Goal: Task Accomplishment & Management: Use online tool/utility

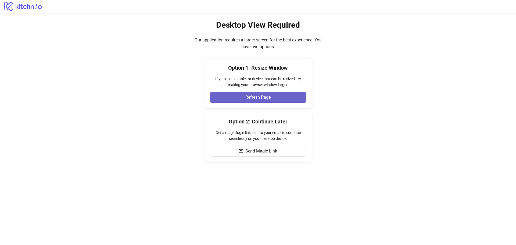
click at [281, 98] on button "Refresh Page" at bounding box center [257, 97] width 97 height 11
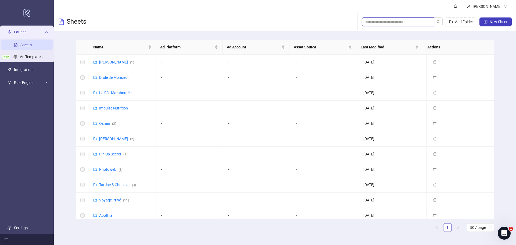
click at [422, 21] on input "search" at bounding box center [395, 22] width 61 height 6
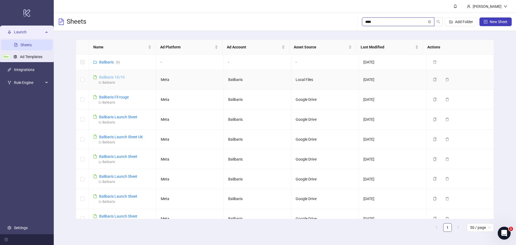
type input "****"
click at [116, 77] on link "Balibaris 10/10" at bounding box center [112, 77] width 26 height 4
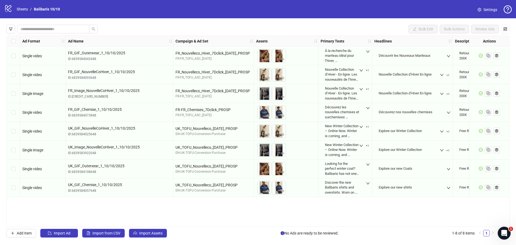
click at [12, 7] on icon "logo/logo-mobile" at bounding box center [8, 8] width 8 height 8
drag, startPoint x: 12, startPoint y: 10, endPoint x: 19, endPoint y: 8, distance: 7.0
click at [15, 10] on div "logo/logo-mobile Sheets / Balibaris 10/10" at bounding box center [33, 9] width 58 height 10
click at [49, 10] on link "Balibaris 10/10" at bounding box center [47, 9] width 28 height 6
click at [47, 8] on link "Balibaris 10/10" at bounding box center [47, 9] width 28 height 6
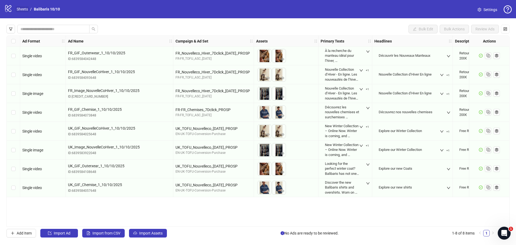
click at [22, 9] on link "Sheets" at bounding box center [22, 9] width 13 height 6
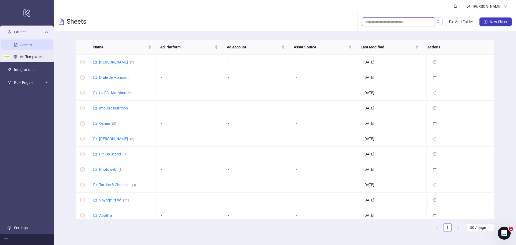
click at [377, 22] on input "search" at bounding box center [395, 22] width 61 height 6
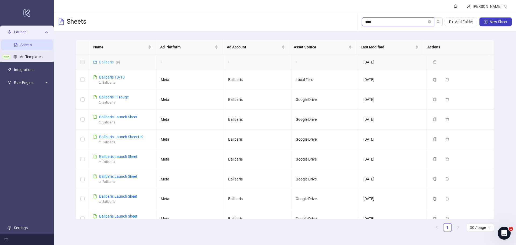
type input "****"
click at [109, 61] on link "Balibaris ( 9 )" at bounding box center [109, 62] width 21 height 4
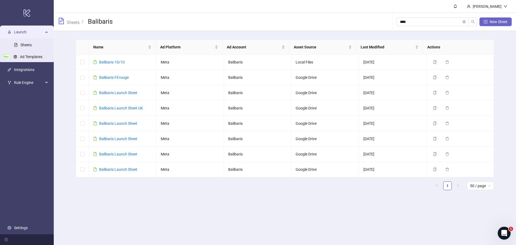
click at [498, 24] on span "New Sheet" at bounding box center [498, 22] width 18 height 4
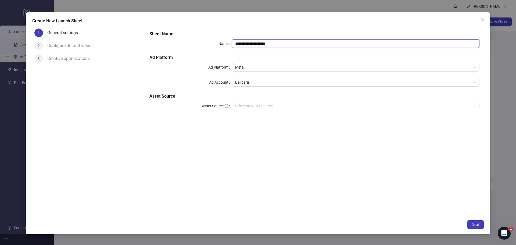
drag, startPoint x: 278, startPoint y: 43, endPoint x: 250, endPoint y: 43, distance: 28.2
click at [250, 43] on input "**********" at bounding box center [355, 43] width 247 height 9
click at [482, 21] on icon "close" at bounding box center [482, 20] width 4 height 4
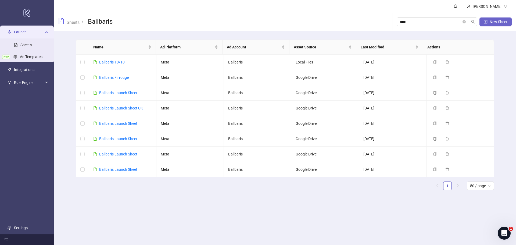
click at [502, 20] on span "New Sheet" at bounding box center [498, 22] width 18 height 4
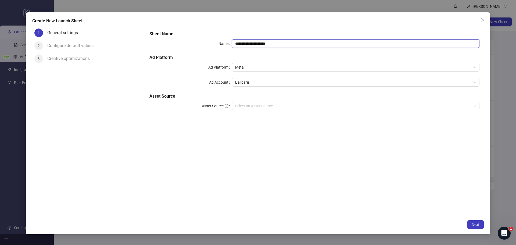
drag, startPoint x: 277, startPoint y: 43, endPoint x: 251, endPoint y: 45, distance: 26.1
click at [251, 43] on input "**********" at bounding box center [355, 43] width 247 height 9
type input "**********"
click at [248, 106] on input "Asset Source" at bounding box center [353, 106] width 236 height 8
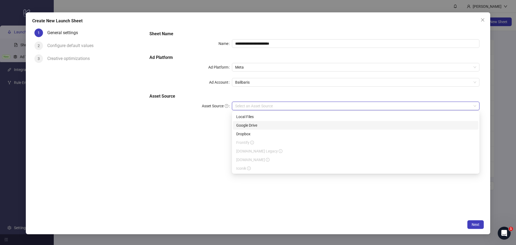
click at [250, 123] on div "Google Drive" at bounding box center [355, 125] width 239 height 6
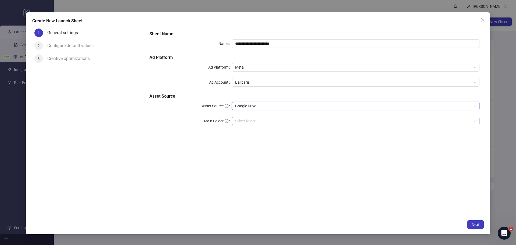
click at [245, 121] on input "Main Folder" at bounding box center [353, 121] width 236 height 8
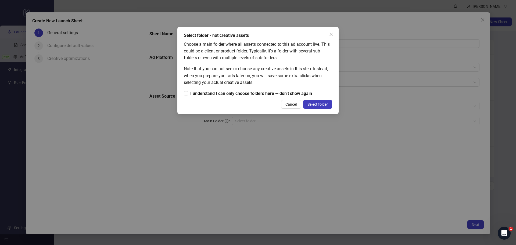
click at [318, 105] on span "Select folder" at bounding box center [317, 104] width 20 height 4
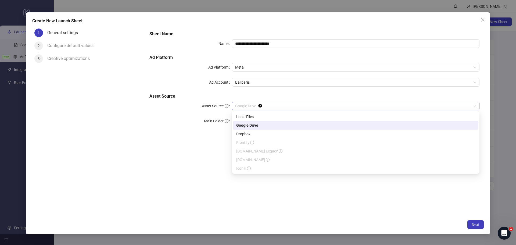
click at [268, 104] on span "Google Drive" at bounding box center [355, 106] width 241 height 8
click at [258, 116] on div "Local Files" at bounding box center [355, 117] width 239 height 6
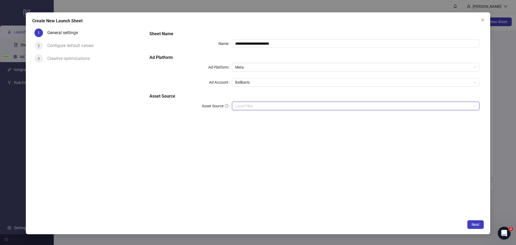
click at [260, 105] on span "Local Files" at bounding box center [355, 106] width 241 height 8
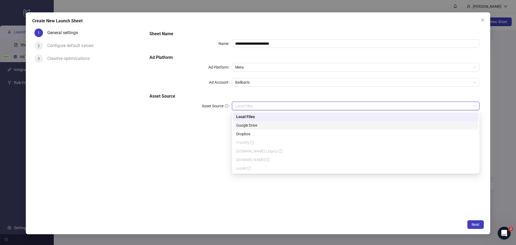
click at [255, 124] on div "Google Drive" at bounding box center [355, 125] width 239 height 6
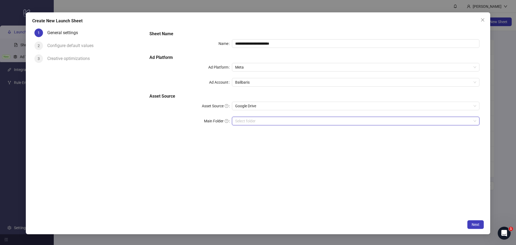
click at [255, 121] on input "Main Folder" at bounding box center [353, 121] width 236 height 8
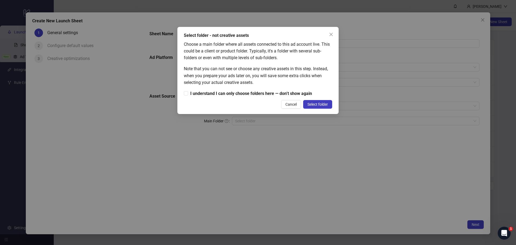
click at [310, 104] on span "Select folder" at bounding box center [317, 104] width 20 height 4
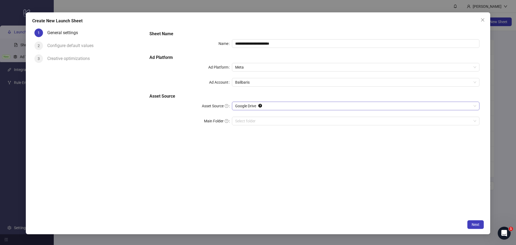
click at [271, 105] on span "Google Drive" at bounding box center [355, 106] width 241 height 8
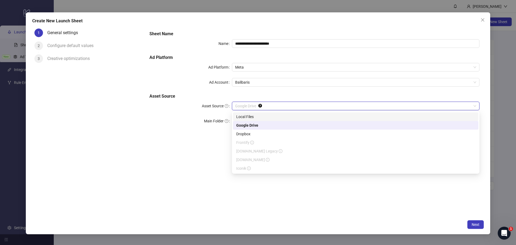
click at [254, 116] on div "Local Files" at bounding box center [355, 117] width 239 height 6
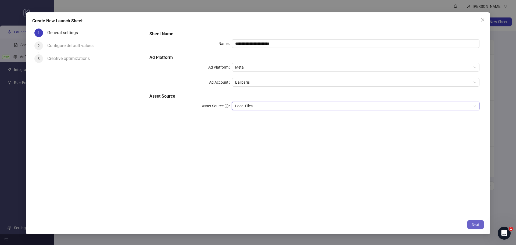
click at [477, 224] on span "Next" at bounding box center [475, 224] width 8 height 4
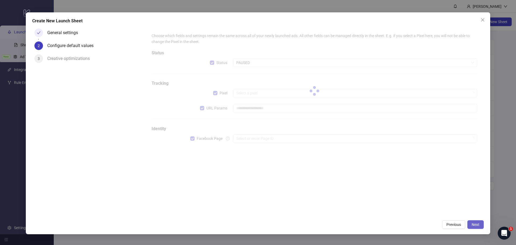
type input "**********"
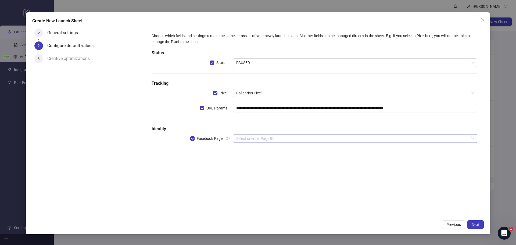
click at [244, 138] on input "search" at bounding box center [352, 138] width 233 height 8
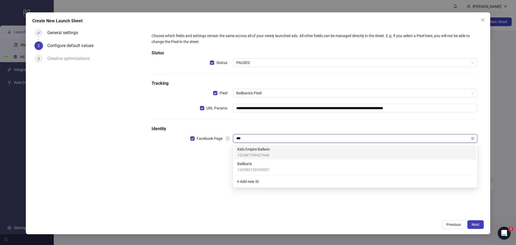
type input "****"
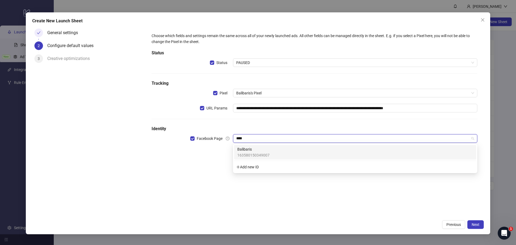
click at [277, 146] on div "Balibaris 163580150349007" at bounding box center [354, 152] width 235 height 12
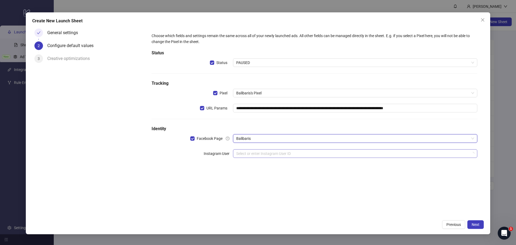
click at [238, 152] on input "search" at bounding box center [352, 153] width 233 height 8
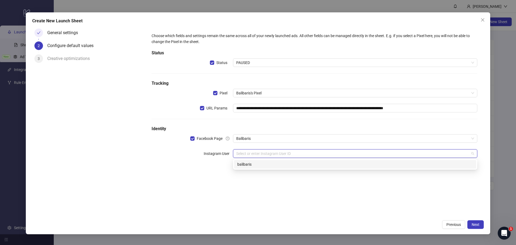
click at [245, 166] on div "balibaris" at bounding box center [354, 164] width 235 height 6
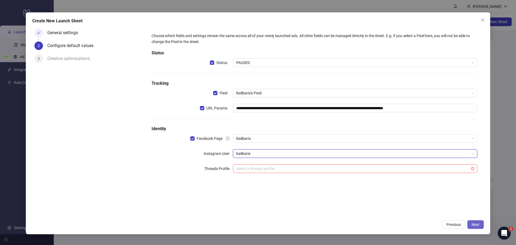
click at [474, 224] on span "Next" at bounding box center [475, 224] width 8 height 4
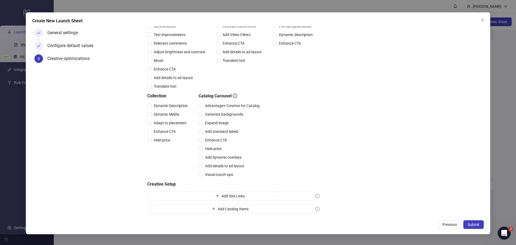
scroll to position [83, 0]
click at [475, 223] on span "Submit" at bounding box center [473, 224] width 12 height 4
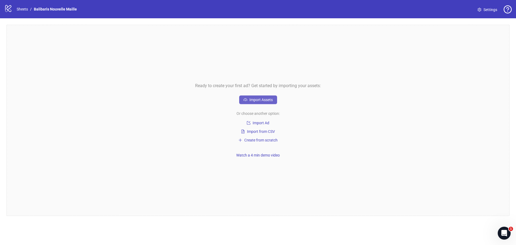
click at [261, 100] on span "Import Assets" at bounding box center [260, 99] width 23 height 4
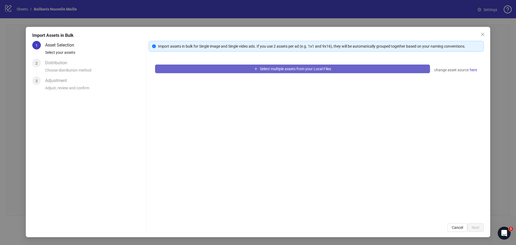
click at [301, 69] on span "Select multiple assets from your Local Files" at bounding box center [295, 69] width 71 height 4
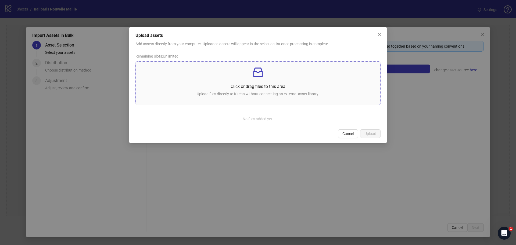
click at [251, 81] on div "Click or drag files to this area Upload files directly to Kitchn without connec…" at bounding box center [258, 83] width 236 height 35
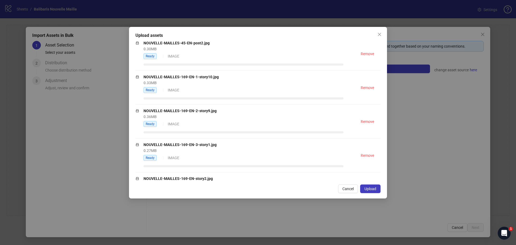
scroll to position [602, 0]
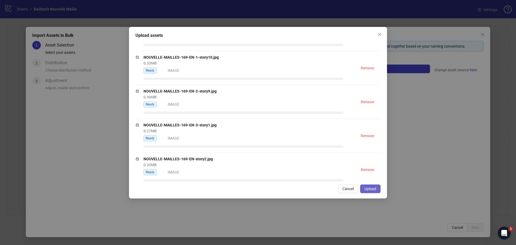
click at [372, 191] on button "Upload" at bounding box center [370, 188] width 20 height 9
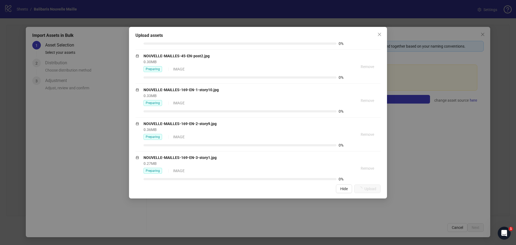
scroll to position [634, 0]
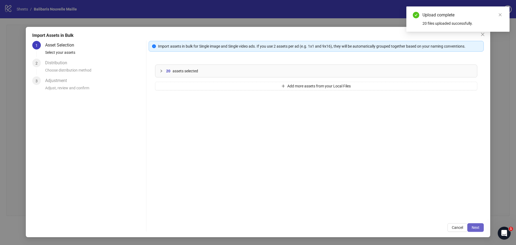
click at [479, 224] on button "Next" at bounding box center [475, 227] width 16 height 9
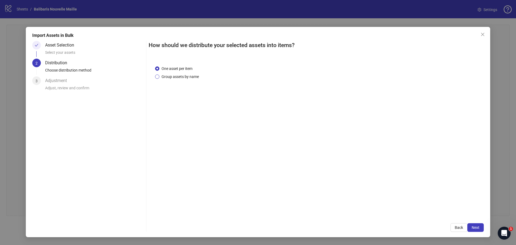
click at [175, 75] on span "Group assets by name" at bounding box center [180, 77] width 42 height 6
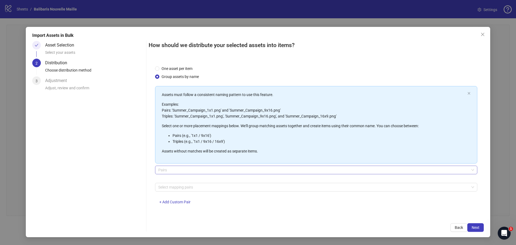
click at [182, 170] on span "Pairs" at bounding box center [316, 170] width 316 height 8
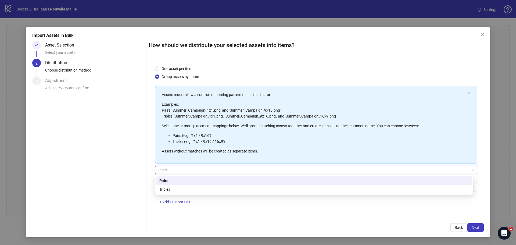
click at [179, 179] on div "Pairs" at bounding box center [313, 180] width 309 height 6
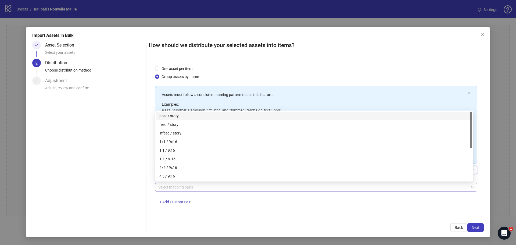
click at [177, 187] on div at bounding box center [313, 187] width 314 height 8
click at [179, 115] on div "post / story" at bounding box center [313, 116] width 309 height 6
click at [476, 228] on span "Next" at bounding box center [475, 227] width 8 height 4
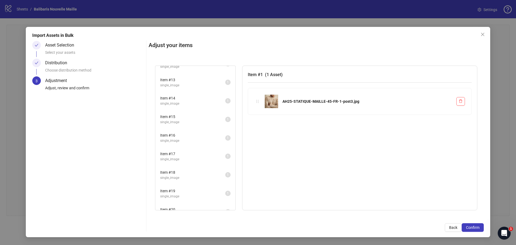
scroll to position [226, 0]
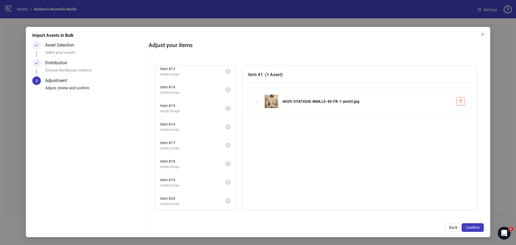
click at [53, 65] on div "Distribution" at bounding box center [58, 63] width 26 height 9
click at [453, 228] on span "Back" at bounding box center [453, 227] width 8 height 4
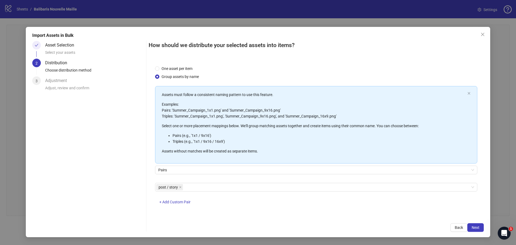
scroll to position [1, 0]
click at [187, 169] on span "Pairs" at bounding box center [316, 169] width 316 height 8
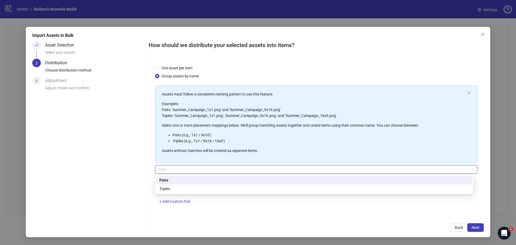
click at [173, 181] on div "Pairs" at bounding box center [313, 180] width 309 height 6
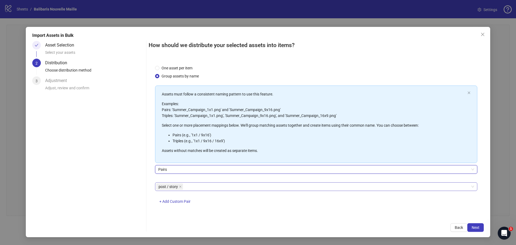
click at [185, 188] on div "post / story" at bounding box center [313, 187] width 314 height 8
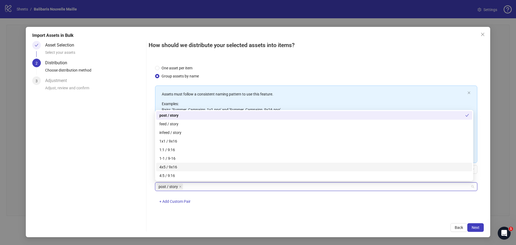
click at [177, 167] on div "4x5 / 9x16" at bounding box center [313, 167] width 309 height 6
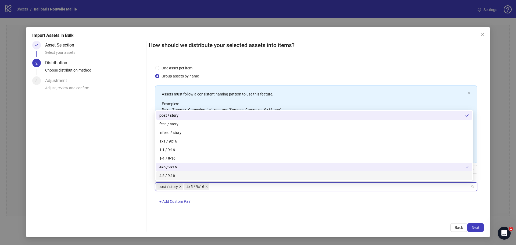
click at [179, 187] on icon "close" at bounding box center [180, 186] width 3 height 3
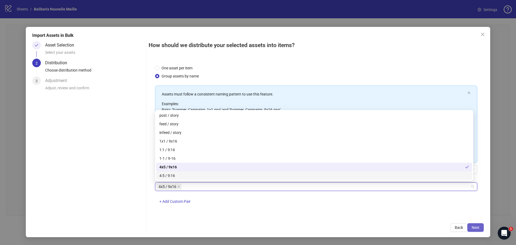
click at [477, 229] on span "Next" at bounding box center [475, 227] width 8 height 4
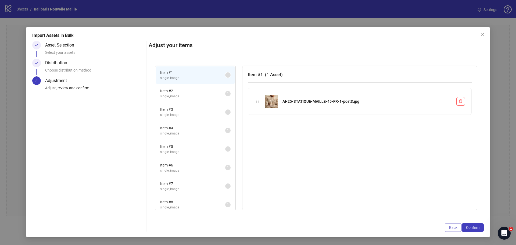
click at [450, 229] on span "Back" at bounding box center [453, 227] width 8 height 4
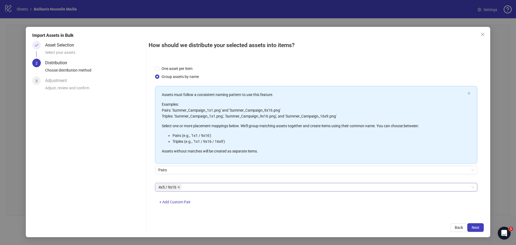
click at [178, 187] on icon "close" at bounding box center [178, 187] width 2 height 2
click at [173, 186] on div at bounding box center [313, 187] width 314 height 8
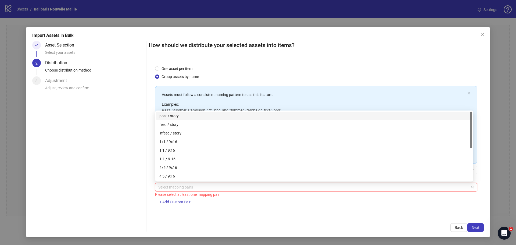
click at [179, 115] on div "post / story" at bounding box center [313, 116] width 309 height 6
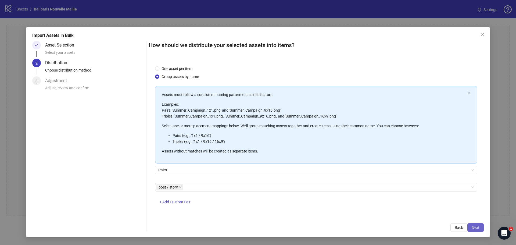
click at [477, 226] on span "Next" at bounding box center [475, 227] width 8 height 4
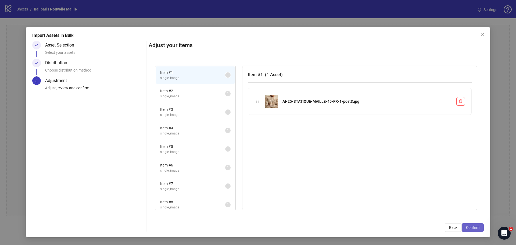
click at [472, 228] on span "Confirm" at bounding box center [472, 227] width 13 height 4
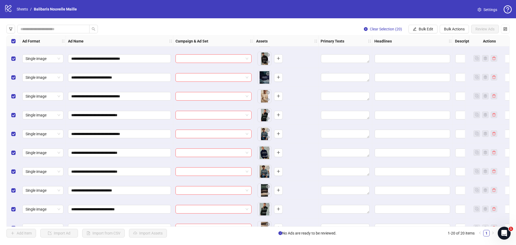
scroll to position [0, 0]
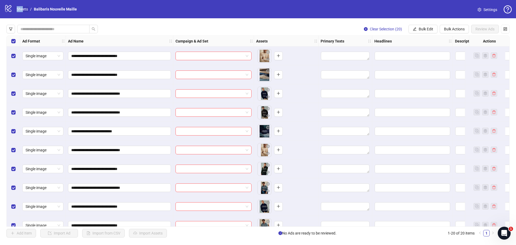
click at [24, 7] on div "logo/logo-mobile Sheets / Balibaris Nouvelle Maille" at bounding box center [41, 9] width 75 height 10
click at [23, 8] on link "Sheets" at bounding box center [22, 9] width 13 height 6
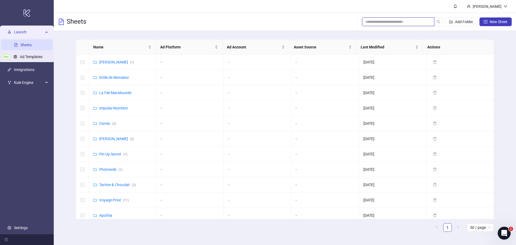
click at [399, 21] on input "search" at bounding box center [395, 22] width 61 height 6
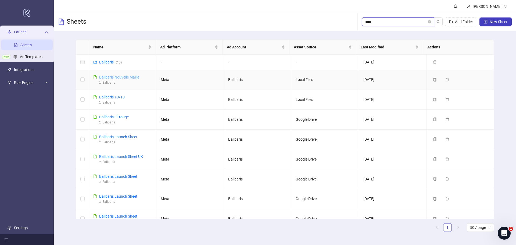
type input "****"
click at [115, 77] on link "Balibaris Nouvelle Maille" at bounding box center [119, 77] width 40 height 4
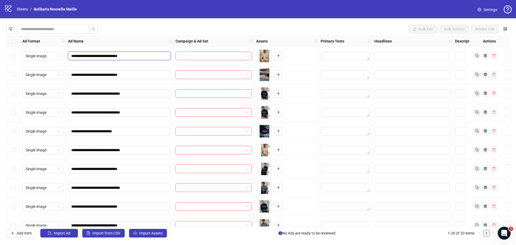
click at [140, 56] on input "**********" at bounding box center [118, 56] width 95 height 6
type input "**********"
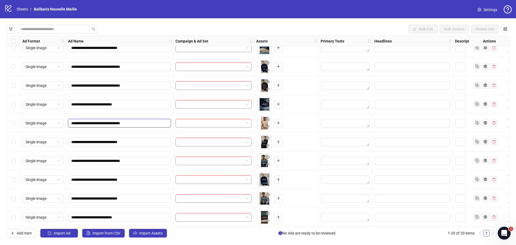
click at [145, 121] on input "**********" at bounding box center [118, 123] width 95 height 6
type input "**********"
click at [173, 9] on div "**********" at bounding box center [324, 9] width 634 height 0
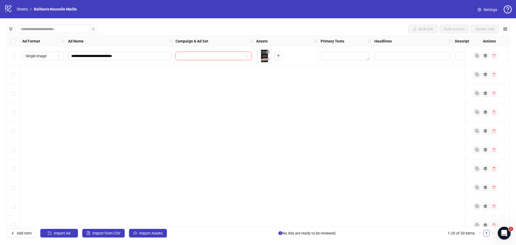
scroll to position [0, 0]
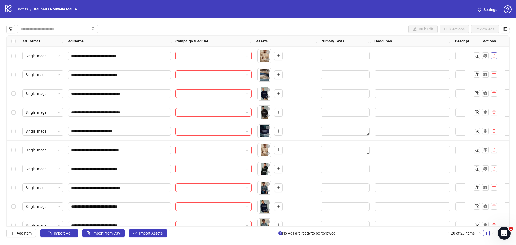
click at [494, 56] on icon "delete" at bounding box center [494, 56] width 4 height 4
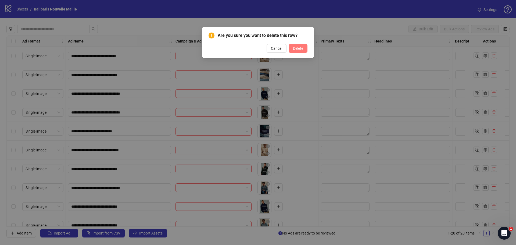
click at [298, 49] on span "Delete" at bounding box center [298, 48] width 10 height 4
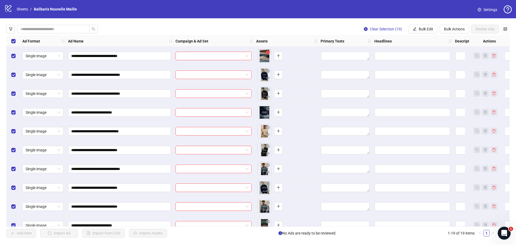
click at [269, 52] on icon "close-circle" at bounding box center [268, 52] width 4 height 4
click at [58, 57] on span "Single image" at bounding box center [43, 56] width 35 height 8
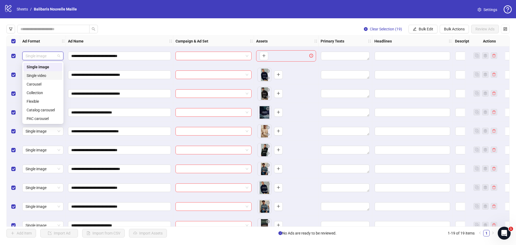
click at [59, 24] on div "**********" at bounding box center [258, 130] width 516 height 225
click at [14, 30] on button "button" at bounding box center [10, 29] width 9 height 9
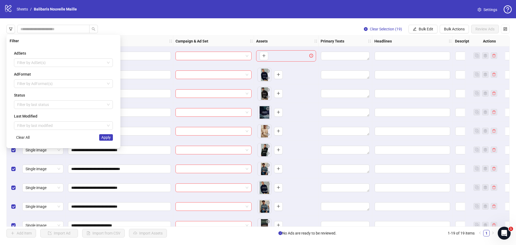
click at [119, 32] on div "**********" at bounding box center [258, 130] width 516 height 225
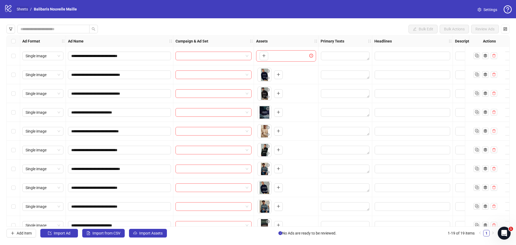
click at [21, 8] on link "Sheets" at bounding box center [22, 9] width 13 height 6
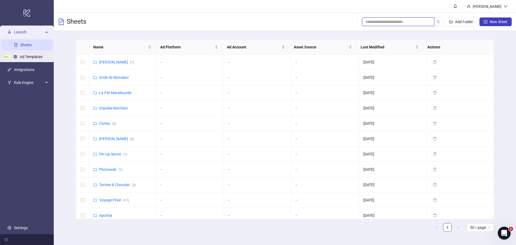
click at [401, 20] on input "search" at bounding box center [395, 22] width 61 height 6
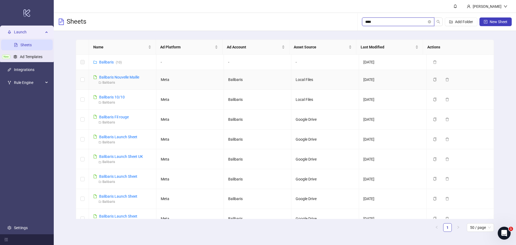
type input "****"
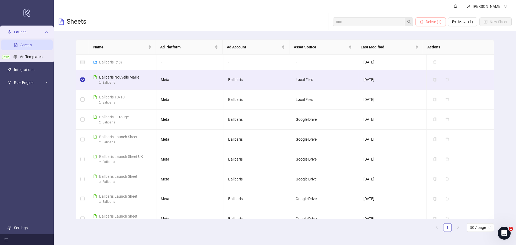
click at [432, 20] on button "Delete (1)" at bounding box center [430, 21] width 30 height 9
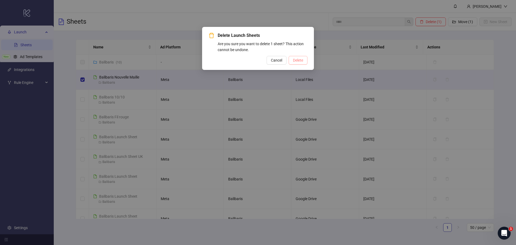
click at [296, 60] on span "Delete" at bounding box center [298, 60] width 10 height 4
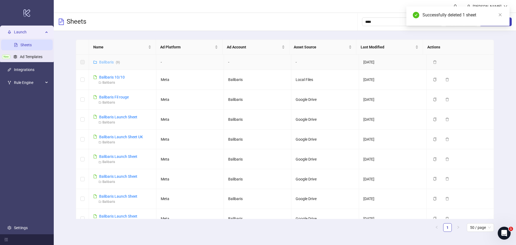
click at [108, 61] on link "Balibaris ( 9 )" at bounding box center [109, 62] width 21 height 4
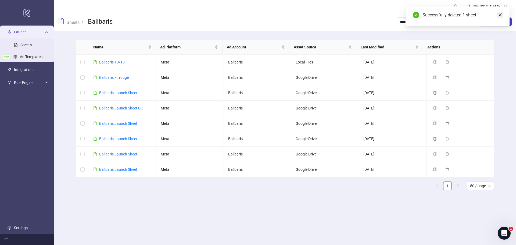
click at [499, 16] on icon "close" at bounding box center [500, 15] width 4 height 4
click at [493, 21] on span "New Sheet" at bounding box center [498, 22] width 18 height 4
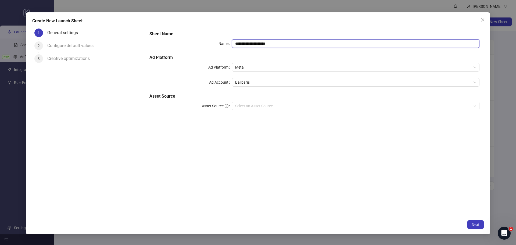
drag, startPoint x: 277, startPoint y: 44, endPoint x: 250, endPoint y: 43, distance: 26.6
click at [250, 43] on input "**********" at bounding box center [355, 43] width 247 height 9
type input "**********"
click at [252, 106] on input "Asset Source" at bounding box center [353, 106] width 236 height 8
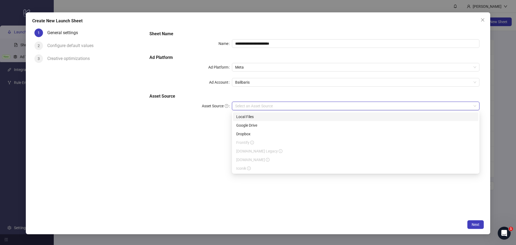
click at [255, 116] on div "Local Files" at bounding box center [355, 117] width 239 height 6
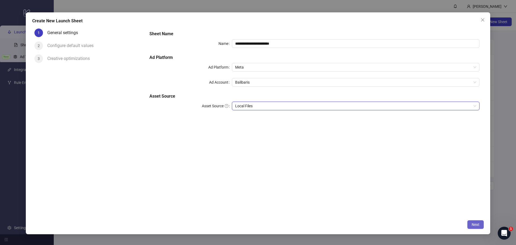
click at [477, 223] on span "Next" at bounding box center [475, 224] width 8 height 4
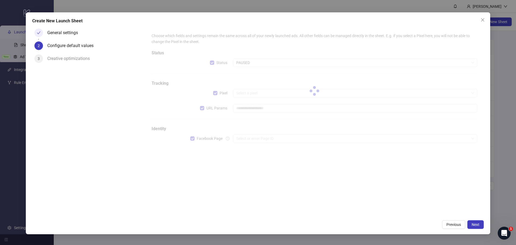
type input "**********"
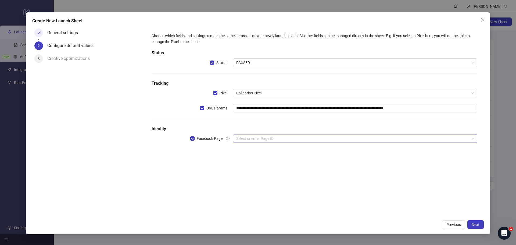
click at [251, 137] on input "search" at bounding box center [352, 138] width 233 height 8
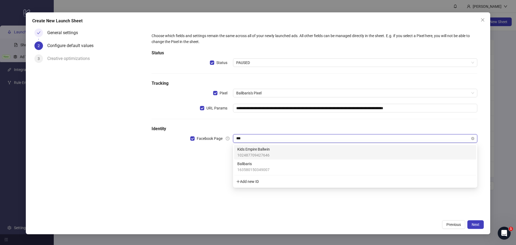
type input "****"
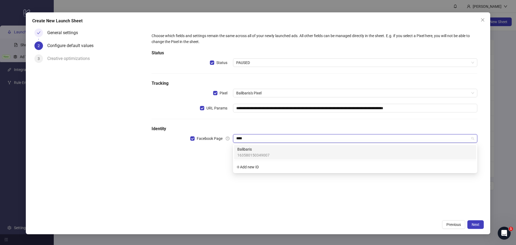
click at [305, 149] on div "Balibaris 163580150349007" at bounding box center [354, 152] width 235 height 12
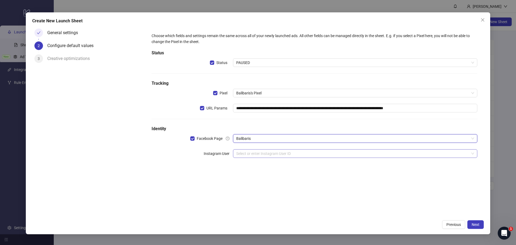
click at [258, 154] on input "search" at bounding box center [352, 153] width 233 height 8
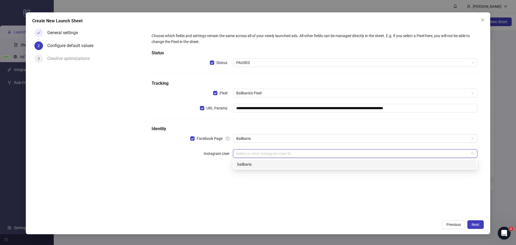
click at [249, 163] on div "balibaris" at bounding box center [354, 164] width 235 height 6
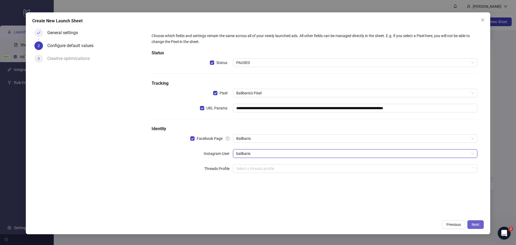
click at [474, 224] on span "Next" at bounding box center [475, 224] width 8 height 4
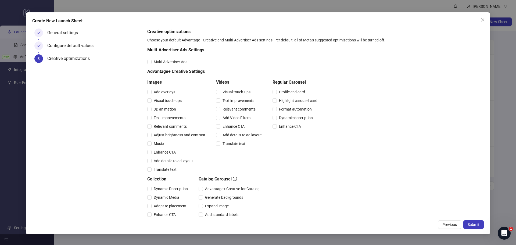
scroll to position [83, 0]
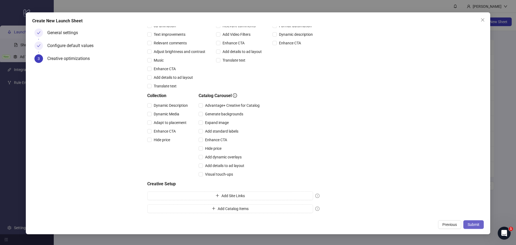
click at [476, 223] on span "Submit" at bounding box center [473, 224] width 12 height 4
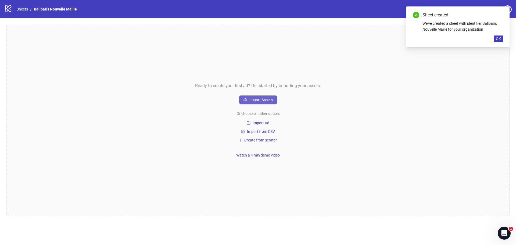
click at [259, 100] on span "Import Assets" at bounding box center [260, 99] width 23 height 4
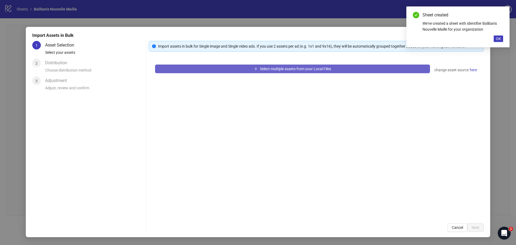
click at [279, 66] on button "Select multiple assets from your Local Files" at bounding box center [292, 68] width 275 height 9
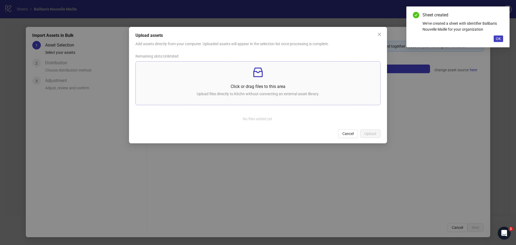
click at [257, 74] on icon "inbox" at bounding box center [257, 72] width 13 height 13
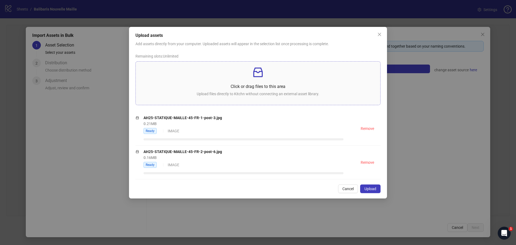
click at [254, 83] on div "Click or drag files to this area Upload files directly to Kitchn without connec…" at bounding box center [258, 83] width 236 height 35
click at [372, 188] on span "Upload" at bounding box center [370, 188] width 12 height 4
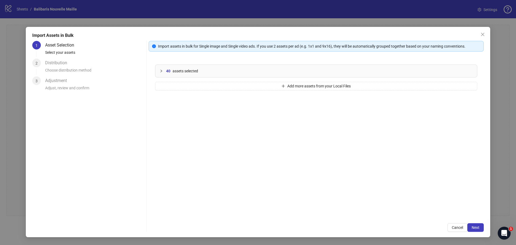
click at [238, 69] on div "40 assets selected" at bounding box center [319, 71] width 306 height 6
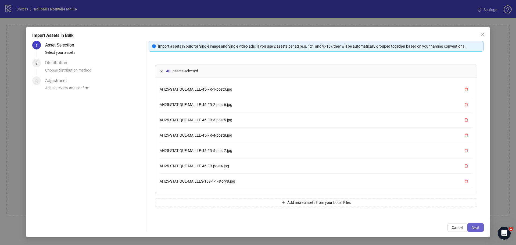
click at [477, 227] on span "Next" at bounding box center [475, 227] width 8 height 4
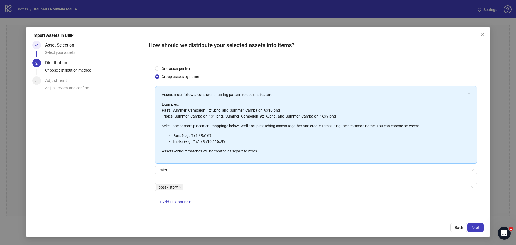
scroll to position [1, 0]
click at [173, 200] on span "+ Add Custom Pair" at bounding box center [174, 201] width 31 height 4
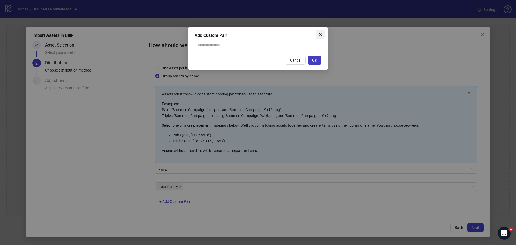
click at [318, 34] on icon "close" at bounding box center [320, 34] width 4 height 4
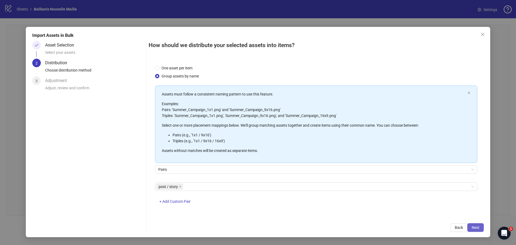
click at [478, 228] on span "Next" at bounding box center [475, 227] width 8 height 4
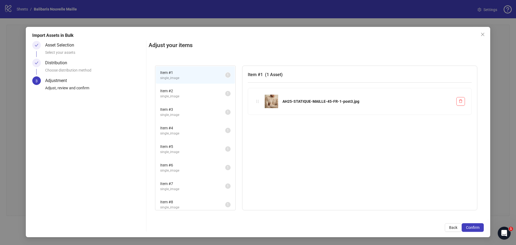
click at [186, 86] on li "Item # 2 single_image 1" at bounding box center [195, 93] width 79 height 17
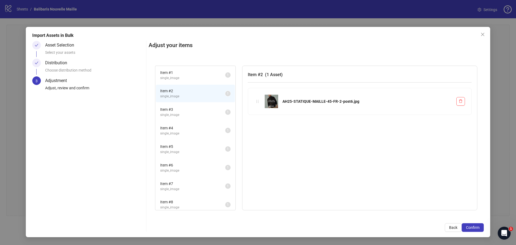
click at [185, 111] on span "Item # 3" at bounding box center [192, 109] width 65 height 6
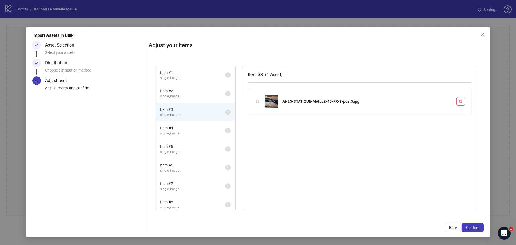
click at [189, 129] on span "Item # 4" at bounding box center [192, 128] width 65 height 6
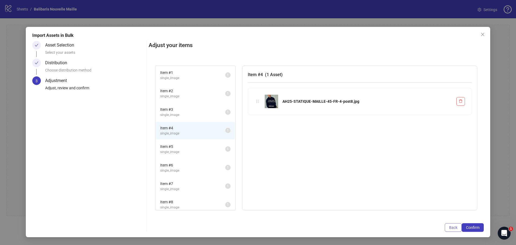
click at [455, 228] on span "Back" at bounding box center [453, 227] width 8 height 4
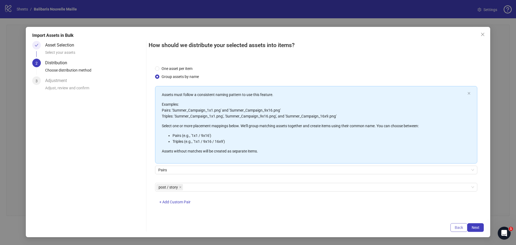
click at [453, 228] on button "Back" at bounding box center [458, 227] width 17 height 9
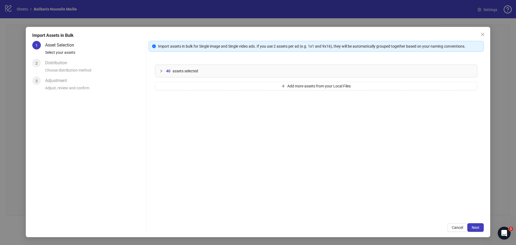
click at [183, 66] on div "40 assets selected" at bounding box center [315, 71] width 321 height 12
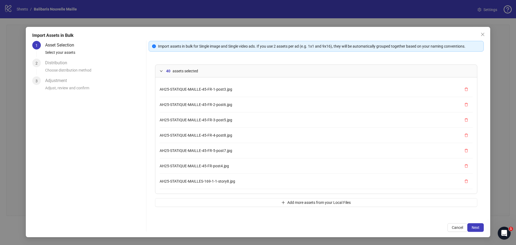
click at [223, 89] on span "AH25-STATIQUE-MAILLE-45-FR-1-post3.jpg" at bounding box center [196, 89] width 73 height 4
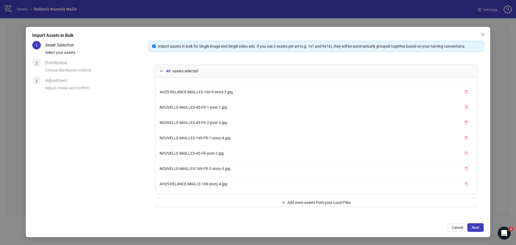
scroll to position [505, 0]
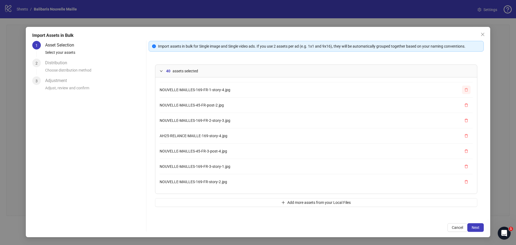
click at [464, 89] on icon "delete" at bounding box center [466, 90] width 4 height 4
click at [464, 90] on icon "delete" at bounding box center [466, 90] width 4 height 4
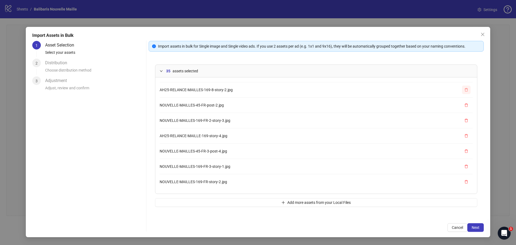
click at [464, 90] on icon "delete" at bounding box center [466, 90] width 4 height 4
click at [464, 89] on icon "delete" at bounding box center [466, 91] width 4 height 4
click at [464, 89] on icon "delete" at bounding box center [466, 90] width 4 height 4
click at [464, 89] on icon "delete" at bounding box center [466, 91] width 4 height 4
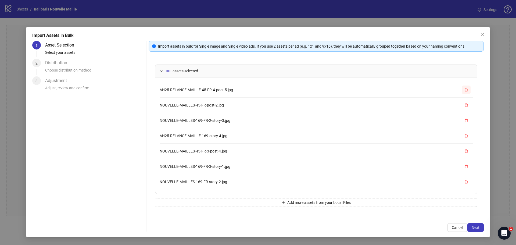
click at [462, 89] on button "button" at bounding box center [466, 89] width 9 height 9
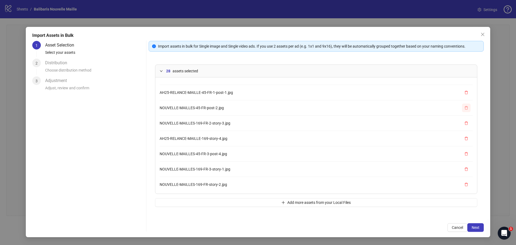
click at [462, 89] on button "button" at bounding box center [466, 92] width 9 height 9
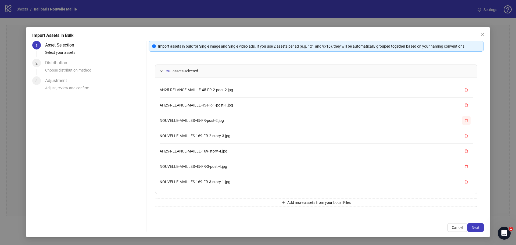
click at [462, 89] on button "button" at bounding box center [466, 89] width 9 height 9
click at [462, 88] on button "button" at bounding box center [466, 89] width 9 height 9
click at [462, 89] on button "button" at bounding box center [466, 89] width 9 height 9
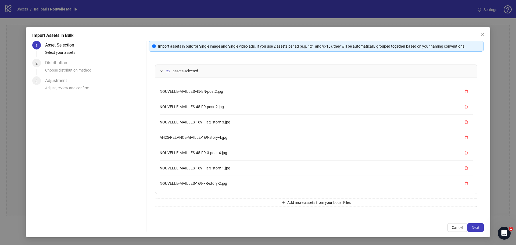
click at [462, 88] on button "button" at bounding box center [466, 91] width 9 height 9
click at [462, 89] on button "button" at bounding box center [466, 89] width 9 height 9
click at [462, 89] on button "button" at bounding box center [466, 91] width 9 height 9
click at [462, 89] on button "button" at bounding box center [466, 89] width 9 height 9
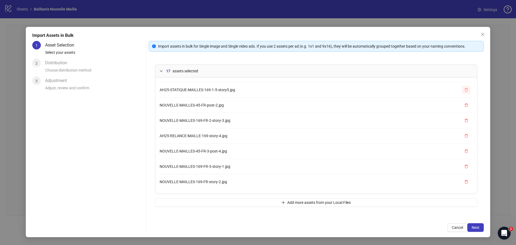
click at [462, 89] on button "button" at bounding box center [466, 89] width 9 height 9
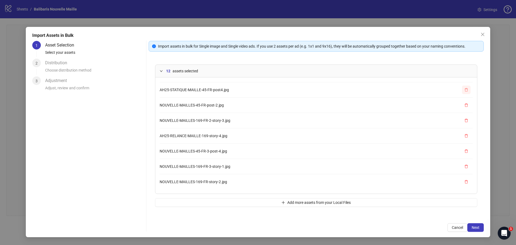
click at [462, 88] on button "button" at bounding box center [466, 89] width 9 height 9
click at [462, 89] on button "button" at bounding box center [466, 89] width 9 height 9
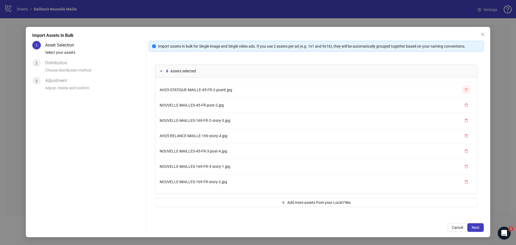
click at [462, 89] on button "button" at bounding box center [466, 89] width 9 height 9
click at [460, 89] on li "AH25-STATIQUE-MAILLE-45-FR-1-post3.jpg" at bounding box center [316, 89] width 313 height 15
click at [465, 90] on icon "delete" at bounding box center [466, 89] width 4 height 4
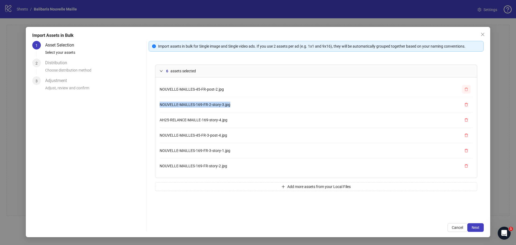
click at [465, 89] on icon "delete" at bounding box center [466, 89] width 4 height 4
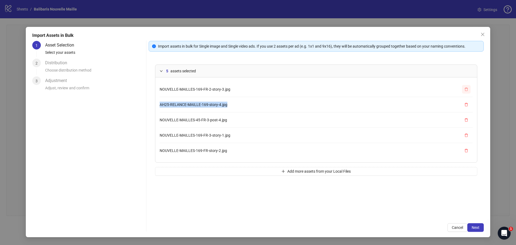
click at [466, 89] on icon "delete" at bounding box center [466, 89] width 4 height 4
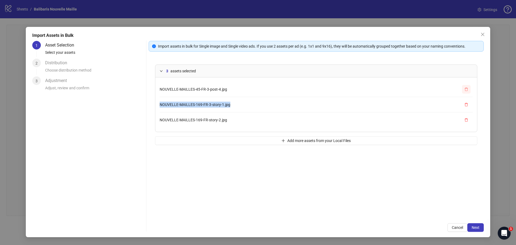
click at [466, 89] on icon "delete" at bounding box center [466, 89] width 4 height 4
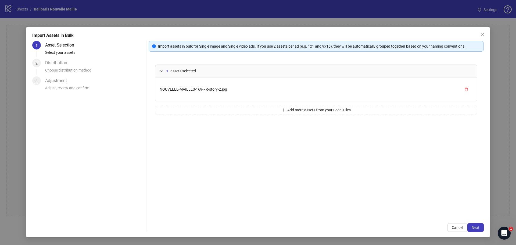
click at [466, 90] on icon "delete" at bounding box center [466, 89] width 4 height 4
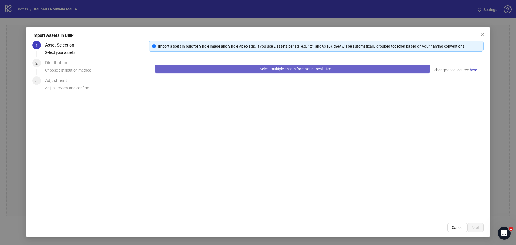
click at [282, 65] on button "Select multiple assets from your Local Files" at bounding box center [292, 68] width 275 height 9
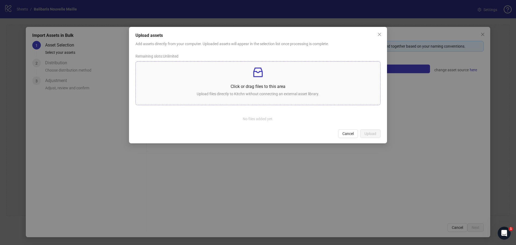
click at [268, 85] on p "Click or drag files to this area" at bounding box center [258, 86] width 236 height 7
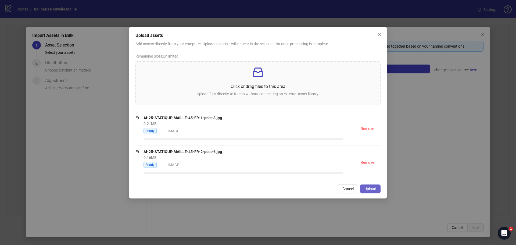
click at [369, 190] on span "Upload" at bounding box center [370, 188] width 12 height 4
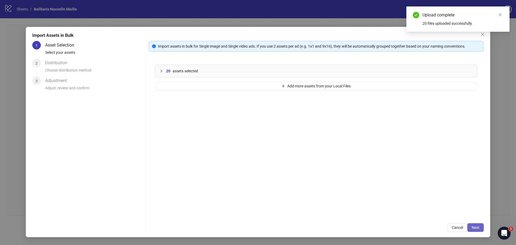
click at [474, 225] on span "Next" at bounding box center [475, 227] width 8 height 4
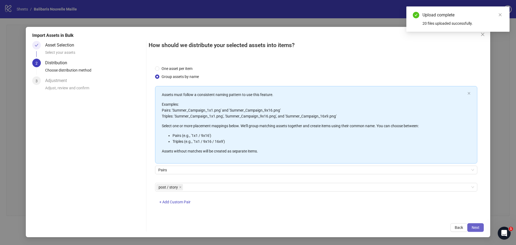
click at [475, 225] on span "Next" at bounding box center [475, 227] width 8 height 4
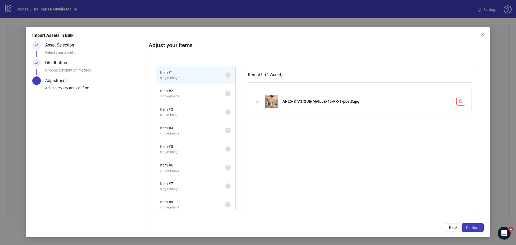
click at [197, 94] on span "single_image" at bounding box center [192, 96] width 65 height 5
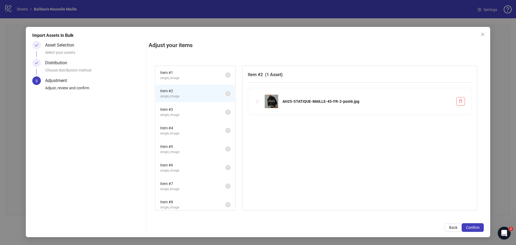
click at [187, 105] on li "Item # 3 single_image 1" at bounding box center [195, 111] width 79 height 17
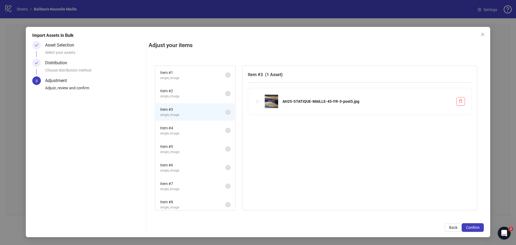
click at [181, 126] on span "Item # 4" at bounding box center [192, 128] width 65 height 6
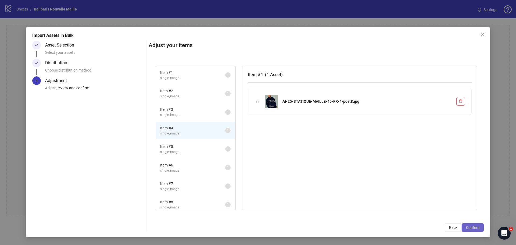
click at [476, 226] on span "Confirm" at bounding box center [472, 227] width 13 height 4
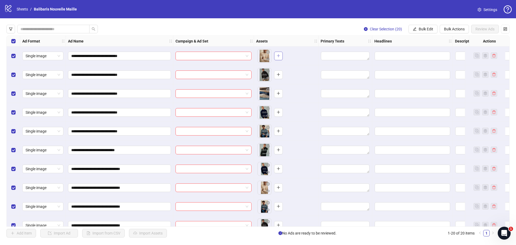
click at [280, 56] on button "button" at bounding box center [278, 56] width 9 height 9
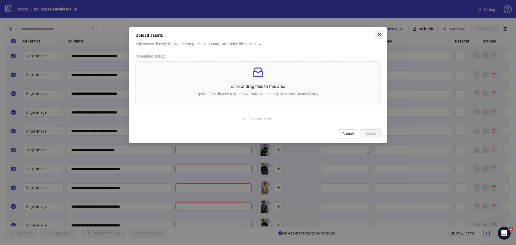
click at [381, 34] on span "Close" at bounding box center [379, 34] width 9 height 4
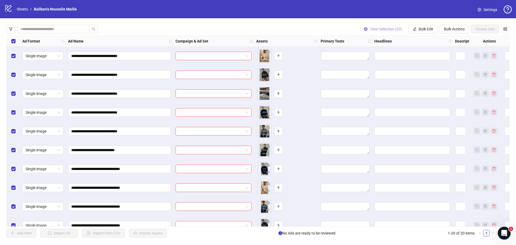
click at [395, 28] on span "Clear Selection (20)" at bounding box center [385, 29] width 32 height 4
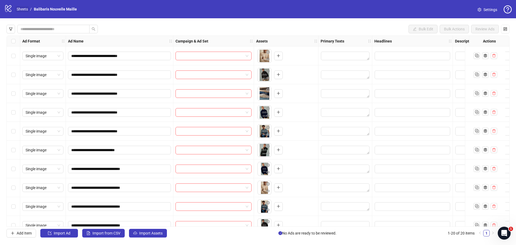
click at [16, 7] on nav "Sheets / Balibaris Nouvelle Maille" at bounding box center [47, 9] width 64 height 6
click at [20, 9] on link "Sheets" at bounding box center [22, 9] width 13 height 6
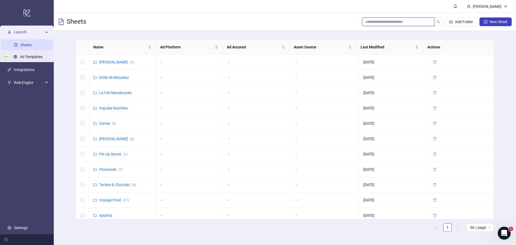
click at [376, 24] on input "search" at bounding box center [395, 22] width 61 height 6
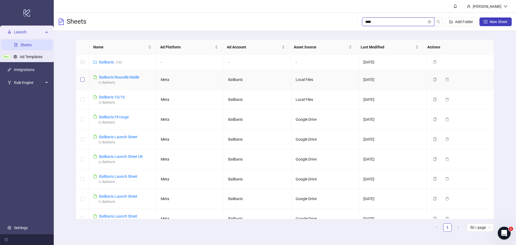
type input "****"
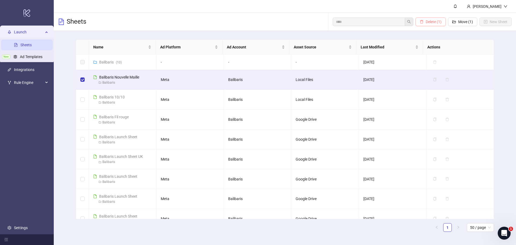
click at [432, 22] on span "Delete (1)" at bounding box center [433, 22] width 16 height 4
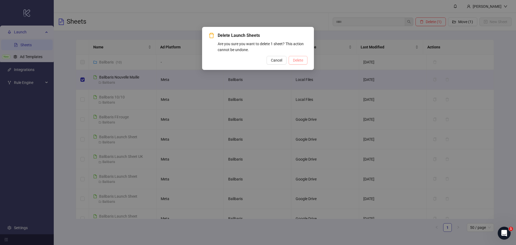
click at [300, 61] on span "Delete" at bounding box center [298, 60] width 10 height 4
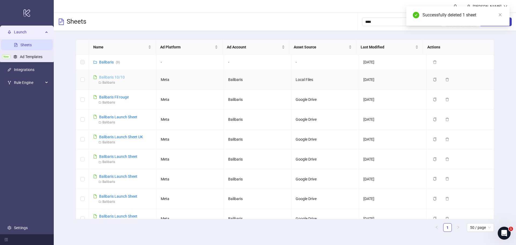
click at [108, 76] on link "Balibaris 10/10" at bounding box center [112, 77] width 26 height 4
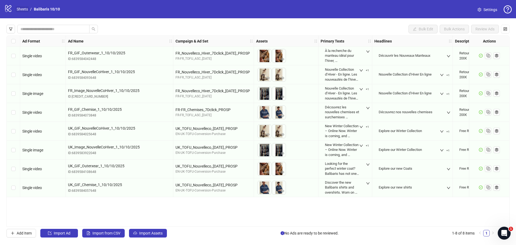
click at [20, 6] on link "Sheets" at bounding box center [22, 9] width 13 height 6
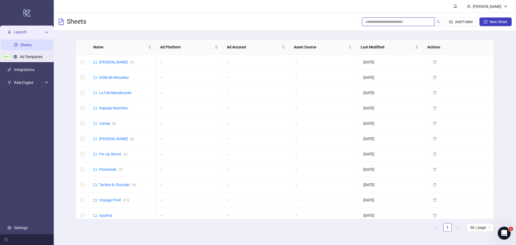
click at [390, 21] on input "search" at bounding box center [395, 22] width 61 height 6
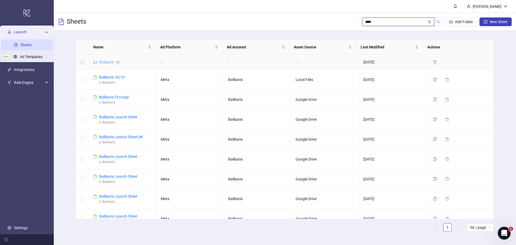
type input "****"
click at [114, 62] on link "Balibaris ( 9 )" at bounding box center [109, 62] width 21 height 4
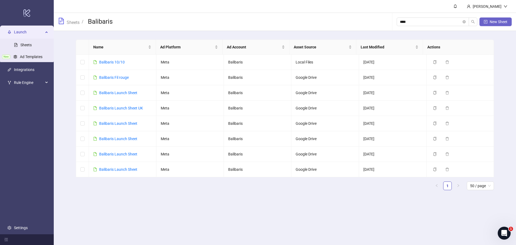
click at [501, 25] on button "New Sheet" at bounding box center [495, 21] width 32 height 9
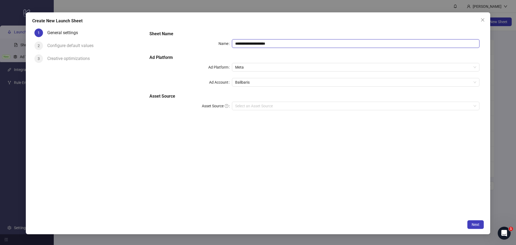
drag, startPoint x: 281, startPoint y: 45, endPoint x: 251, endPoint y: 45, distance: 30.9
click at [251, 45] on input "**********" at bounding box center [355, 43] width 247 height 9
type input "**********"
click at [264, 106] on input "Asset Source" at bounding box center [353, 106] width 236 height 8
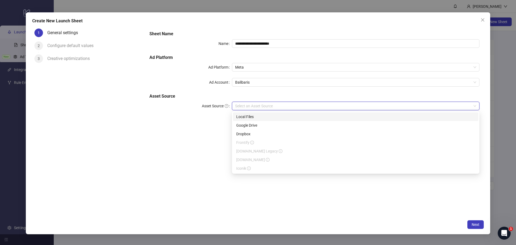
click at [258, 114] on div "Local Files" at bounding box center [355, 117] width 239 height 6
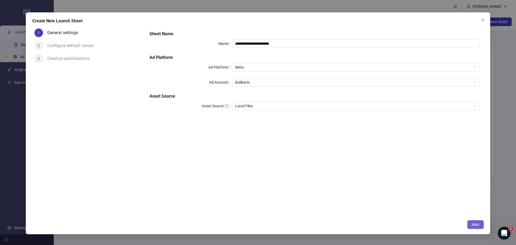
click at [481, 226] on button "Next" at bounding box center [475, 224] width 16 height 9
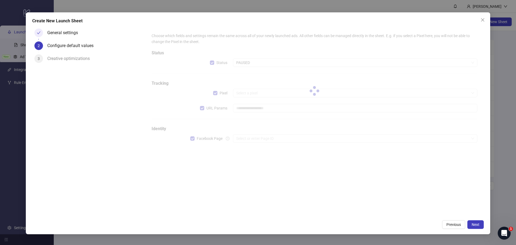
type input "**********"
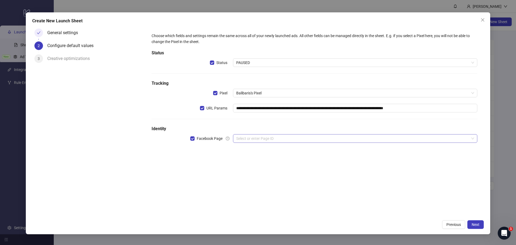
click at [253, 142] on input "search" at bounding box center [352, 138] width 233 height 8
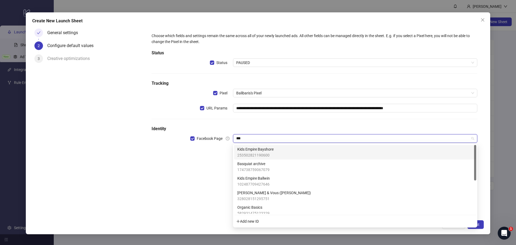
type input "****"
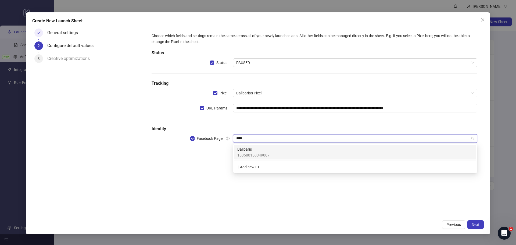
click at [267, 155] on span "163580150349007" at bounding box center [253, 155] width 32 height 6
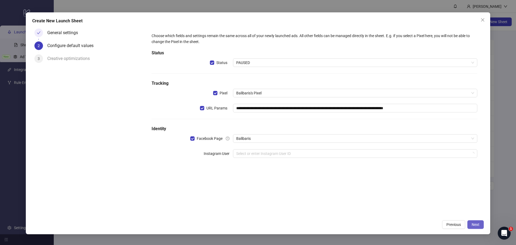
click at [482, 226] on button "Next" at bounding box center [475, 224] width 16 height 9
click at [265, 151] on input "search" at bounding box center [352, 153] width 233 height 8
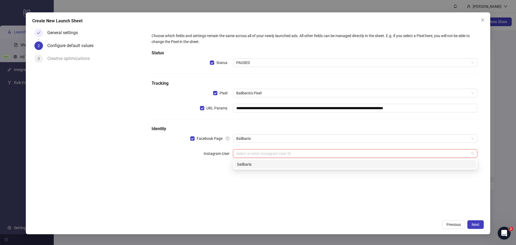
click at [255, 164] on div "balibaris" at bounding box center [354, 164] width 235 height 6
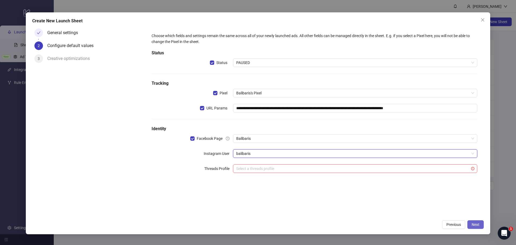
click at [477, 227] on button "Next" at bounding box center [475, 224] width 16 height 9
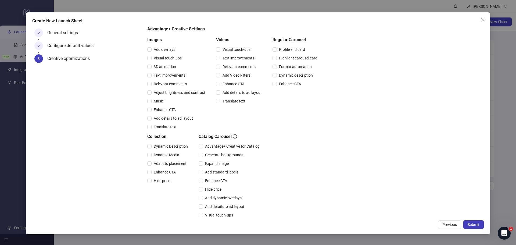
scroll to position [83, 0]
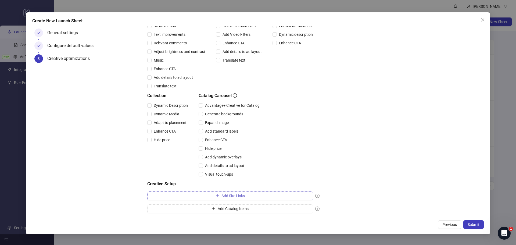
click at [226, 195] on span "Add Site Links" at bounding box center [232, 195] width 23 height 4
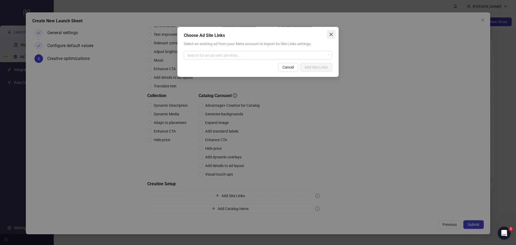
click at [332, 35] on icon "close" at bounding box center [331, 34] width 4 height 4
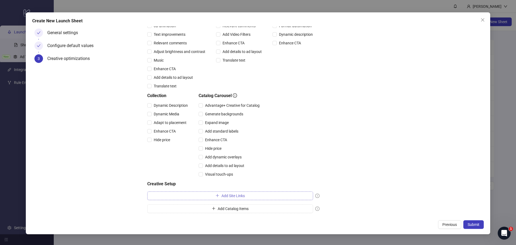
click at [238, 195] on span "Add Site Links" at bounding box center [232, 195] width 23 height 4
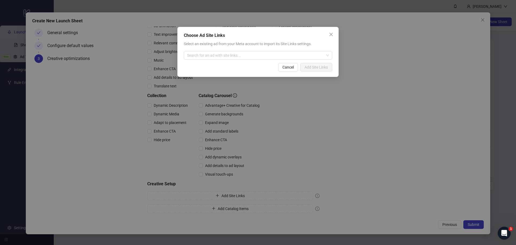
drag, startPoint x: 238, startPoint y: 195, endPoint x: 225, endPoint y: 194, distance: 12.9
click at [225, 194] on div "Choose Ad Site Links Select an existing ad from your Meta account to import its…" at bounding box center [258, 122] width 516 height 245
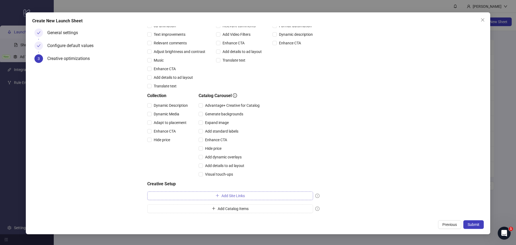
click at [225, 197] on span "Add Site Links" at bounding box center [232, 195] width 23 height 4
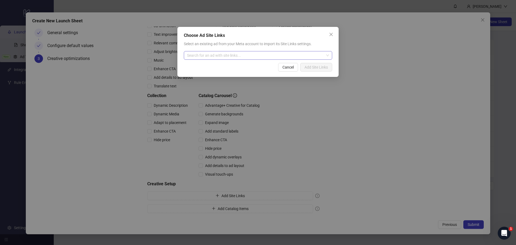
click at [230, 55] on input "search" at bounding box center [255, 55] width 137 height 8
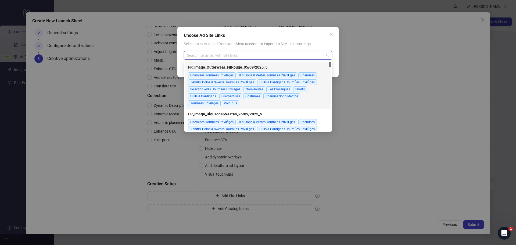
paste input "**********"
type input "**********"
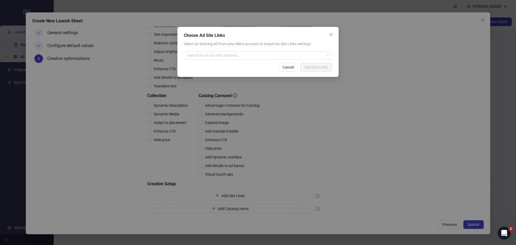
click at [411, 222] on div "Choose Ad Site Links Select an existing ad from your Meta account to import its…" at bounding box center [258, 122] width 516 height 245
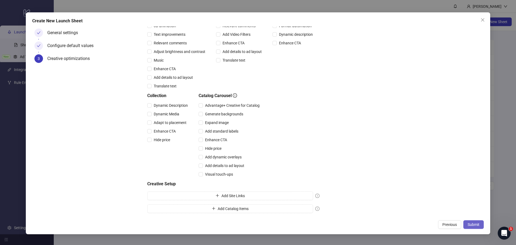
click at [476, 222] on span "Submit" at bounding box center [473, 224] width 12 height 4
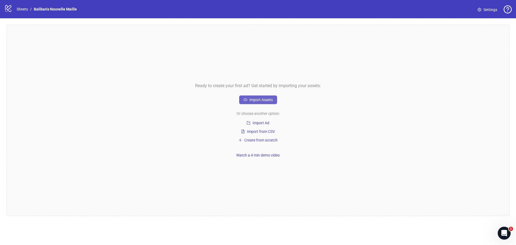
click at [258, 98] on span "Import Assets" at bounding box center [260, 99] width 23 height 4
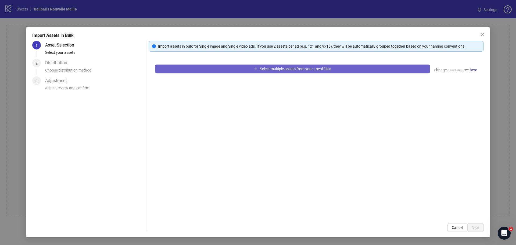
click at [292, 68] on span "Select multiple assets from your Local Files" at bounding box center [295, 69] width 71 height 4
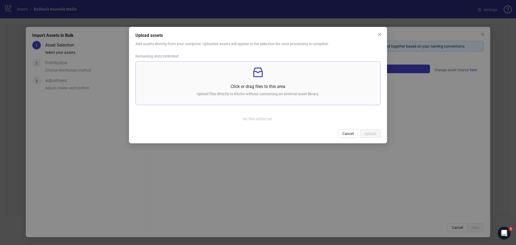
click at [273, 76] on p at bounding box center [258, 72] width 236 height 13
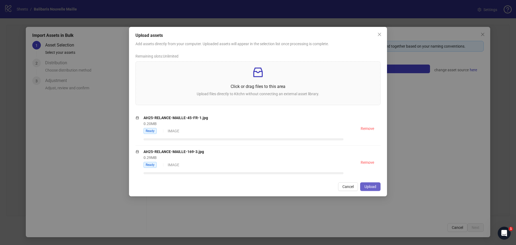
click at [371, 186] on span "Upload" at bounding box center [370, 186] width 12 height 4
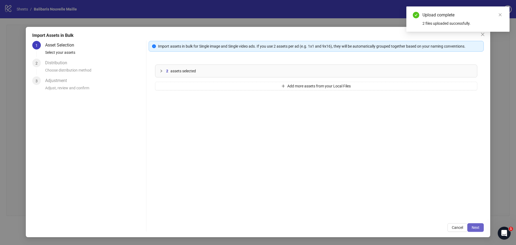
click at [480, 227] on button "Next" at bounding box center [475, 227] width 16 height 9
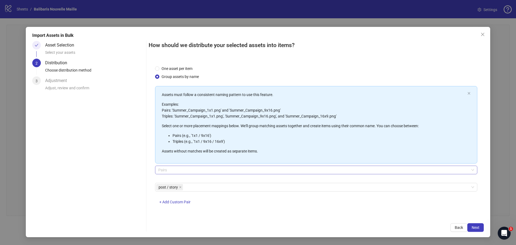
click at [182, 167] on span "Pairs" at bounding box center [316, 170] width 316 height 8
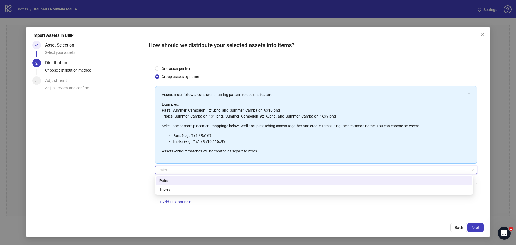
click at [179, 181] on div "Pairs" at bounding box center [313, 180] width 309 height 6
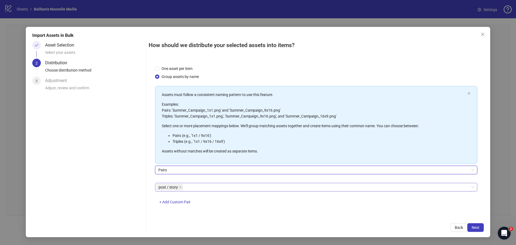
click at [197, 189] on div "post / story" at bounding box center [313, 187] width 314 height 8
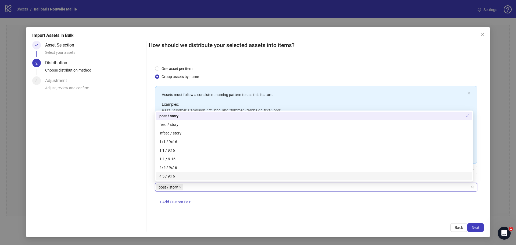
click at [176, 174] on div "4:5 / 9:16" at bounding box center [313, 176] width 309 height 6
click at [180, 186] on icon "close" at bounding box center [180, 187] width 2 height 2
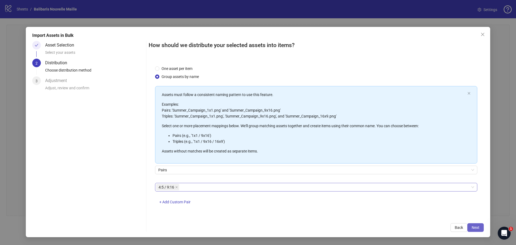
click at [479, 227] on span "Next" at bounding box center [475, 227] width 8 height 4
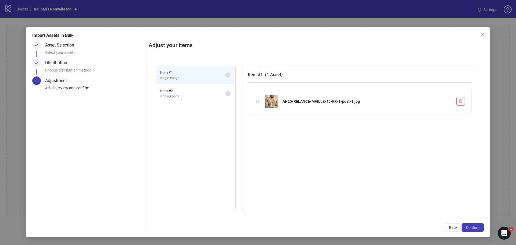
click at [191, 90] on span "Item # 2" at bounding box center [192, 91] width 65 height 6
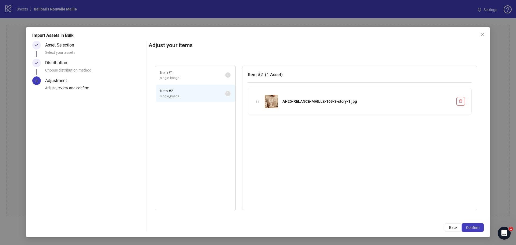
click at [190, 76] on span "single_image" at bounding box center [192, 77] width 65 height 5
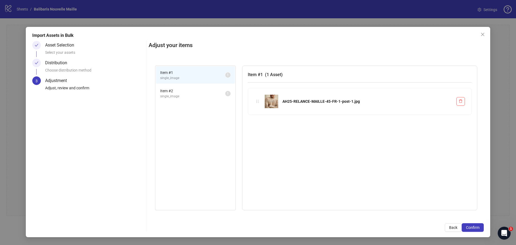
click at [191, 89] on span "Item # 2" at bounding box center [192, 91] width 65 height 6
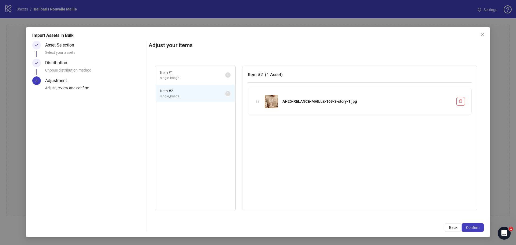
click at [191, 67] on li "Item # 1 single_image 1" at bounding box center [195, 74] width 79 height 17
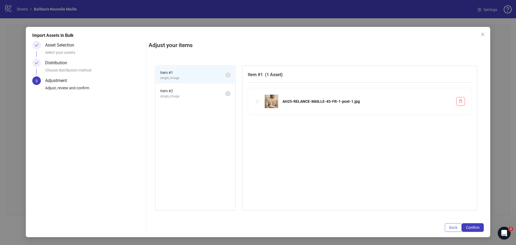
click at [450, 229] on span "Back" at bounding box center [453, 227] width 8 height 4
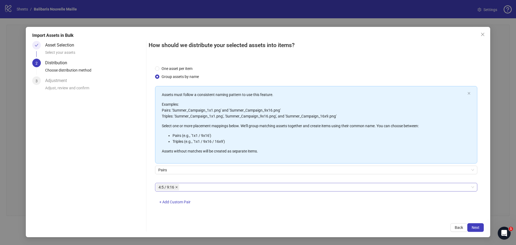
click at [177, 187] on icon "close" at bounding box center [176, 187] width 3 height 3
click at [257, 186] on div at bounding box center [313, 187] width 314 height 8
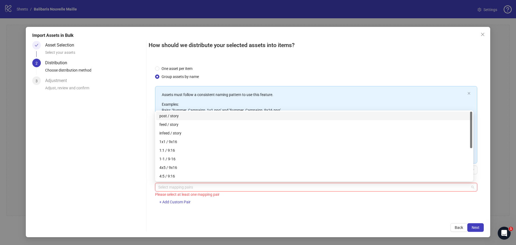
click at [172, 115] on div "post / story" at bounding box center [313, 116] width 309 height 6
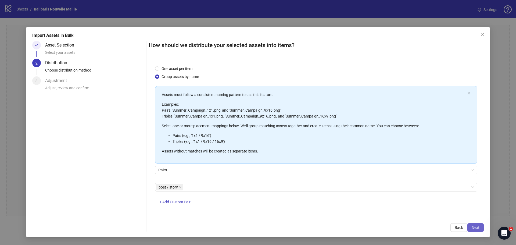
click at [476, 225] on span "Next" at bounding box center [475, 227] width 8 height 4
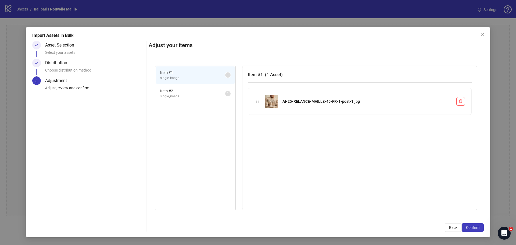
click at [186, 92] on span "Item # 2" at bounding box center [192, 91] width 65 height 6
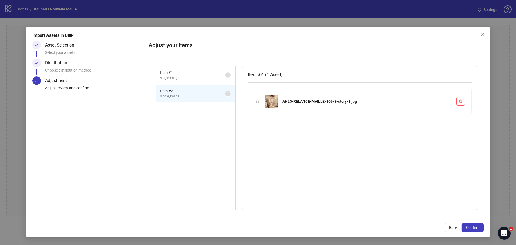
click at [187, 79] on span "single_image" at bounding box center [192, 77] width 65 height 5
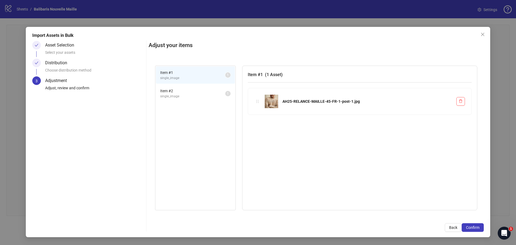
click at [195, 99] on li "Item # 2 single_image 1" at bounding box center [195, 93] width 79 height 17
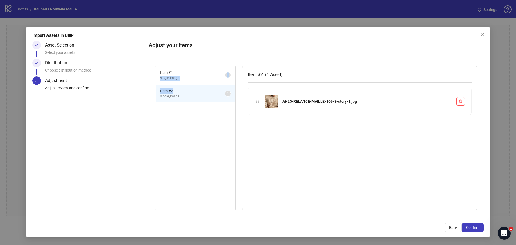
drag, startPoint x: 187, startPoint y: 93, endPoint x: 184, endPoint y: 75, distance: 18.2
click at [184, 75] on ul "Item # 1 single_image 1 Item # 2 single_image 1" at bounding box center [195, 84] width 80 height 37
click at [194, 104] on div "Item # 1 single_image 1 Item # 2 single_image 1" at bounding box center [195, 138] width 81 height 144
click at [194, 74] on span "Item # 1" at bounding box center [192, 73] width 65 height 6
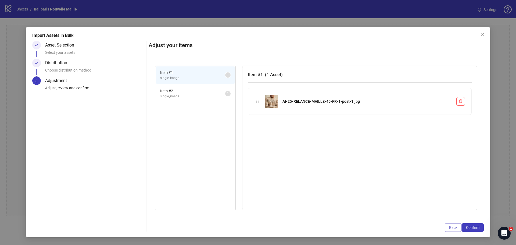
click at [448, 227] on button "Back" at bounding box center [452, 227] width 17 height 9
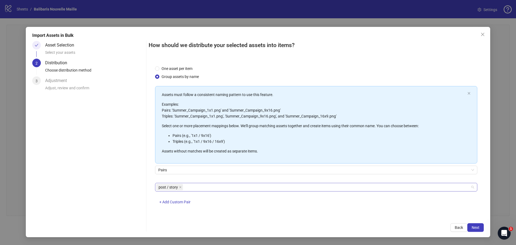
click at [182, 186] on span "post / story" at bounding box center [169, 187] width 27 height 6
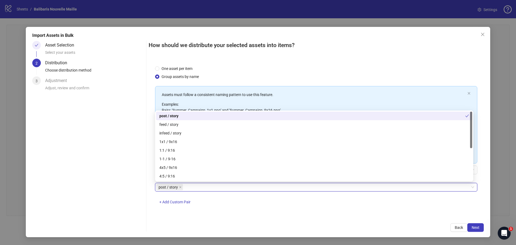
click at [178, 187] on span "post / story" at bounding box center [169, 187] width 27 height 6
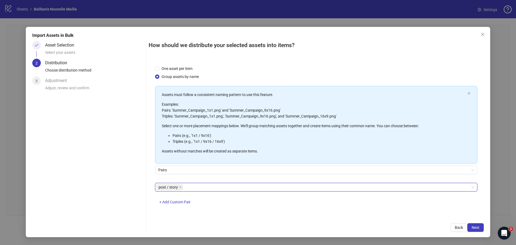
click at [180, 187] on icon "close" at bounding box center [180, 187] width 3 height 3
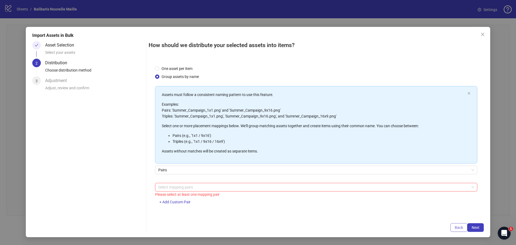
click at [458, 227] on span "Back" at bounding box center [458, 227] width 8 height 4
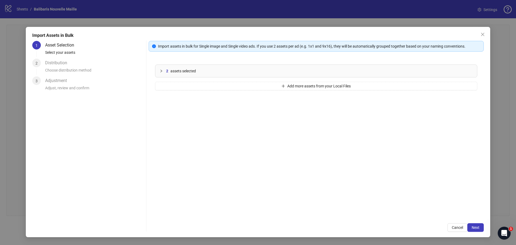
click at [240, 69] on div "2 assets selected" at bounding box center [319, 71] width 306 height 6
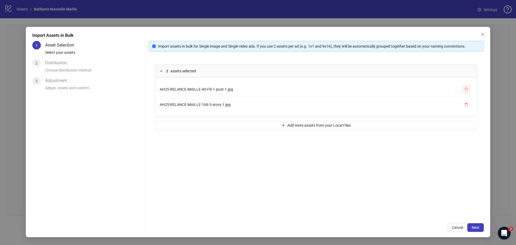
click at [467, 91] on span "button" at bounding box center [466, 89] width 4 height 4
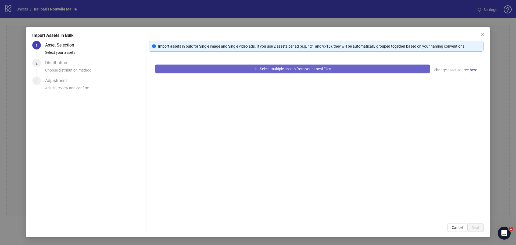
click at [303, 67] on button "Select multiple assets from your Local Files" at bounding box center [292, 68] width 275 height 9
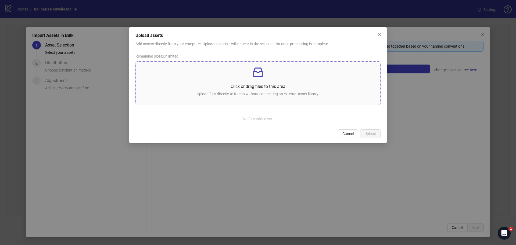
click at [236, 77] on p at bounding box center [258, 72] width 236 height 13
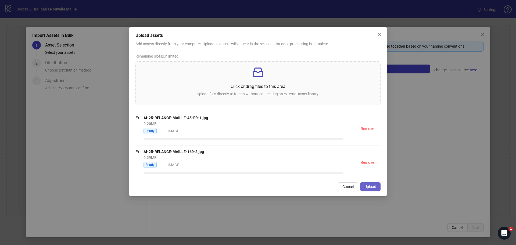
click at [378, 187] on button "Upload" at bounding box center [370, 186] width 20 height 9
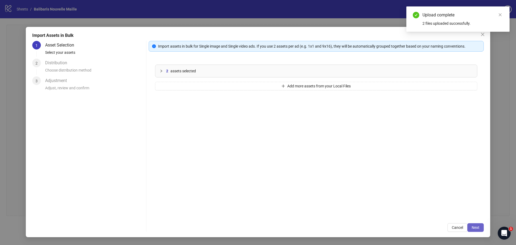
click at [476, 228] on span "Next" at bounding box center [475, 227] width 8 height 4
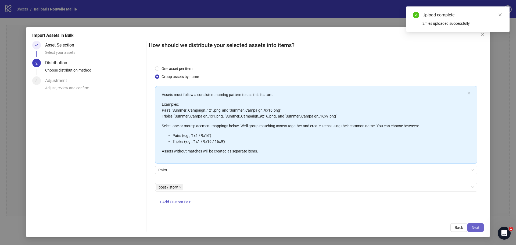
click at [476, 227] on span "Next" at bounding box center [475, 227] width 8 height 4
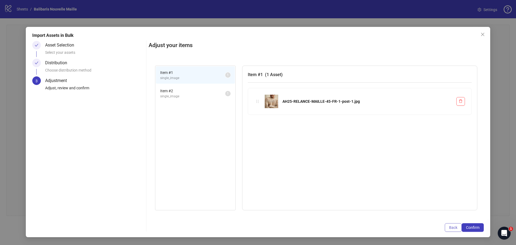
click at [455, 228] on span "Back" at bounding box center [453, 227] width 8 height 4
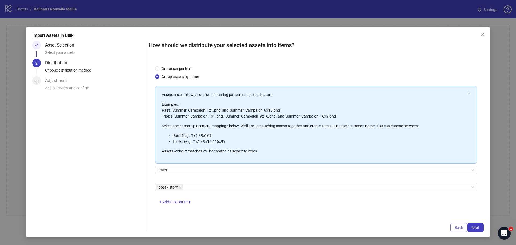
click at [454, 228] on button "Back" at bounding box center [458, 227] width 17 height 9
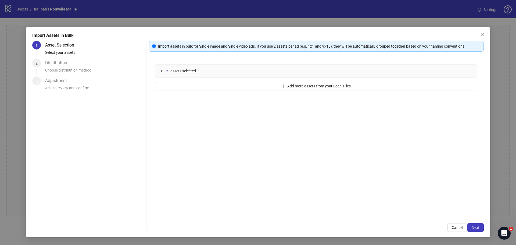
click at [194, 72] on span "assets selected" at bounding box center [183, 71] width 26 height 6
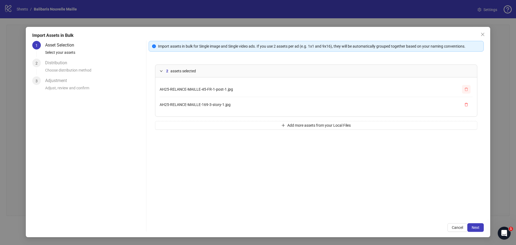
click at [464, 89] on icon "delete" at bounding box center [466, 89] width 4 height 4
click at [466, 91] on span "button" at bounding box center [466, 89] width 4 height 4
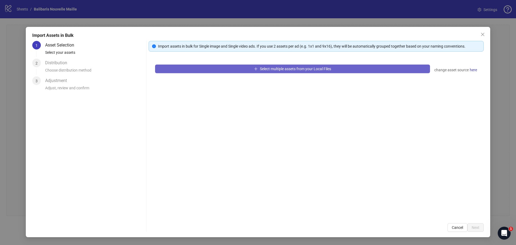
click at [322, 68] on span "Select multiple assets from your Local Files" at bounding box center [295, 69] width 71 height 4
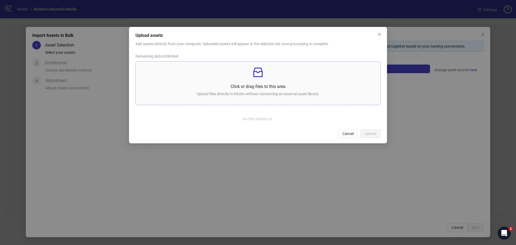
click at [209, 80] on div "Click or drag files to this area Upload files directly to Kitchn without connec…" at bounding box center [258, 83] width 236 height 35
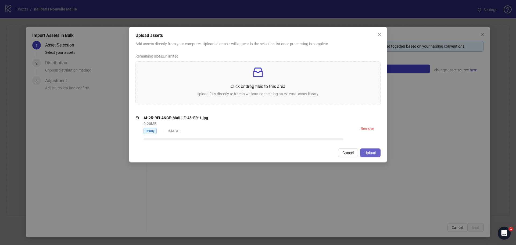
click at [368, 153] on span "Upload" at bounding box center [370, 152] width 12 height 4
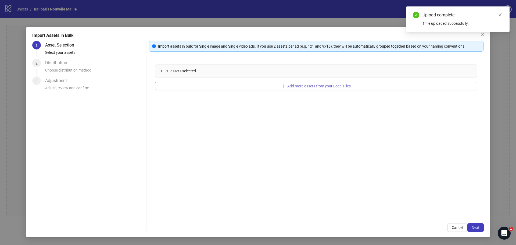
click at [317, 84] on span "Add more assets from your Local Files" at bounding box center [318, 86] width 63 height 4
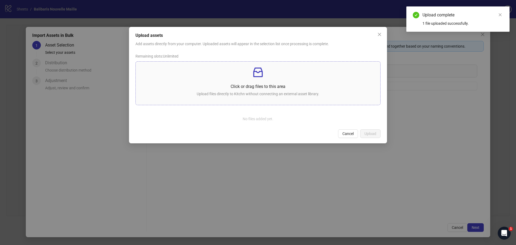
click at [266, 83] on p "Click or drag files to this area" at bounding box center [258, 86] width 236 height 7
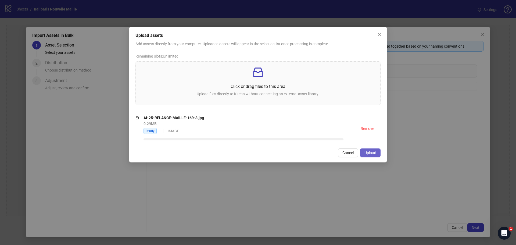
click at [376, 154] on button "Upload" at bounding box center [370, 152] width 20 height 9
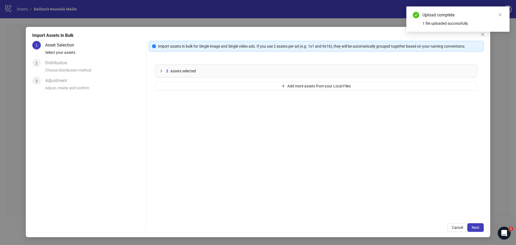
click at [271, 68] on div "2 assets selected" at bounding box center [319, 71] width 306 height 6
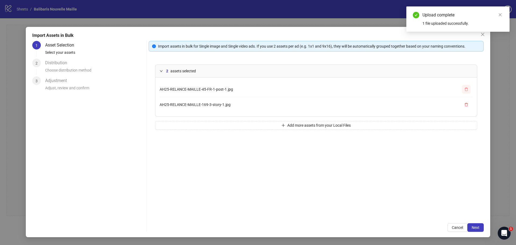
click at [465, 90] on icon "delete" at bounding box center [466, 89] width 4 height 4
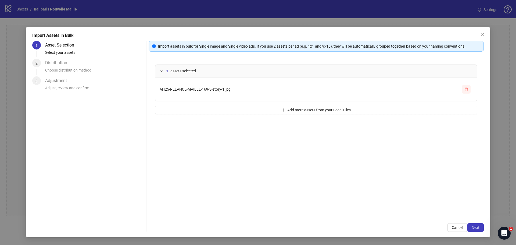
click at [465, 89] on icon "delete" at bounding box center [465, 88] width 3 height 3
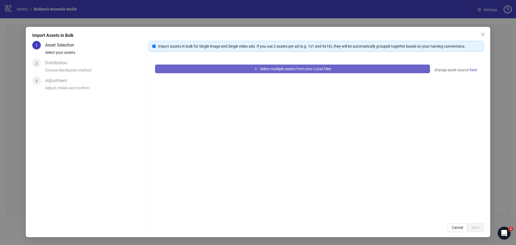
click at [280, 67] on span "Select multiple assets from your Local Files" at bounding box center [295, 69] width 71 height 4
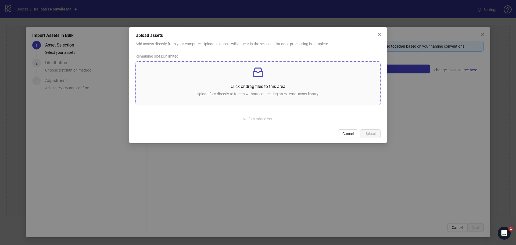
click at [262, 78] on icon "inbox" at bounding box center [257, 72] width 13 height 13
click at [252, 118] on div "No files added yet." at bounding box center [257, 118] width 245 height 15
click at [253, 76] on icon "inbox" at bounding box center [257, 72] width 13 height 13
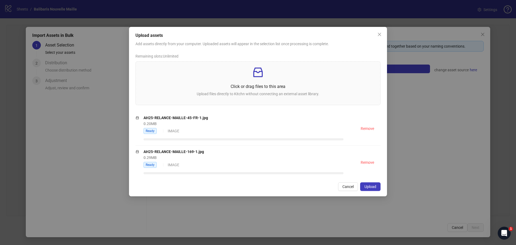
click at [374, 182] on button "Upload" at bounding box center [370, 186] width 20 height 9
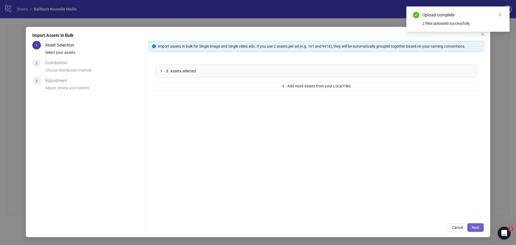
click at [474, 226] on span "Next" at bounding box center [475, 227] width 8 height 4
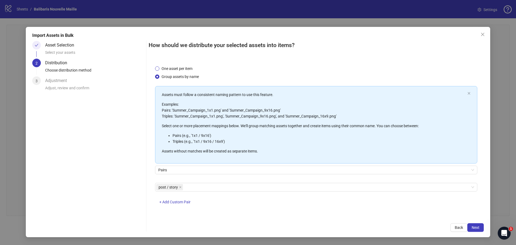
click at [179, 68] on span "One asset per item" at bounding box center [176, 69] width 35 height 6
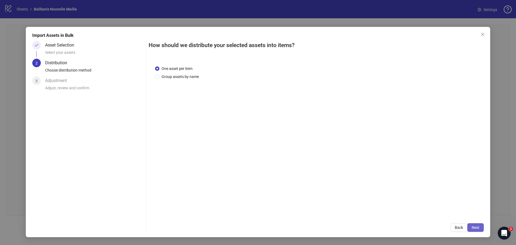
click at [480, 228] on button "Next" at bounding box center [475, 227] width 16 height 9
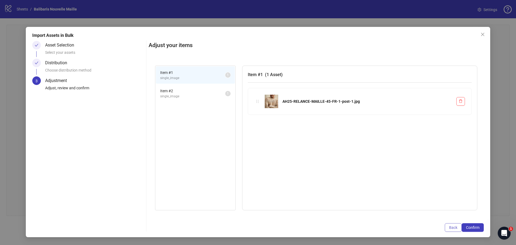
click at [453, 228] on span "Back" at bounding box center [453, 227] width 8 height 4
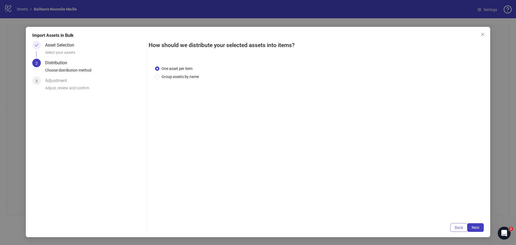
click at [457, 229] on span "Back" at bounding box center [458, 227] width 8 height 4
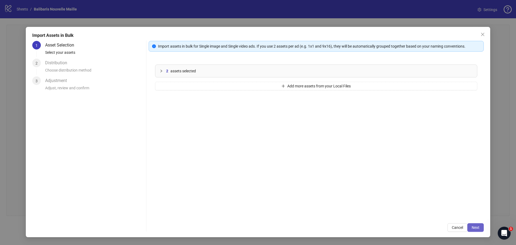
click at [477, 227] on span "Next" at bounding box center [475, 227] width 8 height 4
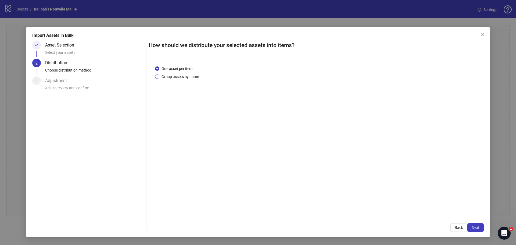
click at [175, 75] on span "Group assets by name" at bounding box center [180, 77] width 42 height 6
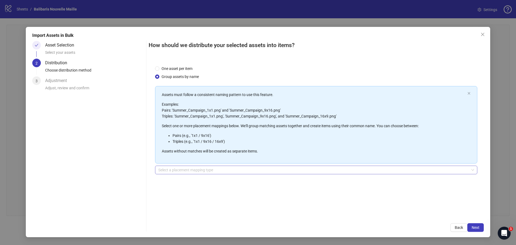
click at [188, 172] on input "search" at bounding box center [313, 170] width 311 height 8
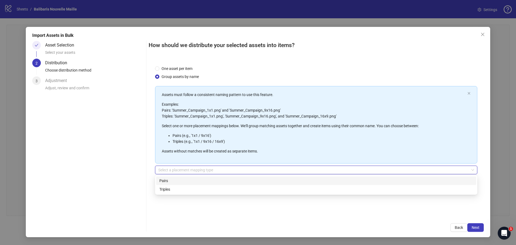
click at [183, 181] on div "Pairs" at bounding box center [315, 180] width 313 height 6
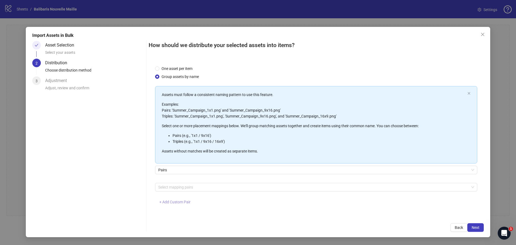
click at [184, 198] on button "+ Add Custom Pair" at bounding box center [175, 202] width 40 height 9
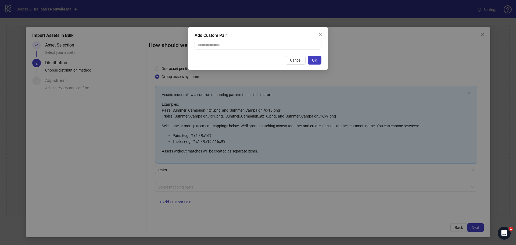
click at [189, 185] on div "Add Custom Pair Cancel OK" at bounding box center [258, 122] width 516 height 245
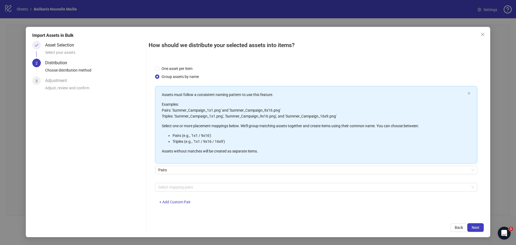
click at [189, 185] on div at bounding box center [313, 187] width 314 height 8
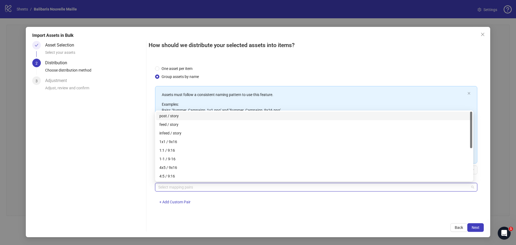
click at [182, 115] on div "post / story" at bounding box center [313, 116] width 309 height 6
drag, startPoint x: 470, startPoint y: 221, endPoint x: 473, endPoint y: 223, distance: 3.4
click at [471, 221] on div "How should we distribute your selected assets into items? One asset per item Gr…" at bounding box center [315, 136] width 335 height 191
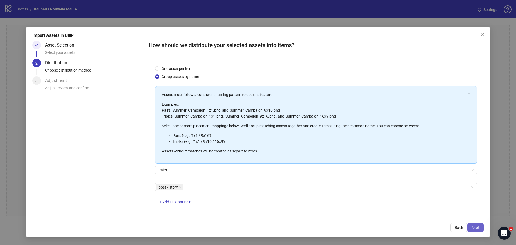
click at [474, 225] on button "Next" at bounding box center [475, 227] width 16 height 9
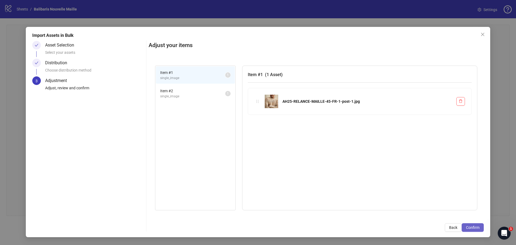
click at [476, 224] on button "Confirm" at bounding box center [472, 227] width 22 height 9
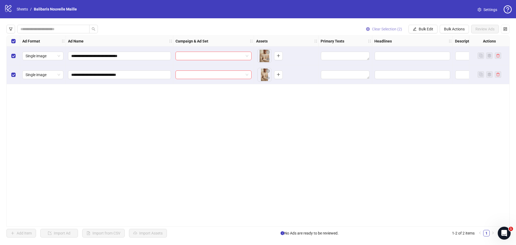
click at [372, 29] on span "Clear Selection (2)" at bounding box center [387, 29] width 30 height 4
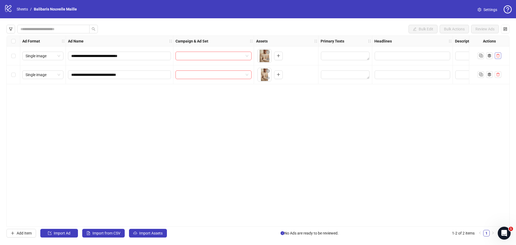
click at [498, 54] on button "button" at bounding box center [497, 55] width 6 height 6
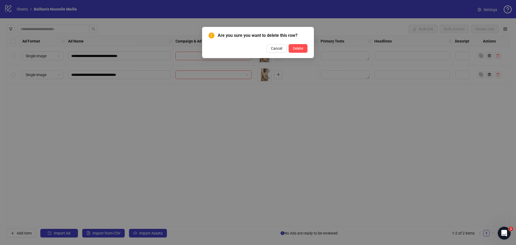
click at [498, 57] on div "Are you sure you want to delete this row? Cancel Delete" at bounding box center [258, 122] width 516 height 245
drag, startPoint x: 292, startPoint y: 45, endPoint x: 296, endPoint y: 47, distance: 4.0
click at [294, 47] on button "Delete" at bounding box center [297, 48] width 19 height 9
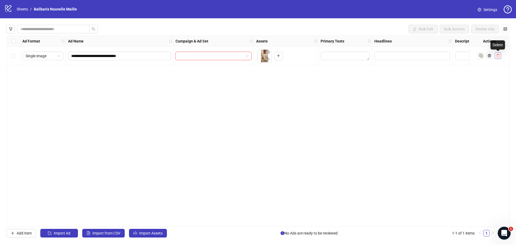
click at [498, 56] on button "button" at bounding box center [497, 55] width 6 height 6
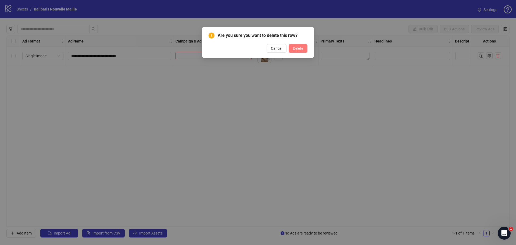
click at [302, 47] on span "Delete" at bounding box center [298, 48] width 10 height 4
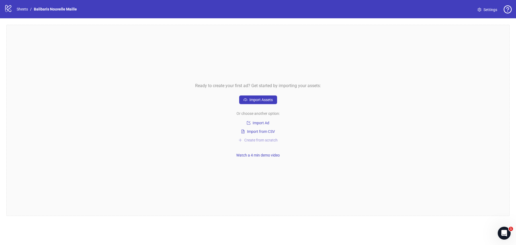
click at [262, 140] on span "Create from scratch" at bounding box center [260, 140] width 33 height 4
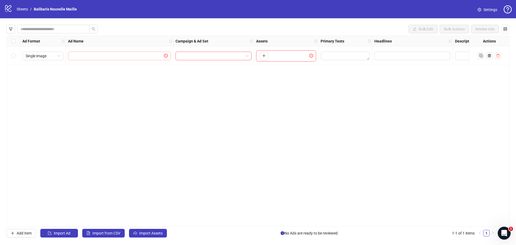
click at [102, 53] on span at bounding box center [119, 56] width 103 height 9
click at [501, 55] on div at bounding box center [489, 55] width 40 height 19
click at [498, 57] on icon "delete" at bounding box center [498, 56] width 4 height 4
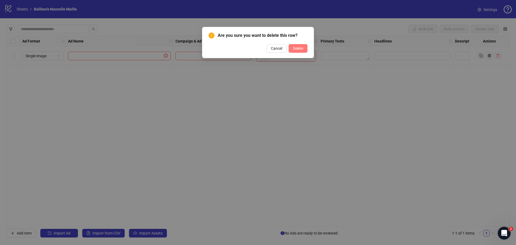
click at [295, 47] on span "Delete" at bounding box center [298, 48] width 10 height 4
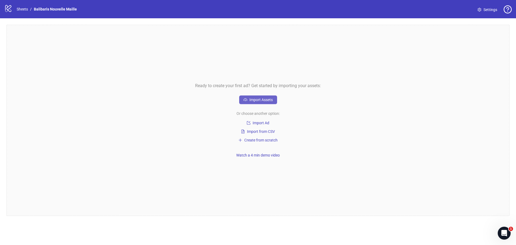
click at [261, 97] on button "Import Assets" at bounding box center [258, 99] width 38 height 9
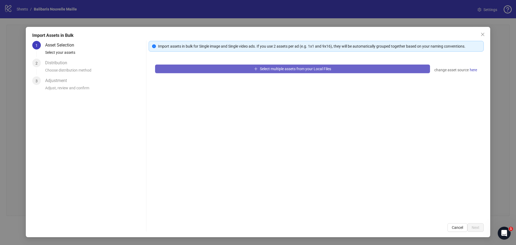
click at [316, 67] on span "Select multiple assets from your Local Files" at bounding box center [295, 69] width 71 height 4
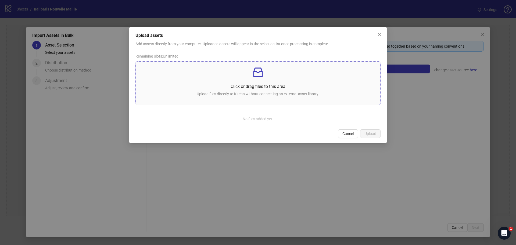
click at [272, 81] on div "Click or drag files to this area Upload files directly to Kitchn without connec…" at bounding box center [258, 83] width 236 height 35
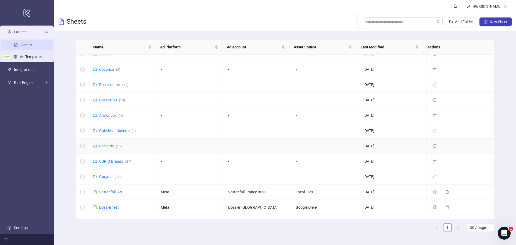
scroll to position [173, 0]
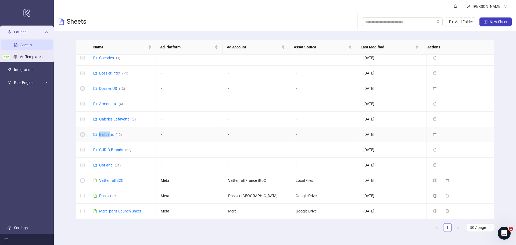
click at [109, 131] on td "Balibaris ( 10 )" at bounding box center [122, 134] width 67 height 15
click at [108, 133] on link "Balibaris ( 10 )" at bounding box center [110, 134] width 23 height 4
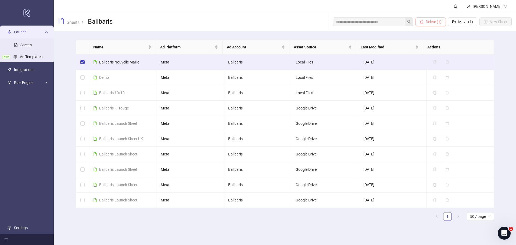
click at [432, 21] on span "Delete (1)" at bounding box center [433, 22] width 16 height 4
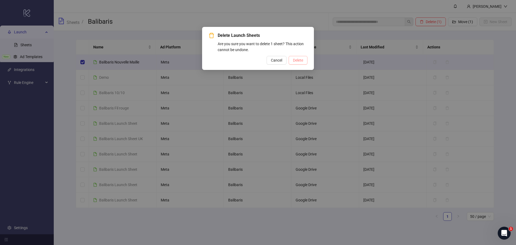
click at [304, 59] on button "Delete" at bounding box center [297, 60] width 19 height 9
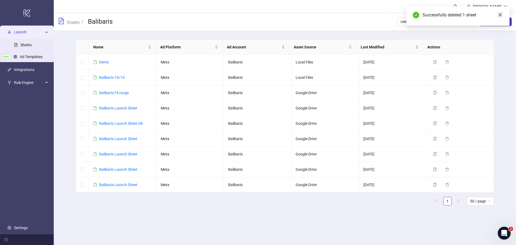
click at [501, 16] on icon "close" at bounding box center [500, 15] width 4 height 4
click at [501, 21] on span "New Sheet" at bounding box center [498, 22] width 18 height 4
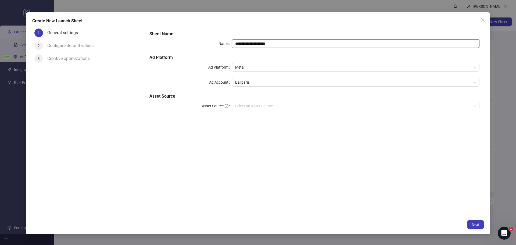
drag, startPoint x: 271, startPoint y: 45, endPoint x: 250, endPoint y: 42, distance: 21.4
click at [250, 42] on input "**********" at bounding box center [355, 43] width 247 height 9
type input "**********"
click at [251, 106] on input "Asset Source" at bounding box center [353, 106] width 236 height 8
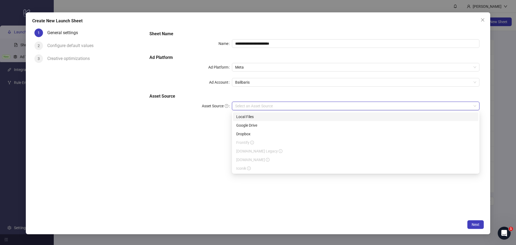
click at [256, 116] on div "Local Files" at bounding box center [355, 117] width 239 height 6
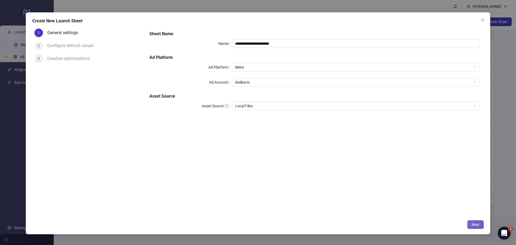
click at [470, 223] on button "Next" at bounding box center [475, 224] width 16 height 9
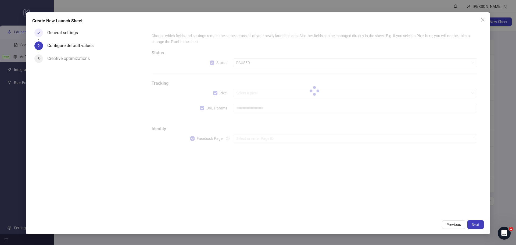
type input "**********"
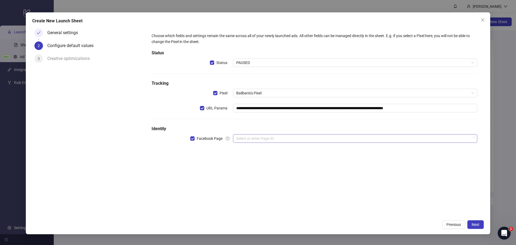
click at [269, 139] on input "search" at bounding box center [352, 138] width 233 height 8
type input "******"
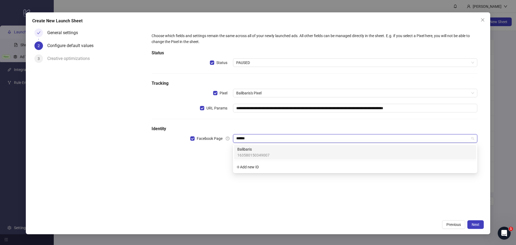
click at [257, 148] on span "Balibaris" at bounding box center [253, 149] width 32 height 6
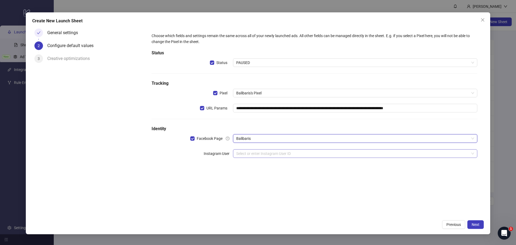
click at [274, 155] on input "search" at bounding box center [352, 153] width 233 height 8
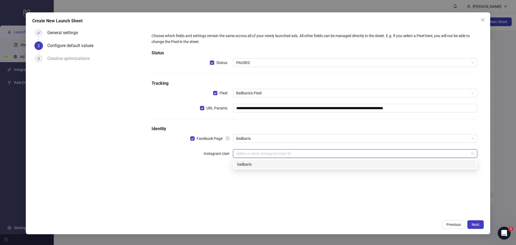
click at [250, 164] on div "balibaris" at bounding box center [354, 164] width 235 height 6
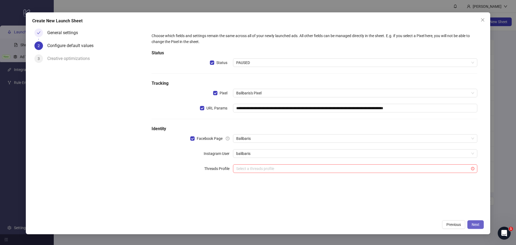
click at [475, 223] on span "Next" at bounding box center [475, 224] width 8 height 4
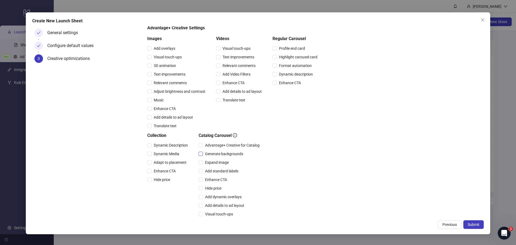
scroll to position [83, 0]
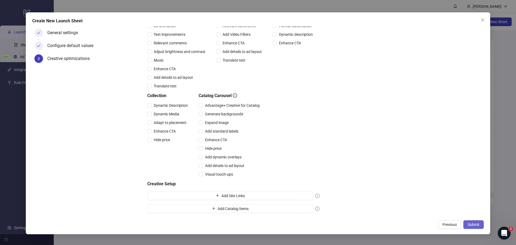
click at [474, 225] on span "Submit" at bounding box center [473, 224] width 12 height 4
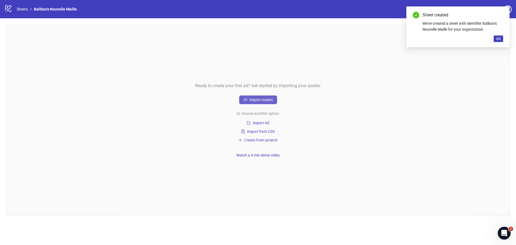
click at [270, 100] on span "Import Assets" at bounding box center [260, 99] width 23 height 4
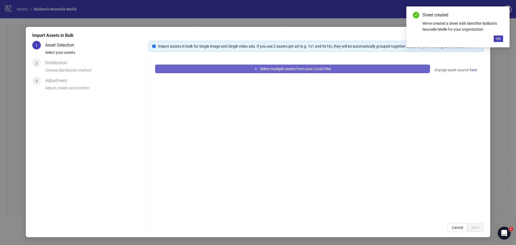
click at [278, 68] on span "Select multiple assets from your Local Files" at bounding box center [295, 69] width 71 height 4
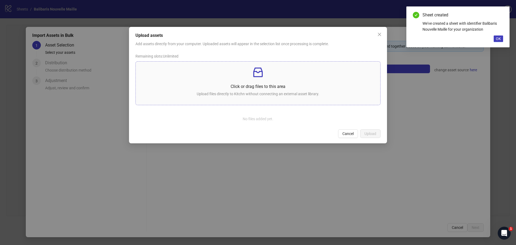
click at [242, 75] on p at bounding box center [258, 72] width 236 height 13
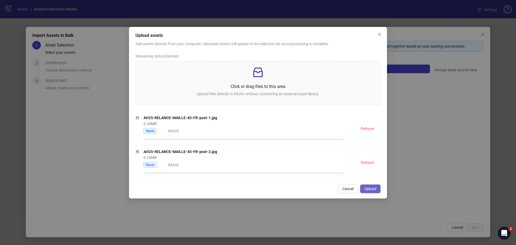
click at [368, 189] on span "Upload" at bounding box center [370, 188] width 12 height 4
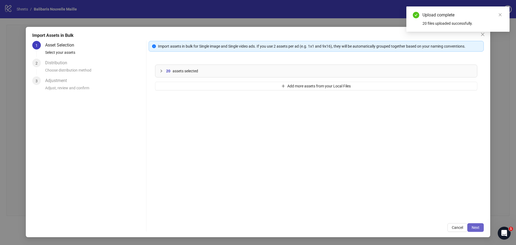
click at [474, 226] on span "Next" at bounding box center [475, 227] width 8 height 4
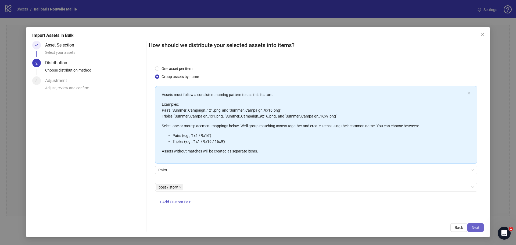
click at [478, 227] on span "Next" at bounding box center [475, 227] width 8 height 4
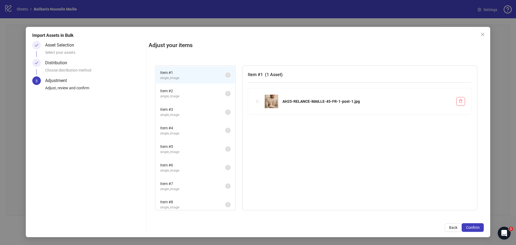
click at [180, 92] on span "Item # 2" at bounding box center [192, 91] width 65 height 6
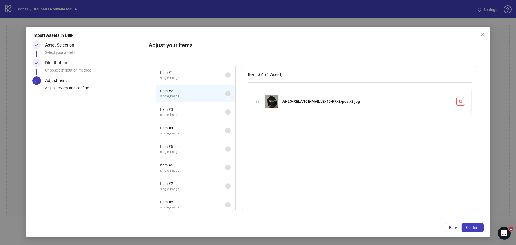
click at [176, 116] on span "single_image" at bounding box center [192, 114] width 65 height 5
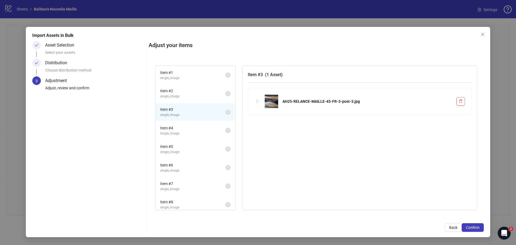
click at [183, 134] on span "single_image" at bounding box center [192, 133] width 65 height 5
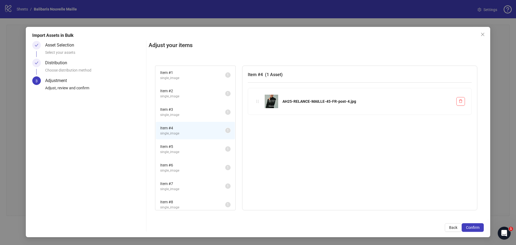
click at [171, 144] on span "Item # 5" at bounding box center [192, 146] width 65 height 6
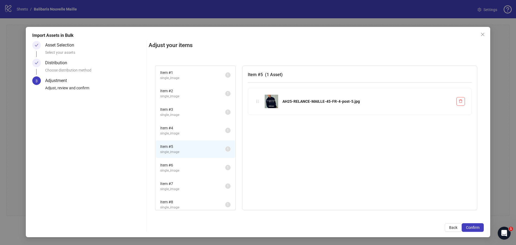
click at [176, 161] on li "Item # 6 single_image 1" at bounding box center [195, 167] width 79 height 17
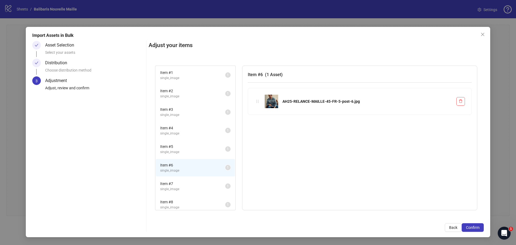
click at [174, 169] on span "single_image" at bounding box center [192, 170] width 65 height 5
click at [175, 149] on span "single_image" at bounding box center [192, 151] width 65 height 5
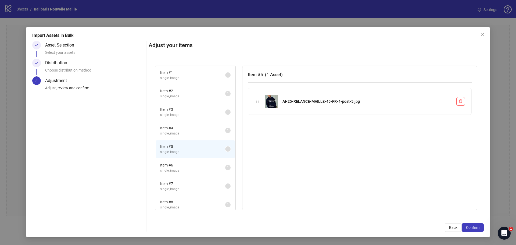
click at [177, 129] on span "Item # 4" at bounding box center [192, 128] width 65 height 6
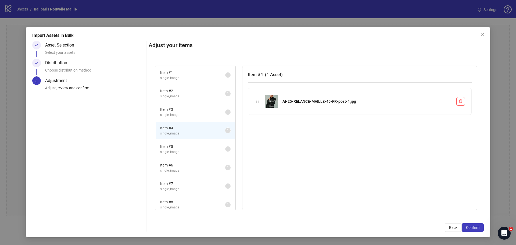
drag, startPoint x: 177, startPoint y: 122, endPoint x: 177, endPoint y: 109, distance: 13.2
click at [177, 107] on span "Item # 3" at bounding box center [192, 109] width 65 height 6
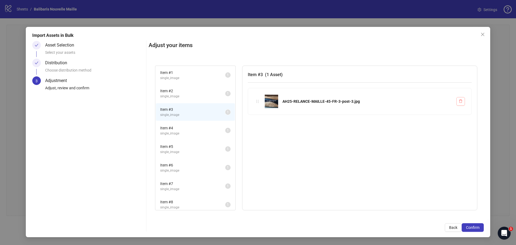
click at [464, 100] on button "button" at bounding box center [460, 101] width 9 height 9
click at [462, 103] on button "button" at bounding box center [460, 101] width 9 height 9
drag, startPoint x: 481, startPoint y: 34, endPoint x: 480, endPoint y: 36, distance: 2.8
click at [482, 34] on icon "close" at bounding box center [482, 34] width 3 height 3
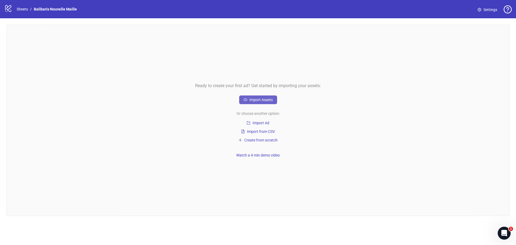
click at [271, 101] on span "Import Assets" at bounding box center [260, 99] width 23 height 4
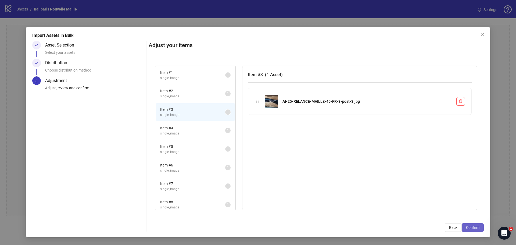
click at [477, 227] on span "Confirm" at bounding box center [472, 227] width 13 height 4
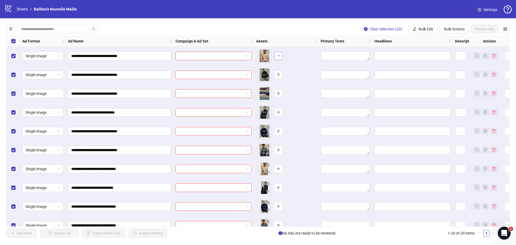
click at [280, 57] on icon "plus" at bounding box center [278, 56] width 4 height 4
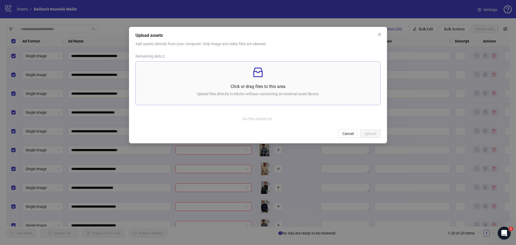
click at [266, 77] on p at bounding box center [258, 72] width 236 height 13
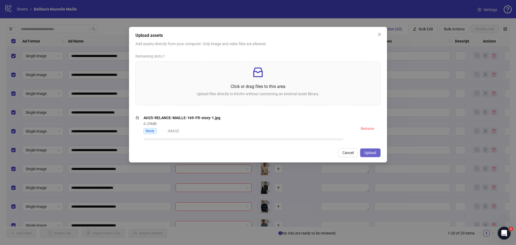
click at [369, 153] on span "Upload" at bounding box center [370, 152] width 12 height 4
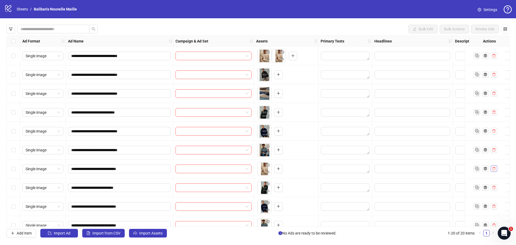
click at [493, 168] on icon "delete" at bounding box center [494, 168] width 4 height 4
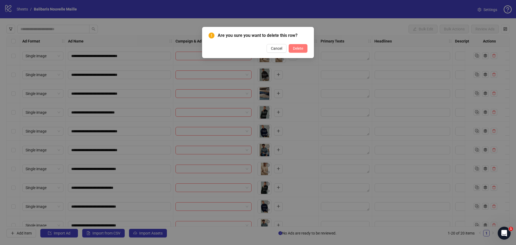
click at [306, 49] on button "Delete" at bounding box center [297, 48] width 19 height 9
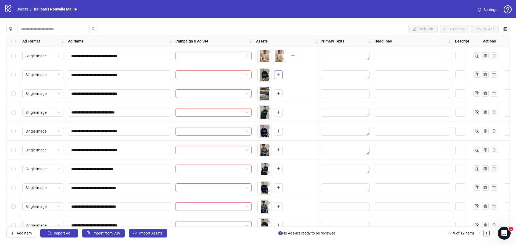
click at [278, 76] on icon "plus" at bounding box center [278, 75] width 4 height 4
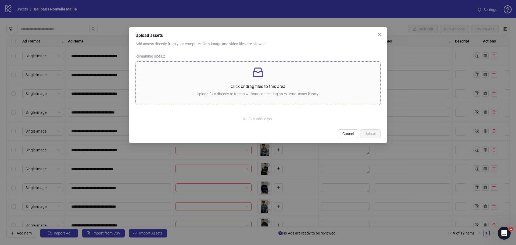
click at [273, 85] on p "Click or drag files to this area" at bounding box center [258, 86] width 236 height 7
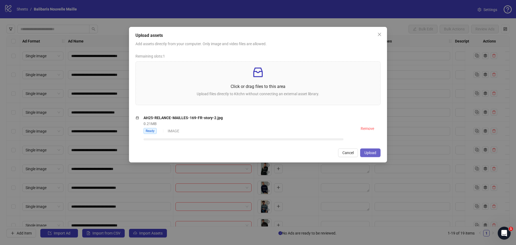
click at [374, 152] on span "Upload" at bounding box center [370, 152] width 12 height 4
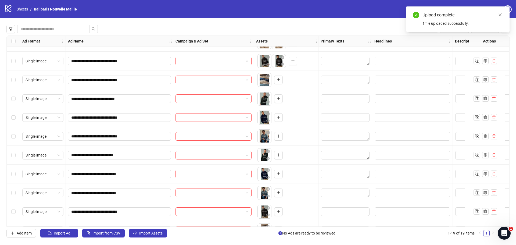
scroll to position [27, 0]
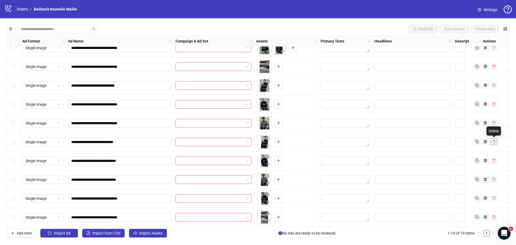
click at [495, 143] on icon "delete" at bounding box center [494, 142] width 4 height 4
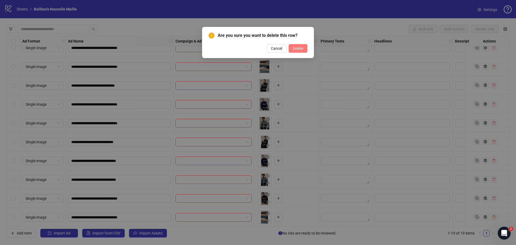
click at [294, 49] on span "Delete" at bounding box center [298, 48] width 10 height 4
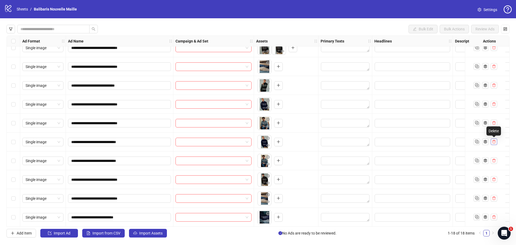
click at [494, 142] on icon "delete" at bounding box center [494, 142] width 4 height 4
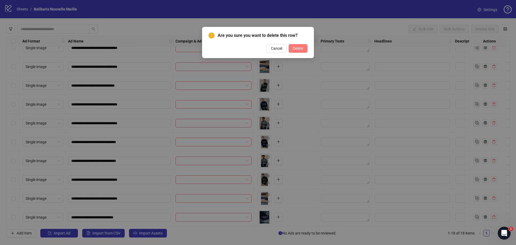
click at [302, 48] on span "Delete" at bounding box center [298, 48] width 10 height 4
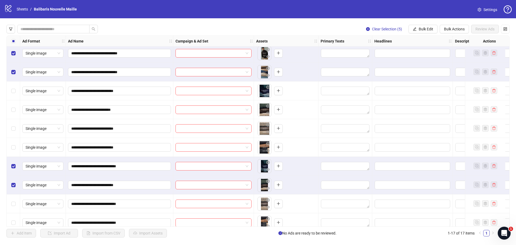
scroll to position [142, 0]
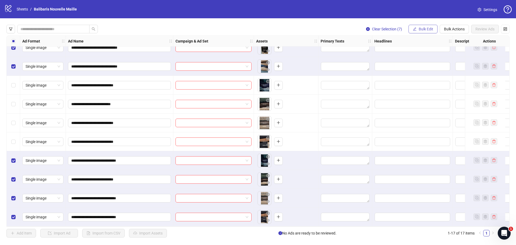
click at [426, 28] on span "Bulk Edit" at bounding box center [425, 29] width 15 height 4
click at [450, 27] on button "Bulk Actions" at bounding box center [453, 29] width 29 height 9
click at [452, 39] on span "Delete" at bounding box center [461, 40] width 37 height 6
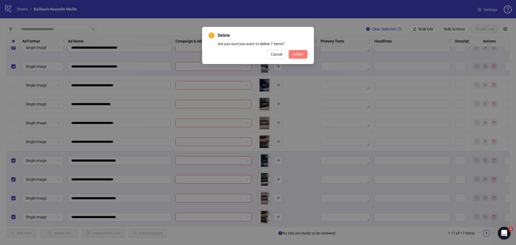
click at [299, 55] on span "Delete" at bounding box center [298, 54] width 10 height 4
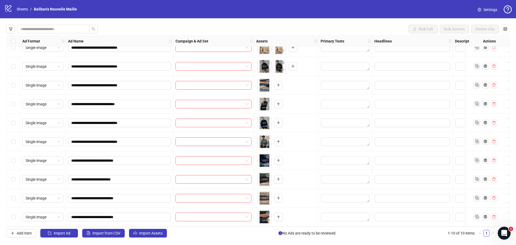
scroll to position [0, 0]
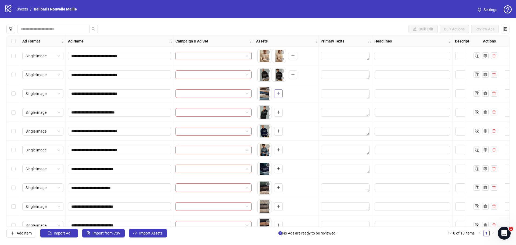
click at [278, 93] on icon "plus" at bounding box center [278, 93] width 0 height 3
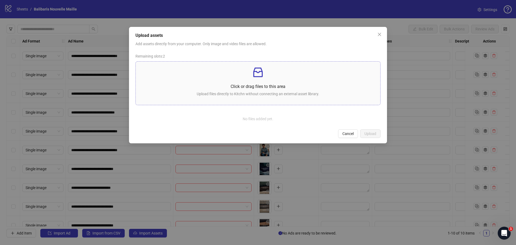
click at [270, 90] on p "Click or drag files to this area" at bounding box center [258, 86] width 236 height 7
click at [378, 38] on button "Close" at bounding box center [379, 34] width 9 height 9
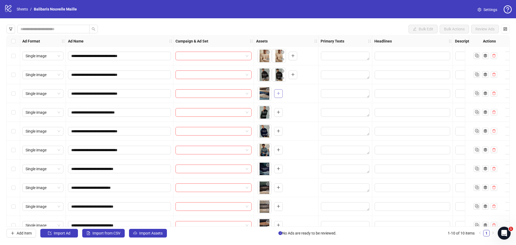
click at [279, 95] on span "button" at bounding box center [278, 93] width 4 height 4
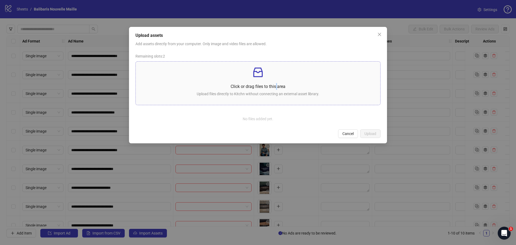
click at [276, 89] on p "Click or drag files to this area" at bounding box center [258, 86] width 236 height 7
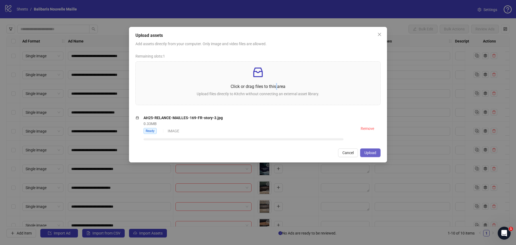
click at [371, 151] on span "Upload" at bounding box center [370, 152] width 12 height 4
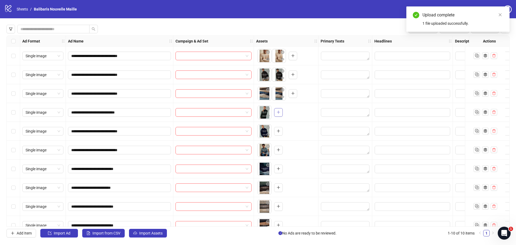
click at [277, 113] on icon "plus" at bounding box center [278, 112] width 4 height 4
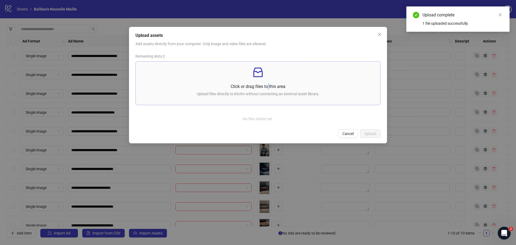
click at [268, 83] on div "Click or drag files to this area Upload files directly to Kitchn without connec…" at bounding box center [258, 83] width 236 height 35
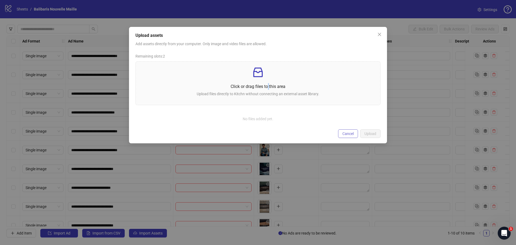
click at [346, 133] on span "Cancel" at bounding box center [347, 133] width 11 height 4
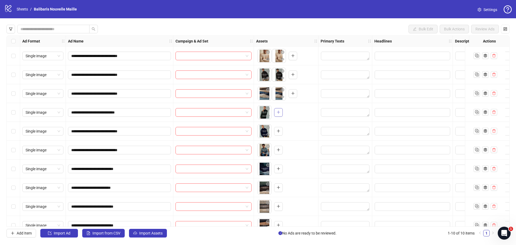
click at [278, 110] on icon "plus" at bounding box center [278, 112] width 4 height 4
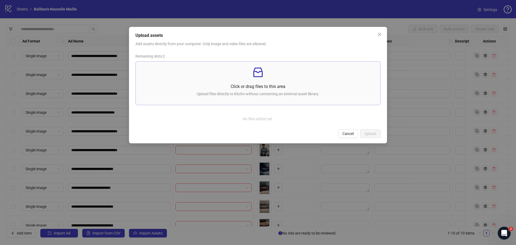
click at [298, 89] on p "Click or drag files to this area" at bounding box center [258, 86] width 236 height 7
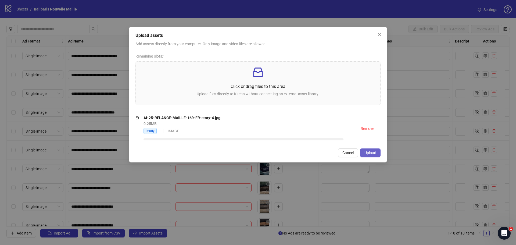
click at [374, 154] on span "Upload" at bounding box center [370, 152] width 12 height 4
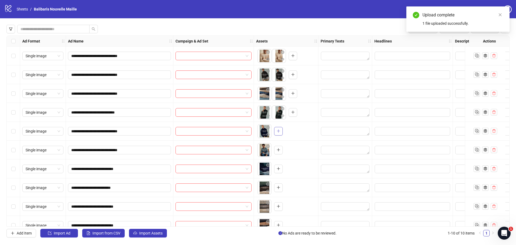
click at [278, 131] on icon "plus" at bounding box center [278, 131] width 4 height 4
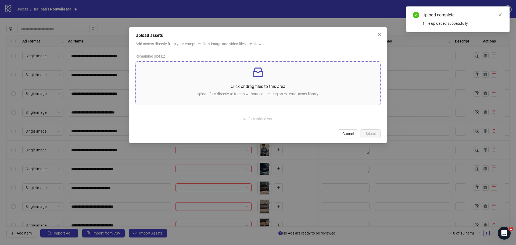
click at [278, 81] on div "Click or drag files to this area Upload files directly to Kitchn without connec…" at bounding box center [258, 83] width 236 height 35
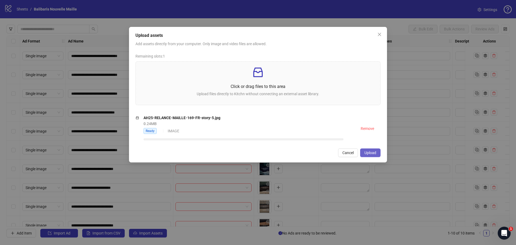
click at [374, 153] on span "Upload" at bounding box center [370, 152] width 12 height 4
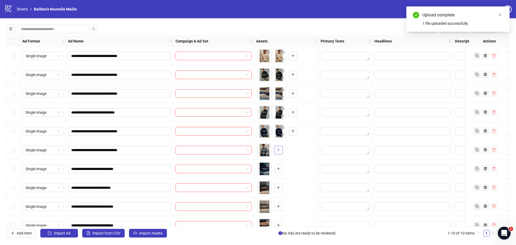
click at [278, 150] on icon "plus" at bounding box center [278, 150] width 4 height 4
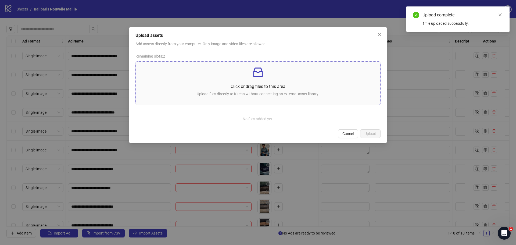
click at [264, 87] on p "Click or drag files to this area" at bounding box center [258, 86] width 236 height 7
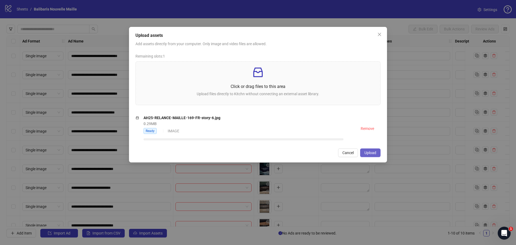
click at [371, 152] on span "Upload" at bounding box center [370, 152] width 12 height 4
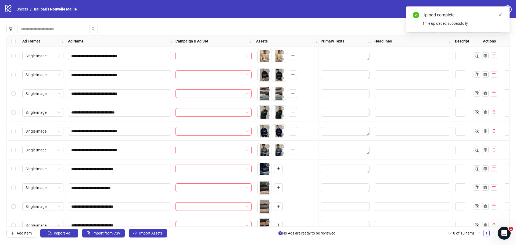
scroll to position [10, 0]
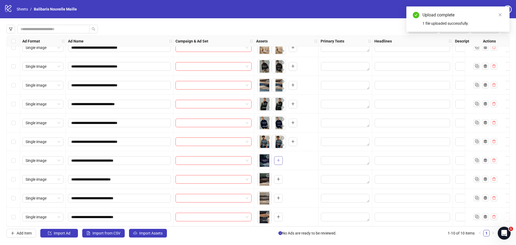
click at [280, 158] on button "button" at bounding box center [278, 160] width 9 height 9
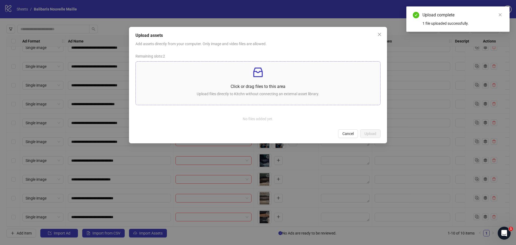
click at [266, 88] on p "Click or drag files to this area" at bounding box center [258, 86] width 236 height 7
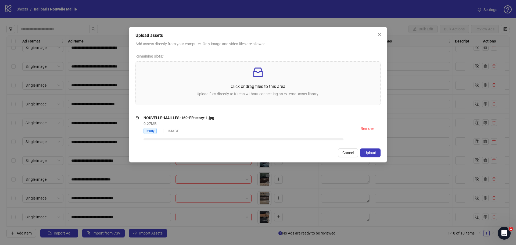
click at [373, 153] on span "Upload" at bounding box center [370, 152] width 12 height 4
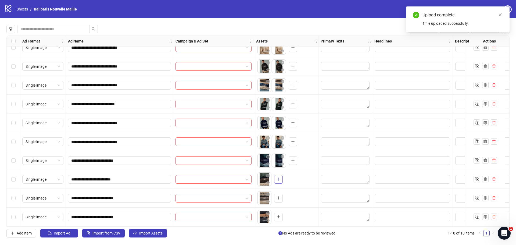
click at [280, 177] on icon "plus" at bounding box center [278, 179] width 4 height 4
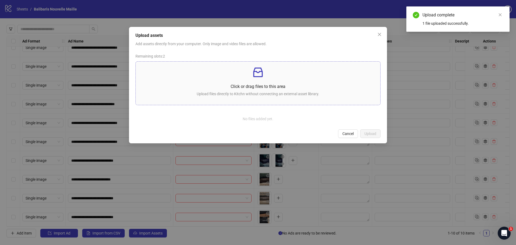
click at [260, 86] on p "Click or drag files to this area" at bounding box center [258, 86] width 236 height 7
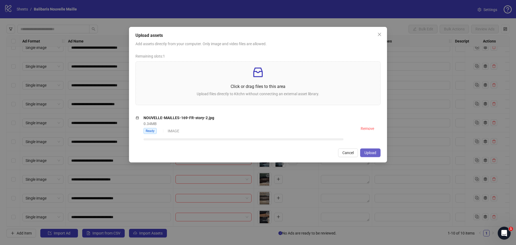
click at [372, 154] on span "Upload" at bounding box center [370, 152] width 12 height 4
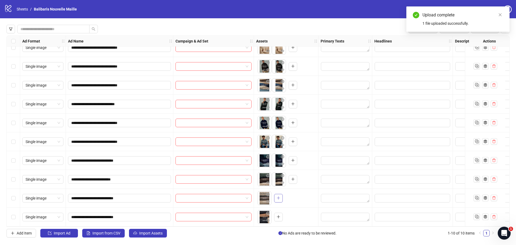
click at [281, 197] on button "button" at bounding box center [278, 198] width 9 height 9
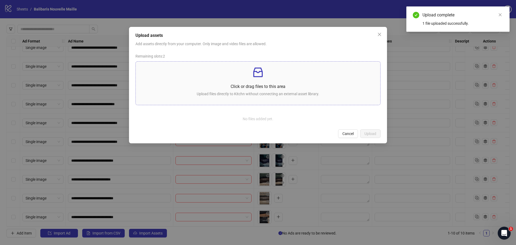
click at [268, 91] on div "Click or drag files to this area Upload files directly to Kitchn without connec…" at bounding box center [258, 83] width 236 height 35
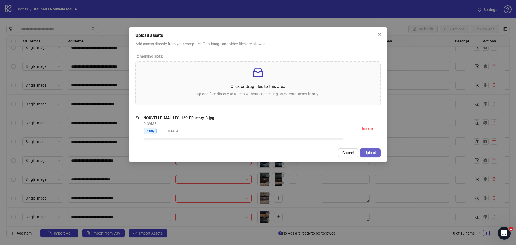
click at [376, 154] on button "Upload" at bounding box center [370, 152] width 20 height 9
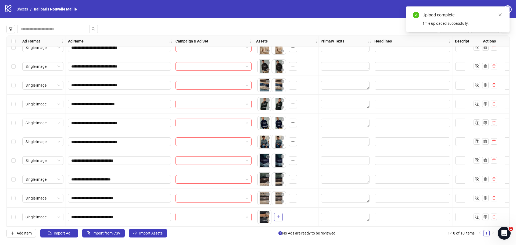
click at [280, 215] on button "button" at bounding box center [278, 216] width 9 height 9
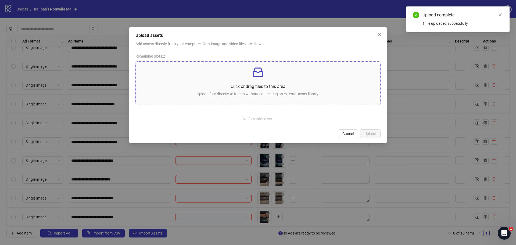
click at [269, 95] on p "Upload files directly to Kitchn without connecting an external asset library." at bounding box center [258, 94] width 236 height 6
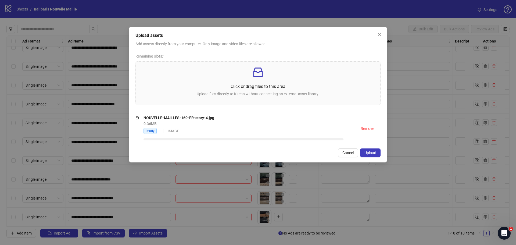
drag, startPoint x: 371, startPoint y: 149, endPoint x: 377, endPoint y: 154, distance: 7.5
click at [371, 150] on button "Upload" at bounding box center [370, 152] width 20 height 9
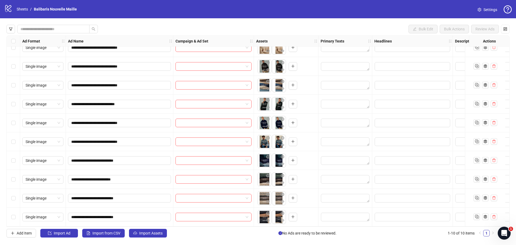
scroll to position [0, 0]
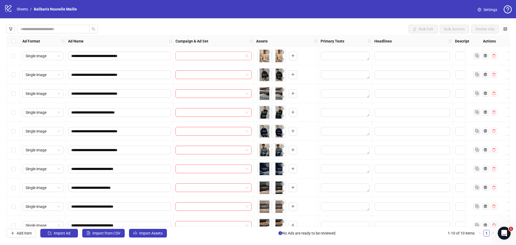
click at [248, 53] on span at bounding box center [214, 56] width 70 height 8
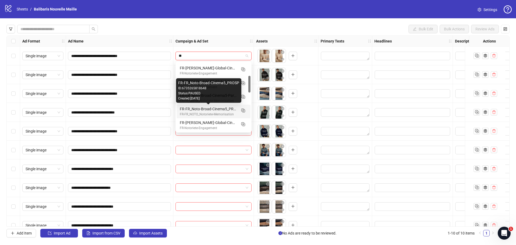
scroll to position [81, 0]
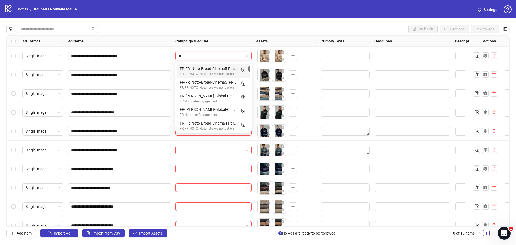
type input "*"
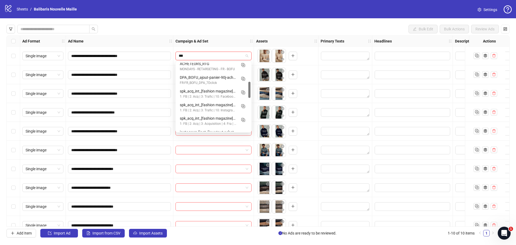
scroll to position [0, 0]
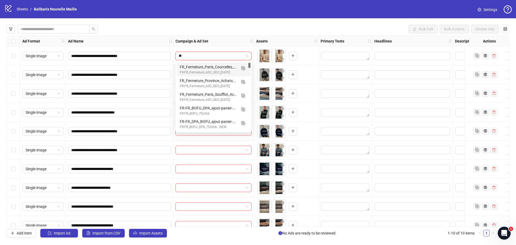
type input "*"
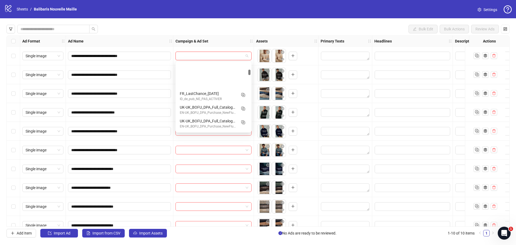
scroll to position [671, 0]
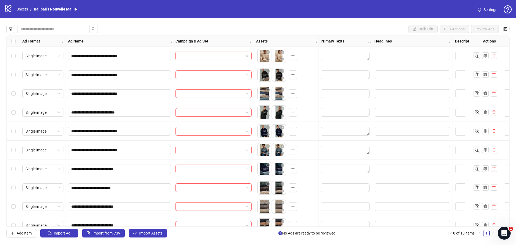
click at [247, 57] on div at bounding box center [213, 56] width 76 height 9
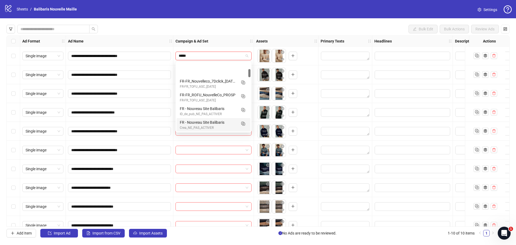
scroll to position [54, 0]
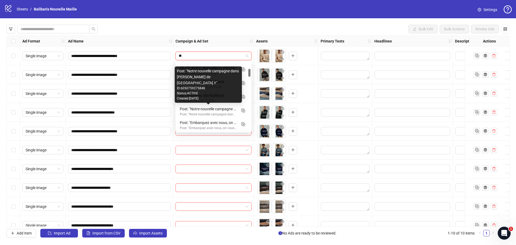
type input "*"
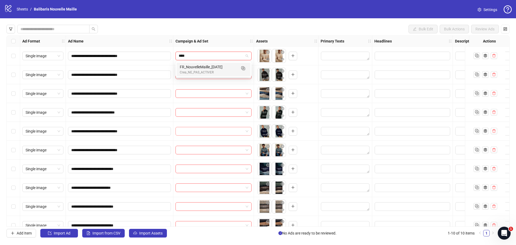
scroll to position [0, 0]
type input "*****"
click at [207, 69] on div "FR_NouvelleMaille_[DATE]" at bounding box center [208, 67] width 57 height 6
click at [11, 41] on div "Select all rows" at bounding box center [13, 41] width 13 height 11
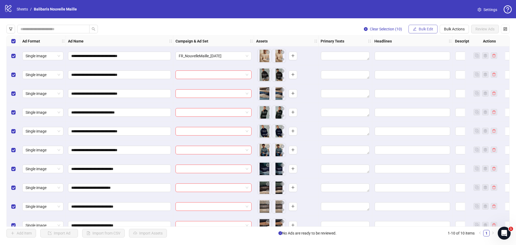
click at [427, 28] on span "Bulk Edit" at bounding box center [425, 29] width 15 height 4
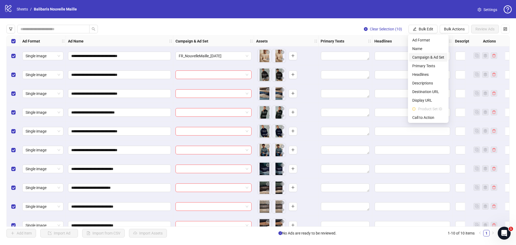
click at [421, 54] on span "Campaign & Ad Set" at bounding box center [428, 57] width 32 height 6
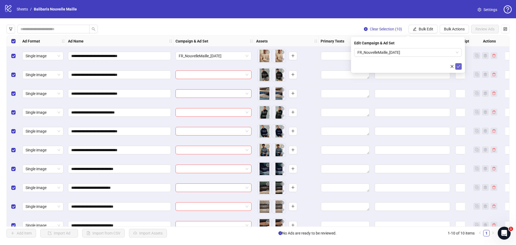
click at [458, 67] on icon "check" at bounding box center [458, 66] width 4 height 4
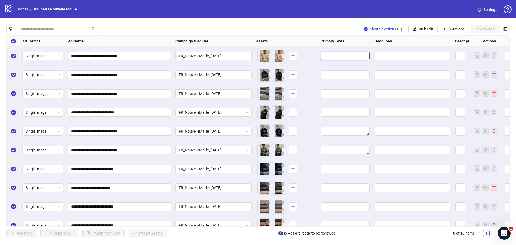
click at [350, 56] on textarea "Edit values" at bounding box center [345, 56] width 49 height 9
click at [310, 35] on div "**********" at bounding box center [258, 130] width 516 height 225
click at [344, 57] on textarea "Edit values" at bounding box center [345, 56] width 49 height 9
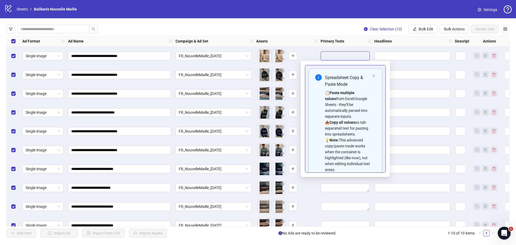
type textarea "**********"
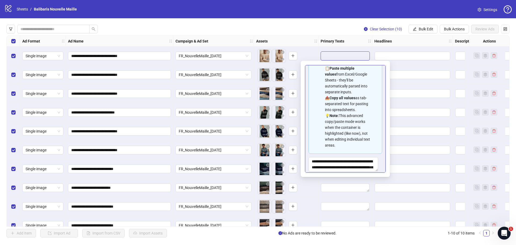
scroll to position [48, 0]
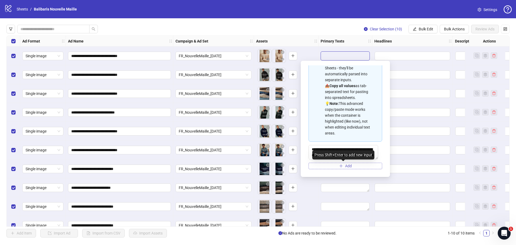
click at [347, 165] on span "Add" at bounding box center [348, 166] width 7 height 4
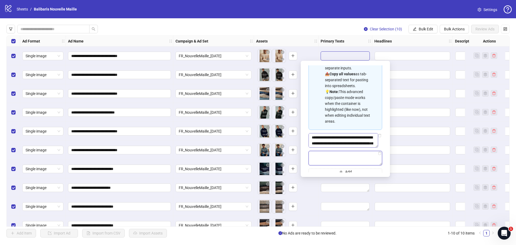
paste textarea "**********"
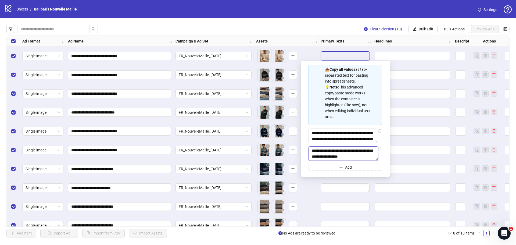
click at [345, 161] on textarea "**********" at bounding box center [343, 153] width 70 height 15
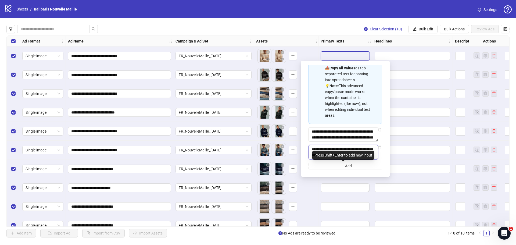
drag, startPoint x: 360, startPoint y: 169, endPoint x: 322, endPoint y: 150, distance: 42.8
click at [322, 150] on textarea "**********" at bounding box center [343, 152] width 70 height 15
click at [322, 151] on textarea "**********" at bounding box center [343, 152] width 70 height 15
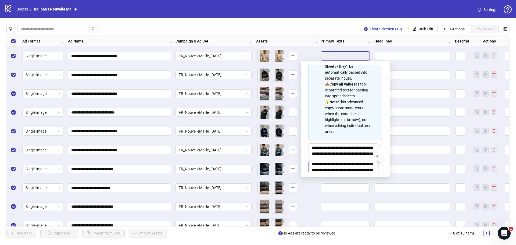
scroll to position [0, 0]
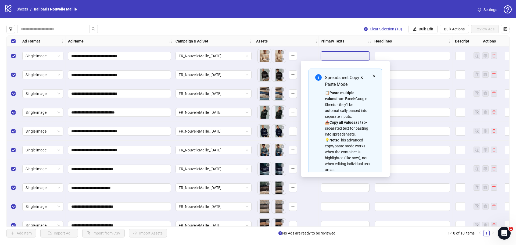
type textarea "**********"
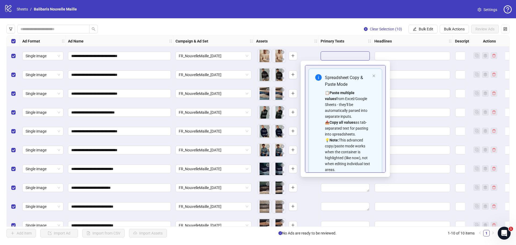
click at [372, 75] on icon "close" at bounding box center [373, 75] width 3 height 3
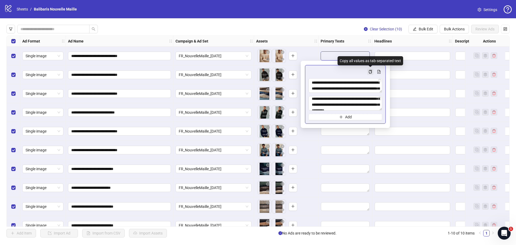
click at [370, 71] on icon "copy" at bounding box center [370, 72] width 4 height 4
click at [380, 71] on icon "file-add" at bounding box center [379, 72] width 4 height 4
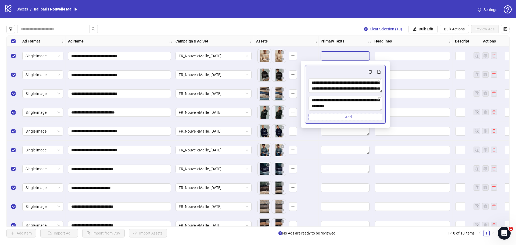
scroll to position [24, 0]
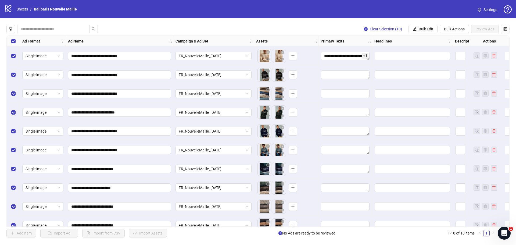
click at [374, 48] on div at bounding box center [412, 55] width 81 height 19
click at [358, 57] on textarea "**********" at bounding box center [345, 56] width 49 height 9
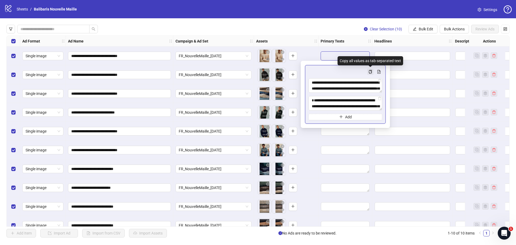
click at [371, 71] on icon "copy" at bounding box center [370, 72] width 4 height 4
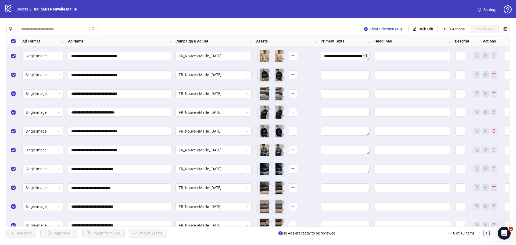
click at [393, 63] on div at bounding box center [412, 55] width 81 height 19
drag, startPoint x: 424, startPoint y: 28, endPoint x: 421, endPoint y: 34, distance: 6.5
click at [424, 28] on span "Bulk Edit" at bounding box center [425, 29] width 15 height 4
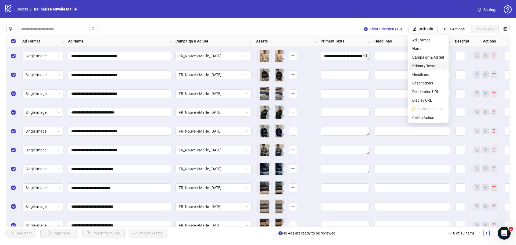
click at [430, 65] on span "Primary Texts" at bounding box center [428, 66] width 32 height 6
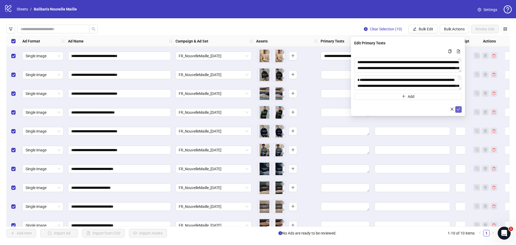
click at [459, 110] on icon "check" at bounding box center [458, 109] width 4 height 4
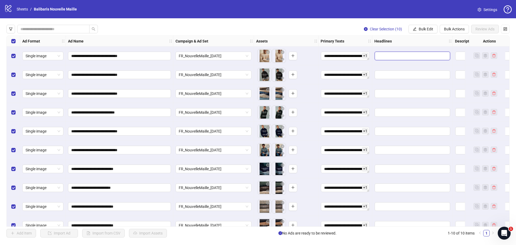
click at [383, 56] on input "Edit values" at bounding box center [411, 56] width 75 height 9
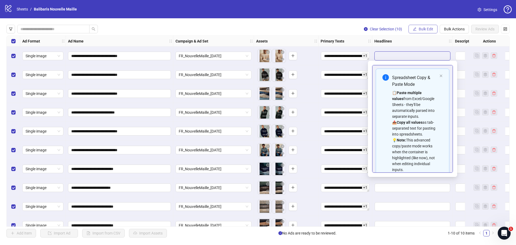
click at [420, 31] on span "Bulk Edit" at bounding box center [425, 29] width 15 height 4
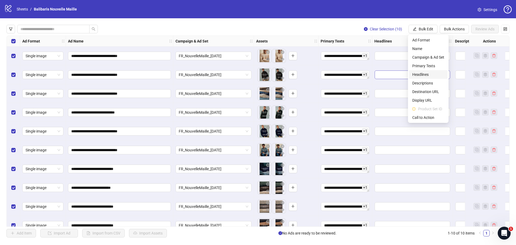
click at [423, 73] on span "Headlines" at bounding box center [428, 74] width 32 height 6
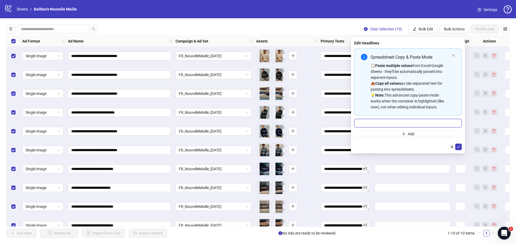
click at [372, 122] on input "Multi-input container - paste or copy values" at bounding box center [407, 123] width 107 height 9
paste input "**********"
type input "**********"
click at [460, 146] on button "submit" at bounding box center [458, 146] width 6 height 6
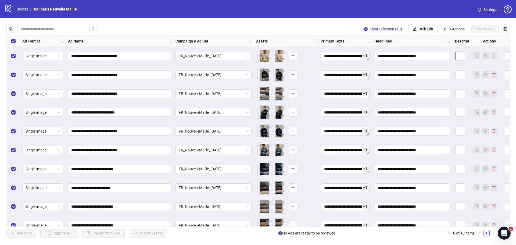
click at [458, 56] on textarea "Edit values" at bounding box center [492, 56] width 75 height 9
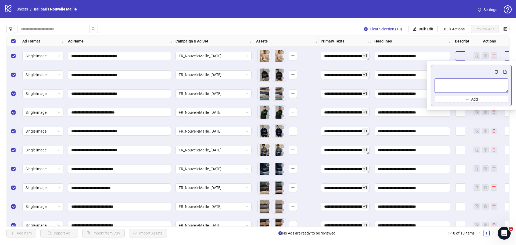
click at [468, 83] on textarea "Multi-text input container - paste or copy values" at bounding box center [471, 85] width 74 height 15
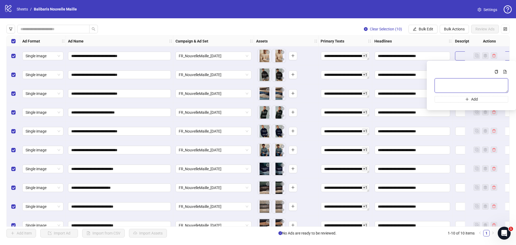
paste textarea "**********"
type textarea "**********"
drag, startPoint x: 451, startPoint y: 87, endPoint x: 432, endPoint y: 82, distance: 19.4
click at [432, 82] on div "**********" at bounding box center [471, 85] width 81 height 41
click at [424, 30] on span "Bulk Edit" at bounding box center [425, 29] width 15 height 4
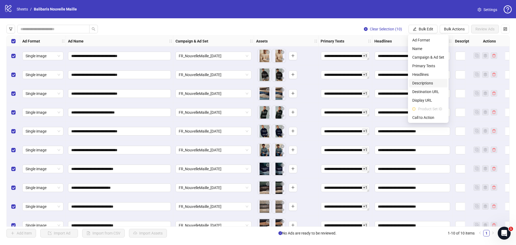
click at [427, 83] on span "Descriptions" at bounding box center [428, 83] width 32 height 6
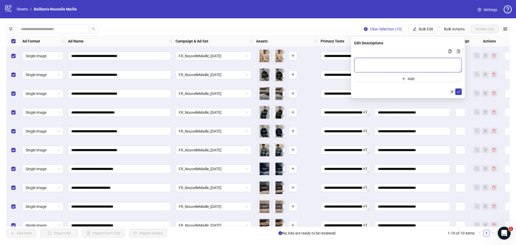
click at [421, 66] on textarea "Multi-text input container - paste or copy values" at bounding box center [407, 65] width 107 height 15
paste textarea "**********"
type textarea "**********"
click at [458, 92] on icon "check" at bounding box center [458, 92] width 4 height 4
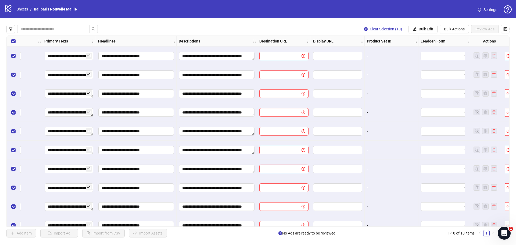
scroll to position [0, 277]
click at [285, 57] on input "text" at bounding box center [277, 56] width 31 height 6
click at [426, 28] on span "Bulk Edit" at bounding box center [425, 29] width 15 height 4
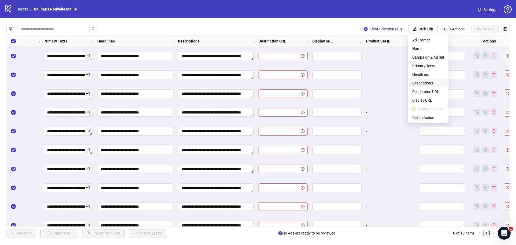
click at [428, 81] on span "Descriptions" at bounding box center [428, 83] width 32 height 6
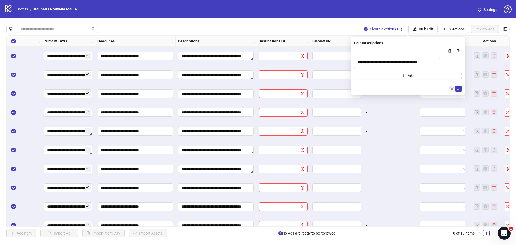
click at [451, 90] on icon "close" at bounding box center [451, 88] width 3 height 3
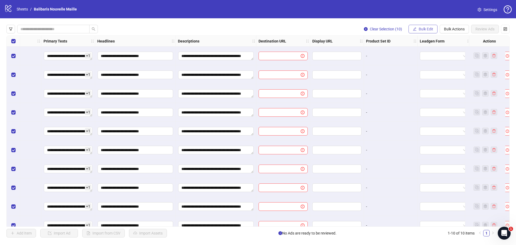
click at [415, 27] on button "Bulk Edit" at bounding box center [422, 29] width 29 height 9
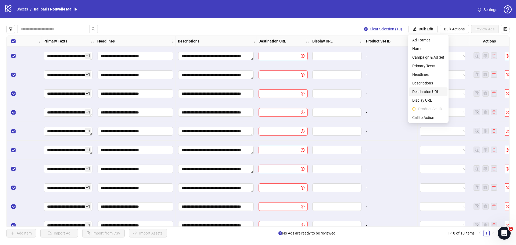
click at [431, 92] on span "Destination URL" at bounding box center [428, 92] width 32 height 6
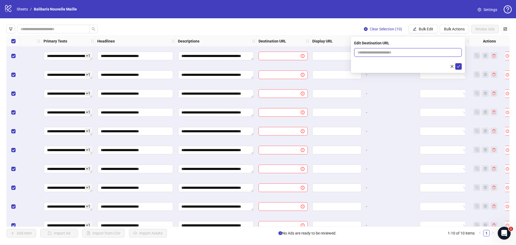
click at [370, 52] on input "text" at bounding box center [405, 52] width 97 height 6
paste input "**********"
type input "**********"
click at [459, 66] on icon "check" at bounding box center [457, 66] width 3 height 3
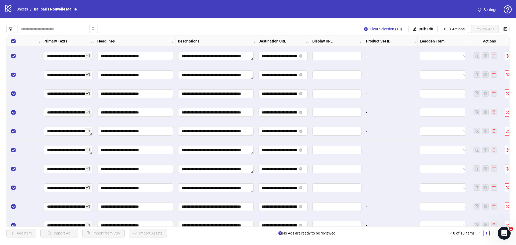
scroll to position [0, 326]
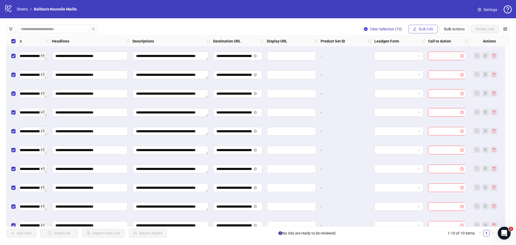
click at [428, 27] on span "Bulk Edit" at bounding box center [425, 29] width 15 height 4
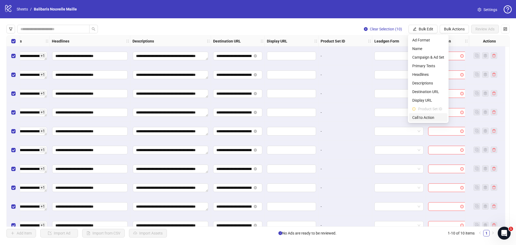
click at [423, 116] on span "Call to Action" at bounding box center [428, 117] width 32 height 6
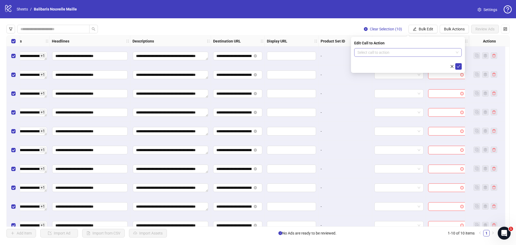
click at [396, 51] on input "search" at bounding box center [405, 52] width 96 height 8
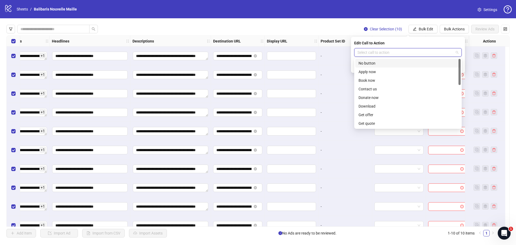
click at [378, 53] on input "search" at bounding box center [405, 52] width 96 height 8
click at [373, 104] on div "Shop now" at bounding box center [407, 107] width 99 height 6
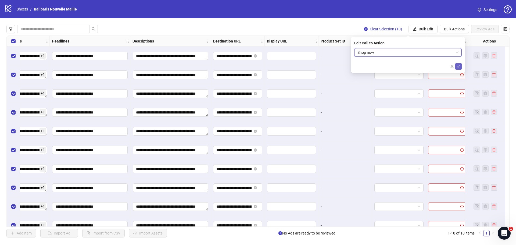
click at [459, 64] on icon "check" at bounding box center [458, 66] width 4 height 4
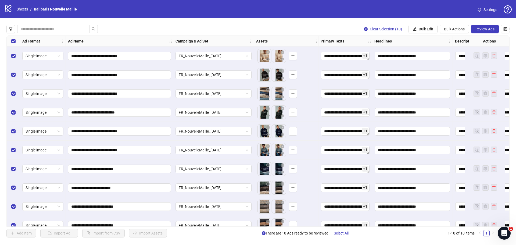
scroll to position [10, 0]
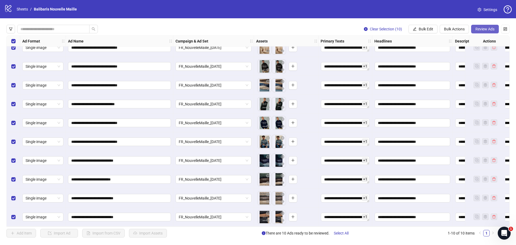
click at [481, 28] on span "Review Ads" at bounding box center [484, 29] width 19 height 4
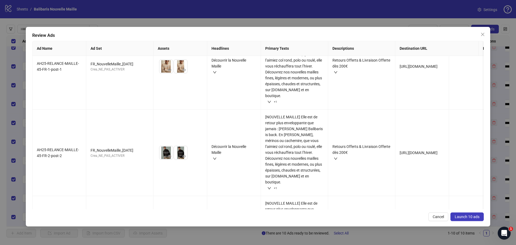
scroll to position [0, 0]
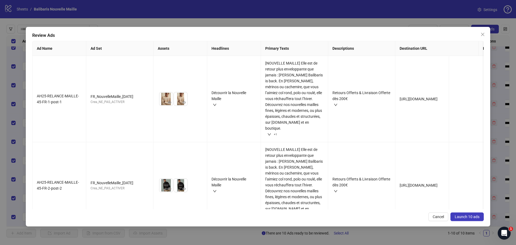
click at [467, 214] on span "Launch 10 ads" at bounding box center [466, 216] width 25 height 4
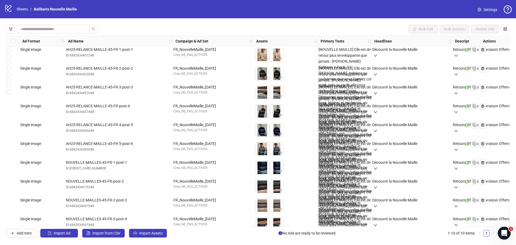
scroll to position [10, 0]
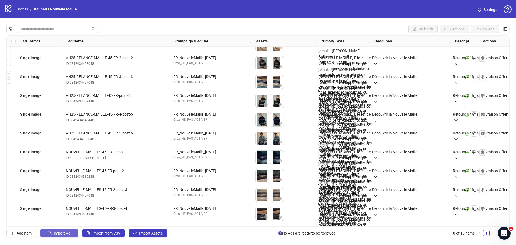
click at [63, 233] on span "Import Ad" at bounding box center [62, 233] width 17 height 4
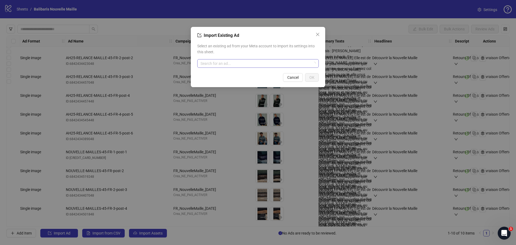
click at [213, 64] on input "search" at bounding box center [255, 63] width 110 height 8
click at [319, 35] on icon "close" at bounding box center [317, 34] width 4 height 4
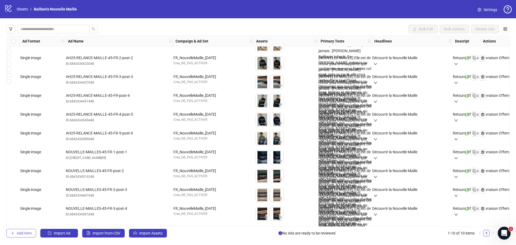
click at [20, 231] on span "Add Item" at bounding box center [24, 233] width 15 height 4
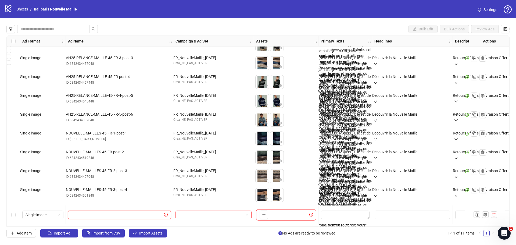
click at [91, 217] on input "text" at bounding box center [117, 215] width 92 height 6
click at [263, 213] on icon "plus" at bounding box center [264, 214] width 4 height 4
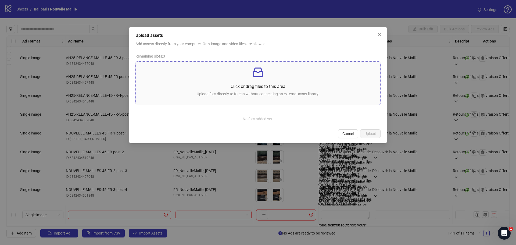
click at [258, 83] on div "Click or drag files to this area Upload files directly to Kitchn without connec…" at bounding box center [258, 83] width 236 height 35
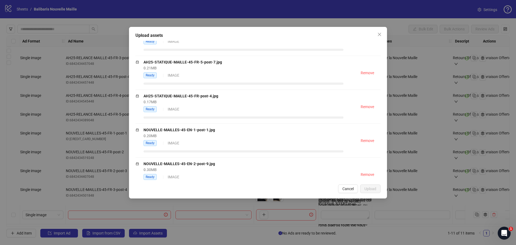
scroll to position [218, 0]
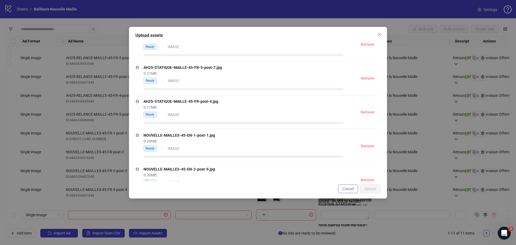
click at [345, 188] on span "Cancel" at bounding box center [347, 188] width 11 height 4
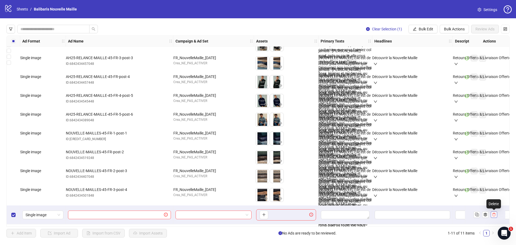
click at [494, 213] on icon "delete" at bounding box center [493, 214] width 3 height 3
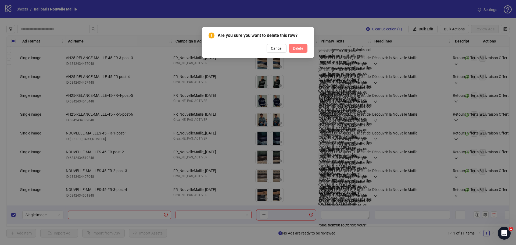
drag, startPoint x: 291, startPoint y: 42, endPoint x: 292, endPoint y: 45, distance: 3.1
click at [291, 44] on div "Are you sure you want to delete this row? Cancel Delete" at bounding box center [257, 42] width 99 height 20
click at [297, 50] on span "Delete" at bounding box center [298, 48] width 10 height 4
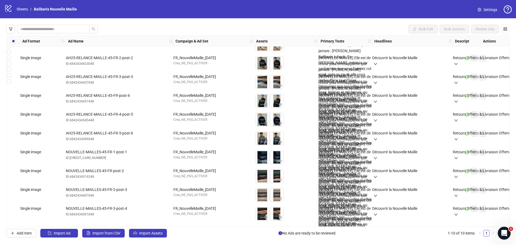
scroll to position [0, 0]
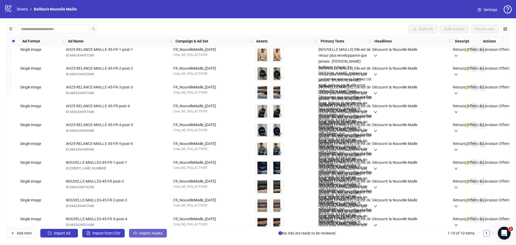
click at [152, 231] on span "Import Assets" at bounding box center [150, 233] width 23 height 4
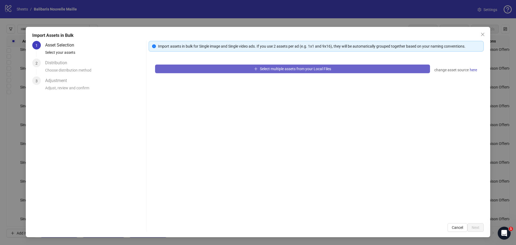
click at [256, 67] on icon "plus" at bounding box center [256, 69] width 4 height 4
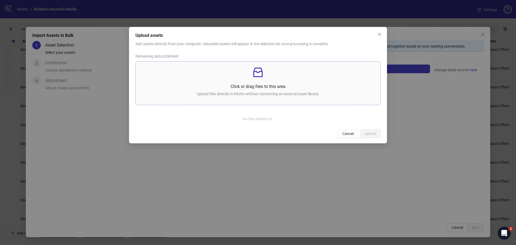
click at [244, 88] on p "Click or drag files to this area" at bounding box center [258, 86] width 236 height 7
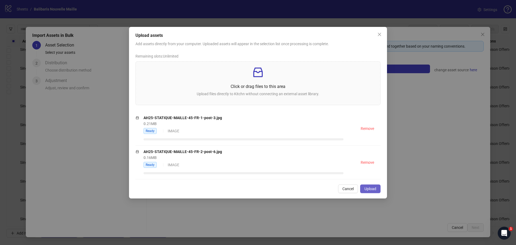
click at [365, 189] on span "Upload" at bounding box center [370, 188] width 12 height 4
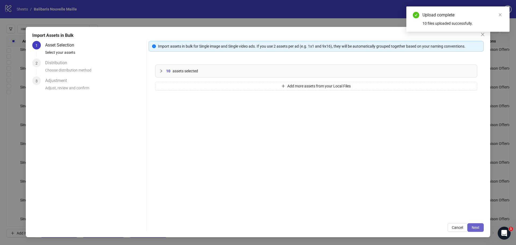
click at [479, 227] on span "Next" at bounding box center [475, 227] width 8 height 4
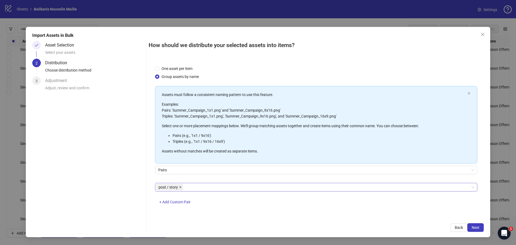
click at [180, 187] on icon "close" at bounding box center [180, 187] width 3 height 3
click at [196, 189] on div at bounding box center [313, 187] width 314 height 8
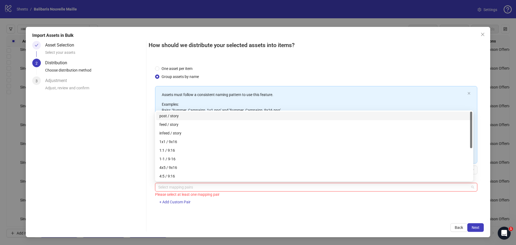
click at [183, 115] on div "post / story" at bounding box center [313, 116] width 309 height 6
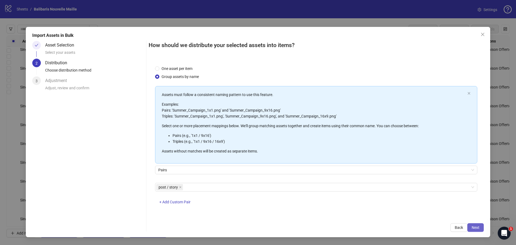
click at [480, 227] on button "Next" at bounding box center [475, 227] width 16 height 9
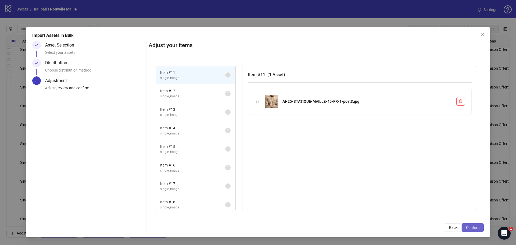
click at [477, 226] on span "Confirm" at bounding box center [472, 227] width 13 height 4
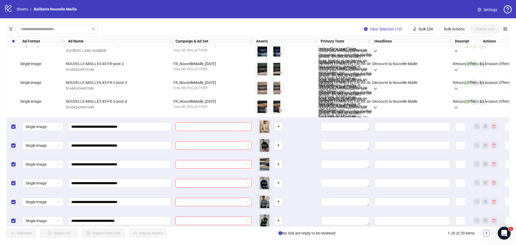
scroll to position [118, 0]
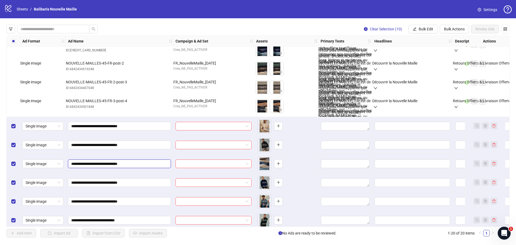
drag, startPoint x: 147, startPoint y: 165, endPoint x: 65, endPoint y: 165, distance: 81.9
paste input "text"
type input "**********"
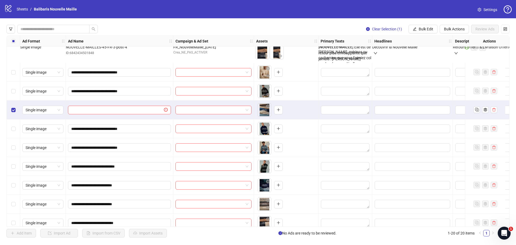
scroll to position [198, 0]
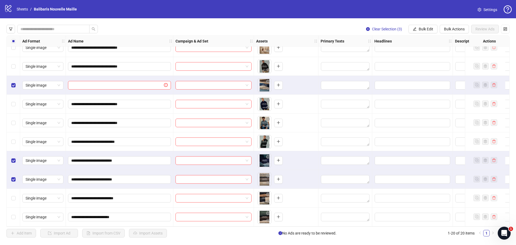
click at [12, 192] on div "Select row 19" at bounding box center [13, 198] width 13 height 19
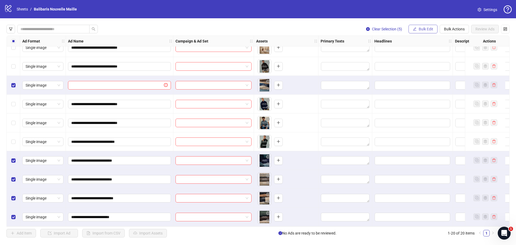
click at [426, 27] on span "Bulk Edit" at bounding box center [425, 29] width 15 height 4
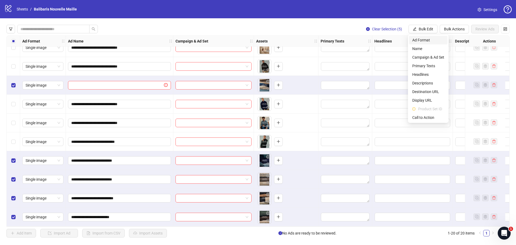
click at [424, 38] on span "Ad Format" at bounding box center [428, 40] width 32 height 6
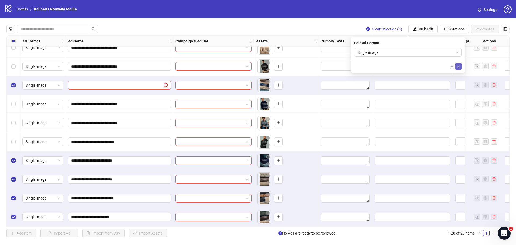
click at [459, 66] on icon "check" at bounding box center [458, 66] width 4 height 4
click at [430, 30] on span "Bulk Edit" at bounding box center [425, 29] width 15 height 4
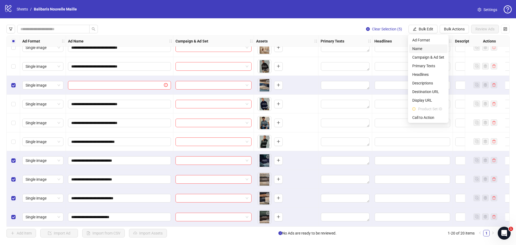
click at [426, 48] on span "Name" at bounding box center [428, 49] width 32 height 6
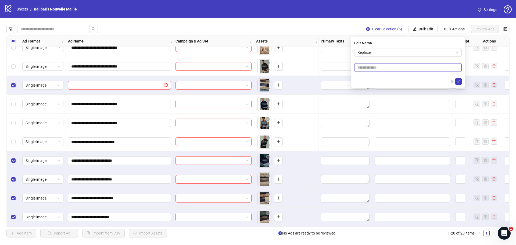
click at [386, 71] on input "text" at bounding box center [407, 67] width 107 height 9
click at [367, 68] on input "text" at bounding box center [407, 67] width 107 height 9
paste input "**********"
type input "**********"
click at [457, 81] on icon "check" at bounding box center [458, 81] width 4 height 4
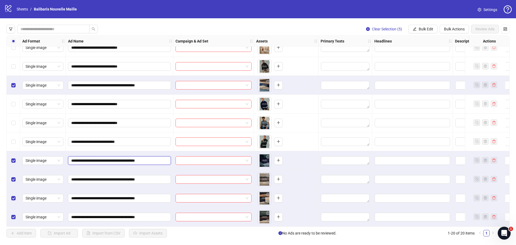
click at [162, 158] on input "**********" at bounding box center [118, 160] width 95 height 6
type input "**********"
click at [163, 178] on input "**********" at bounding box center [118, 179] width 95 height 6
type input "**********"
click at [163, 196] on input "**********" at bounding box center [118, 198] width 95 height 6
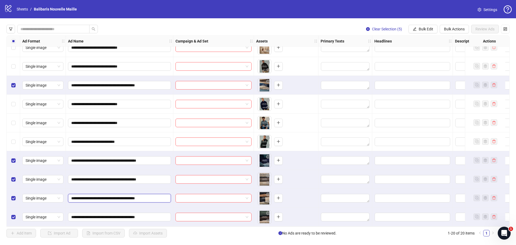
type input "**********"
click at [164, 215] on input "**********" at bounding box center [118, 217] width 95 height 6
type input "**********"
drag, startPoint x: 160, startPoint y: 157, endPoint x: 64, endPoint y: 155, distance: 95.9
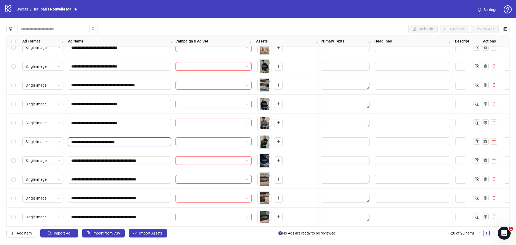
drag, startPoint x: 139, startPoint y: 142, endPoint x: 52, endPoint y: 135, distance: 86.7
paste input "**********"
type input "**********"
drag, startPoint x: 135, startPoint y: 122, endPoint x: 50, endPoint y: 115, distance: 84.8
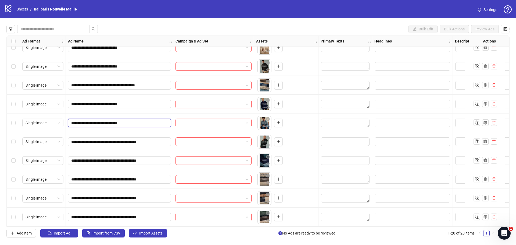
paste input "**********"
type input "**********"
drag, startPoint x: 140, startPoint y: 102, endPoint x: 55, endPoint y: 97, distance: 85.3
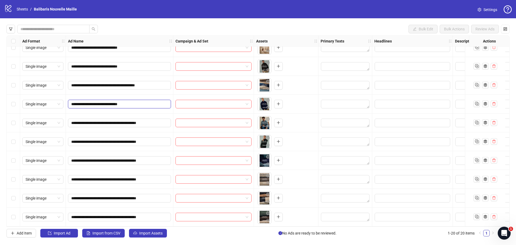
paste input "**********"
click at [138, 102] on input "**********" at bounding box center [118, 104] width 95 height 6
type input "**********"
drag, startPoint x: 131, startPoint y: 102, endPoint x: 59, endPoint y: 99, distance: 72.8
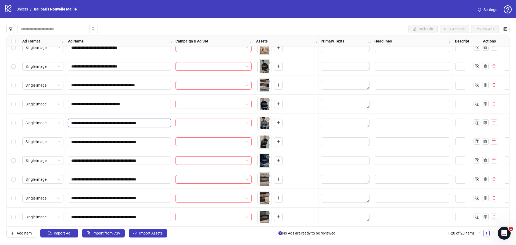
drag, startPoint x: 164, startPoint y: 121, endPoint x: 46, endPoint y: 111, distance: 118.6
paste input "text"
type input "**********"
drag, startPoint x: 168, startPoint y: 140, endPoint x: 163, endPoint y: 139, distance: 5.5
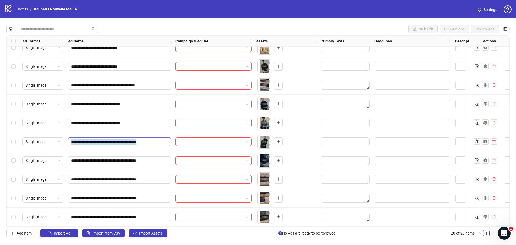
click at [163, 139] on span "**********" at bounding box center [119, 141] width 103 height 9
drag, startPoint x: 165, startPoint y: 140, endPoint x: 55, endPoint y: 137, distance: 109.3
paste input "text"
type input "**********"
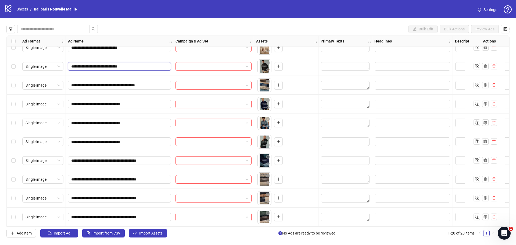
drag, startPoint x: 142, startPoint y: 67, endPoint x: 66, endPoint y: 68, distance: 76.0
paste input "**"
type input "**********"
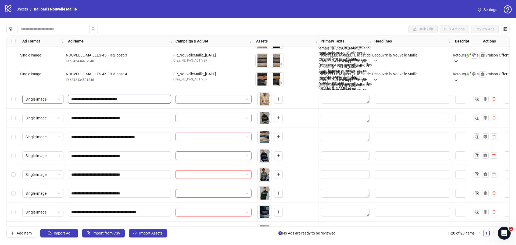
drag, startPoint x: 146, startPoint y: 102, endPoint x: 50, endPoint y: 98, distance: 95.9
paste input "**"
type input "**********"
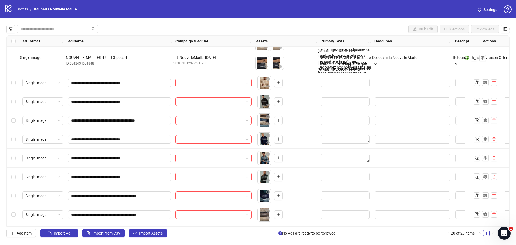
scroll to position [198, 0]
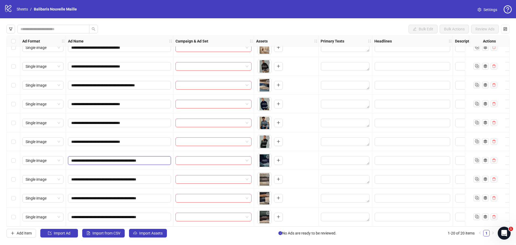
click at [165, 157] on input "**********" at bounding box center [118, 160] width 95 height 6
type input "**********"
click at [165, 176] on input "**********" at bounding box center [118, 179] width 95 height 6
click at [164, 198] on input "**********" at bounding box center [118, 198] width 95 height 6
type input "**********"
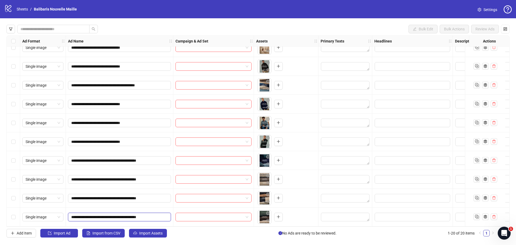
click at [165, 215] on input "**********" at bounding box center [118, 217] width 95 height 6
type input "**********"
click at [166, 178] on span "**********" at bounding box center [119, 179] width 103 height 9
type input "**********"
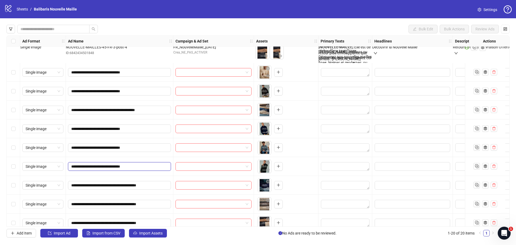
click at [158, 167] on input "**********" at bounding box center [118, 166] width 95 height 6
type input "**********"
click at [151, 147] on input "**********" at bounding box center [118, 147] width 95 height 6
type input "**********"
click at [151, 129] on input "**********" at bounding box center [118, 129] width 95 height 6
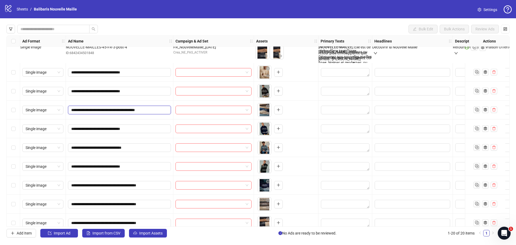
click at [162, 111] on input "**********" at bounding box center [118, 110] width 95 height 6
type input "**********"
click at [145, 91] on input "**********" at bounding box center [118, 91] width 95 height 6
type input "**********"
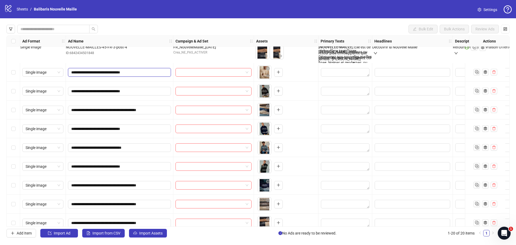
click at [147, 74] on input "**********" at bounding box center [118, 72] width 95 height 6
type input "**********"
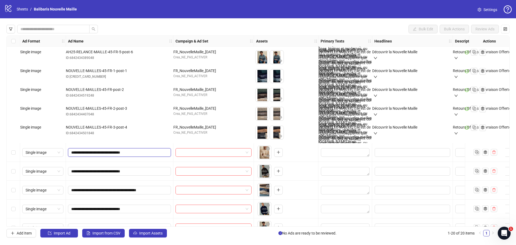
scroll to position [64, 0]
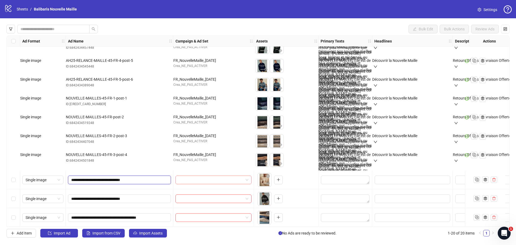
click at [246, 179] on span at bounding box center [214, 180] width 70 height 8
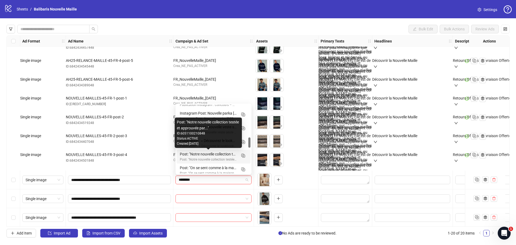
scroll to position [269, 0]
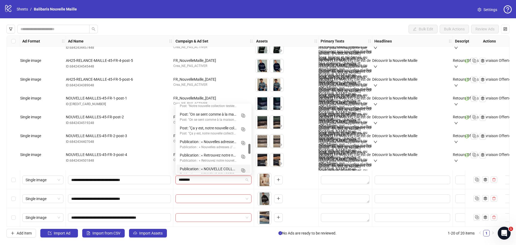
drag, startPoint x: 197, startPoint y: 179, endPoint x: 171, endPoint y: 179, distance: 25.5
click at [174, 179] on div "********" at bounding box center [213, 179] width 81 height 19
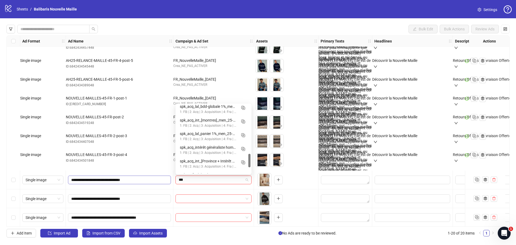
scroll to position [247, 0]
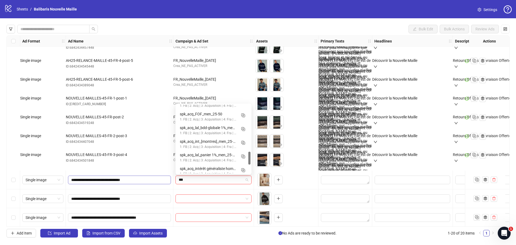
type input "****"
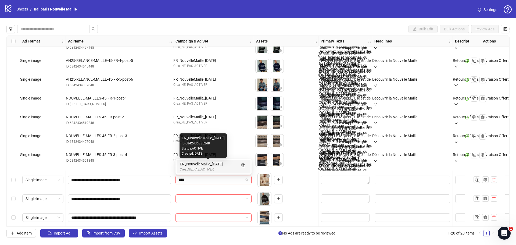
click at [212, 166] on div "EN_NouvelleMaille_[DATE]" at bounding box center [208, 164] width 57 height 6
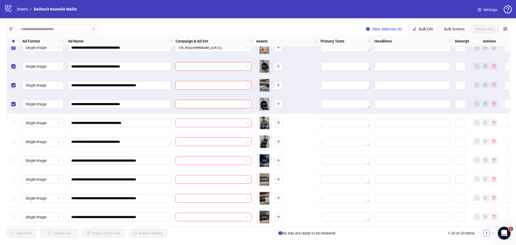
scroll to position [198, 0]
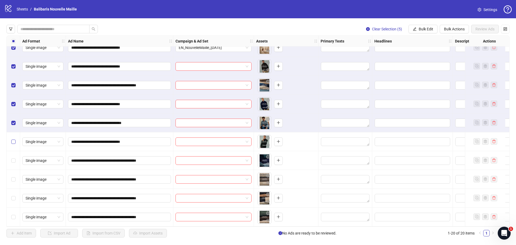
click at [14, 139] on label "Select row 16" at bounding box center [13, 142] width 4 height 6
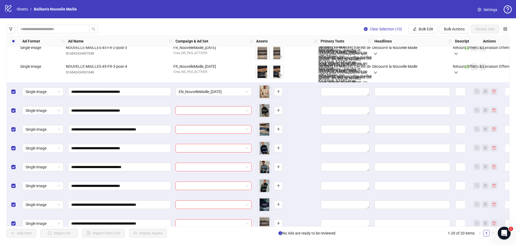
scroll to position [118, 0]
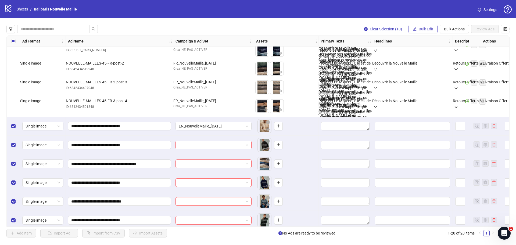
click at [417, 26] on button "Bulk Edit" at bounding box center [422, 29] width 29 height 9
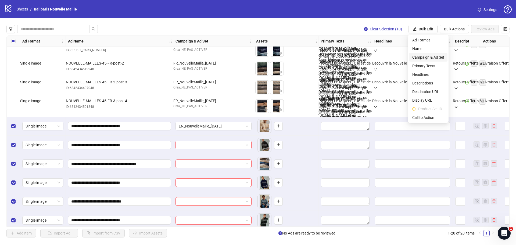
click at [430, 58] on span "Campaign & Ad Set" at bounding box center [428, 57] width 32 height 6
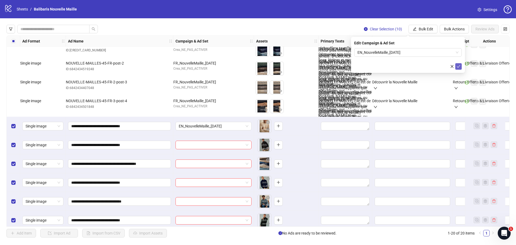
click at [459, 67] on icon "check" at bounding box center [458, 66] width 4 height 4
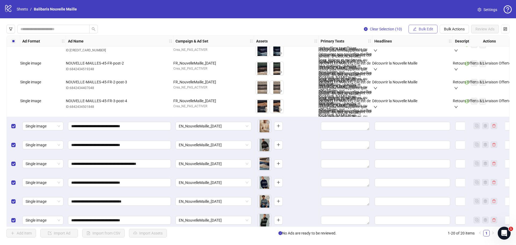
click at [428, 27] on span "Bulk Edit" at bounding box center [425, 29] width 15 height 4
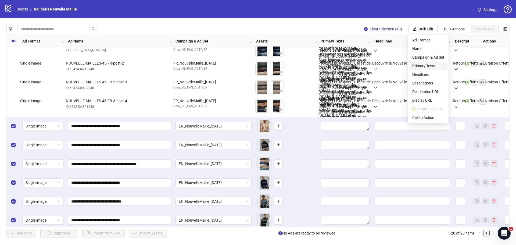
click at [425, 64] on span "Primary Texts" at bounding box center [428, 66] width 32 height 6
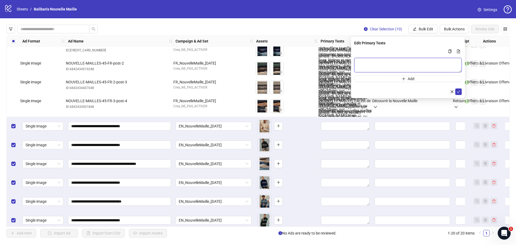
click at [370, 63] on textarea "Multi-text input container - paste or copy values" at bounding box center [407, 65] width 107 height 15
paste textarea "**********"
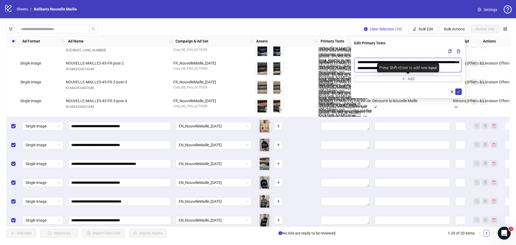
type textarea "**********"
click at [409, 78] on span "Add" at bounding box center [410, 79] width 7 height 4
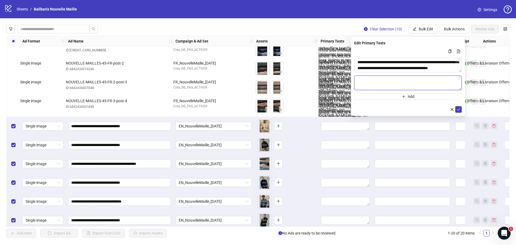
click at [365, 80] on textarea "Multi-text input container - paste or copy values" at bounding box center [407, 82] width 107 height 15
paste textarea "**********"
type textarea "**********"
click at [459, 110] on icon "check" at bounding box center [458, 109] width 4 height 4
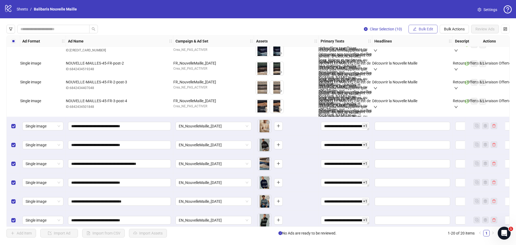
click at [417, 27] on button "Bulk Edit" at bounding box center [422, 29] width 29 height 9
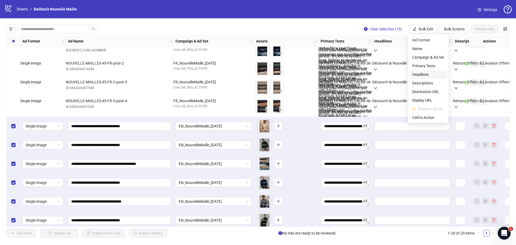
click at [423, 72] on span "Headlines" at bounding box center [428, 74] width 32 height 6
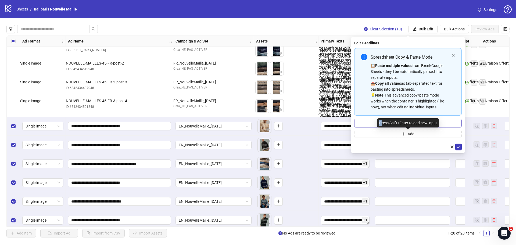
click at [380, 121] on div "Press Shift+Enter to add new input" at bounding box center [408, 122] width 62 height 9
click at [365, 122] on input "Multi-input container - paste or copy values" at bounding box center [407, 123] width 107 height 9
paste input "**********"
type input "**********"
click at [458, 147] on icon "check" at bounding box center [457, 146] width 3 height 3
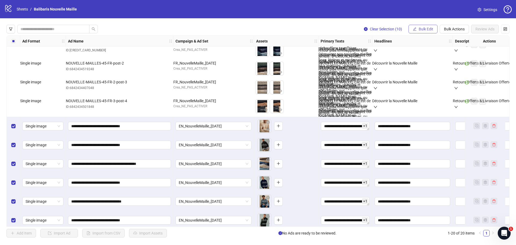
click at [429, 30] on span "Bulk Edit" at bounding box center [425, 29] width 15 height 4
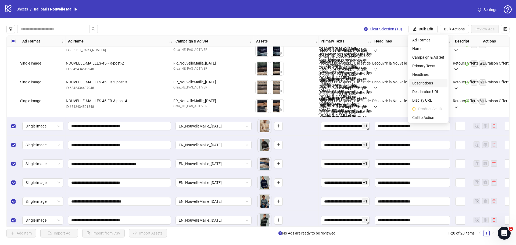
click at [431, 82] on span "Descriptions" at bounding box center [428, 83] width 32 height 6
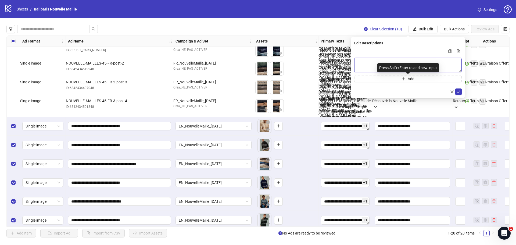
click at [388, 63] on textarea "Multi-text input container - paste or copy values" at bounding box center [407, 65] width 107 height 15
paste textarea "**********"
type textarea "**********"
click at [458, 90] on icon "check" at bounding box center [458, 92] width 4 height 4
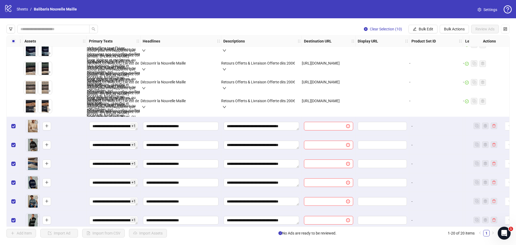
scroll to position [118, 232]
click at [427, 28] on span "Bulk Edit" at bounding box center [425, 29] width 15 height 4
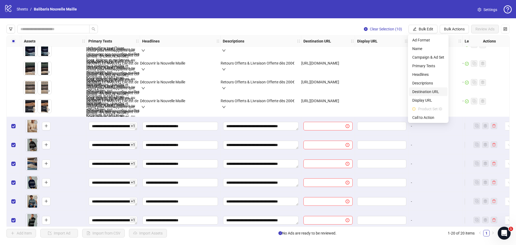
click at [430, 90] on span "Destination URL" at bounding box center [428, 92] width 32 height 6
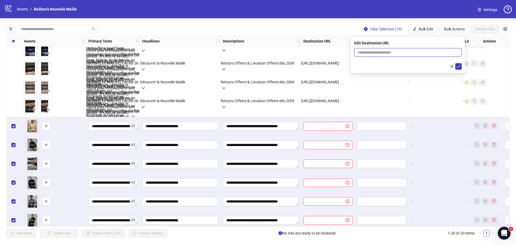
click at [402, 51] on input "text" at bounding box center [405, 52] width 97 height 6
paste input "**********"
type input "**********"
click at [458, 66] on icon "check" at bounding box center [458, 66] width 4 height 4
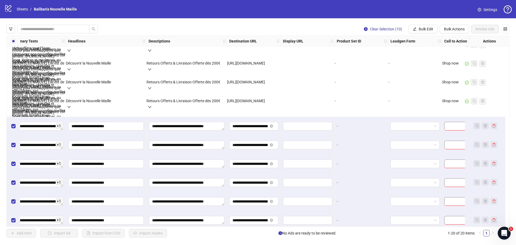
scroll to position [118, 326]
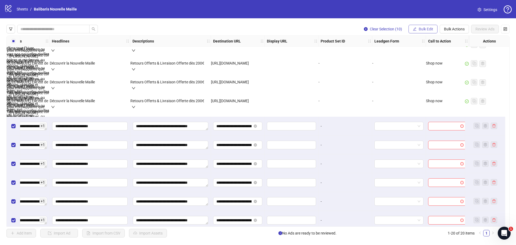
click at [426, 30] on span "Bulk Edit" at bounding box center [425, 29] width 15 height 4
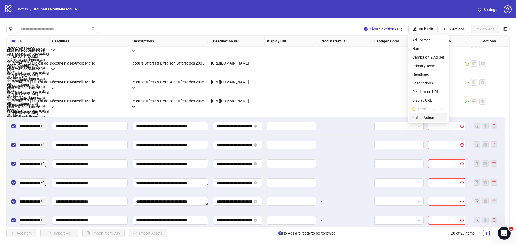
click at [423, 118] on span "Call to Action" at bounding box center [428, 117] width 32 height 6
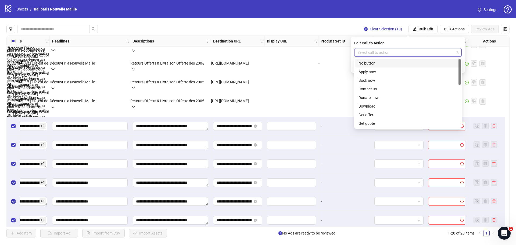
click at [397, 54] on input "search" at bounding box center [405, 52] width 96 height 8
click at [378, 106] on div "Shop now" at bounding box center [407, 107] width 99 height 6
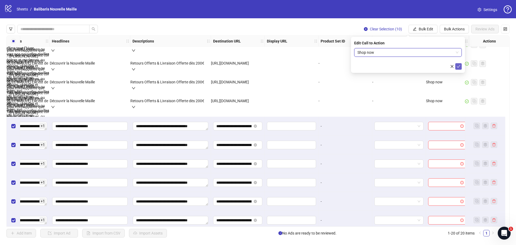
click at [459, 67] on icon "check" at bounding box center [458, 66] width 4 height 4
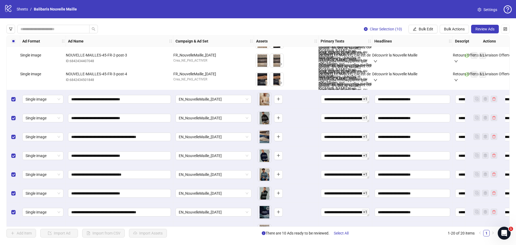
scroll to position [91, 0]
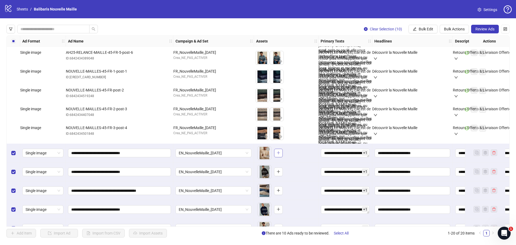
click at [279, 152] on icon "plus" at bounding box center [278, 153] width 4 height 4
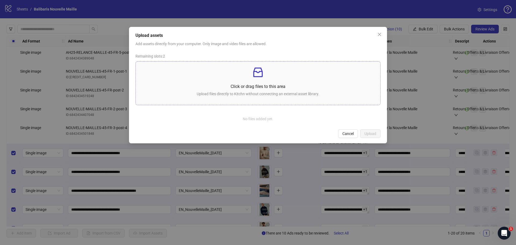
click at [284, 89] on p "Click or drag files to this area" at bounding box center [258, 86] width 236 height 7
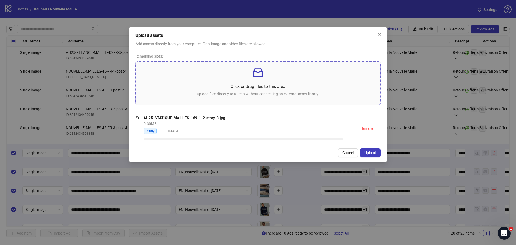
click at [280, 85] on p "Click or drag files to this area" at bounding box center [258, 86] width 236 height 7
click at [375, 152] on span "Upload" at bounding box center [370, 152] width 12 height 4
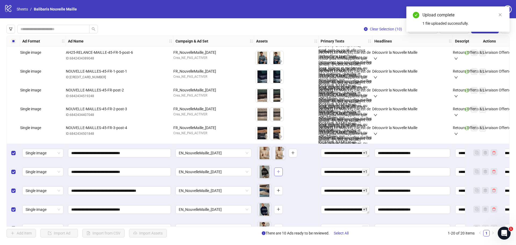
click at [276, 174] on button "button" at bounding box center [278, 171] width 9 height 9
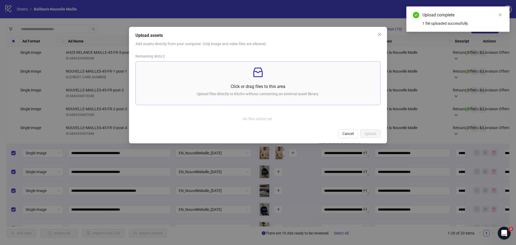
click at [265, 89] on p "Click or drag files to this area" at bounding box center [258, 86] width 236 height 7
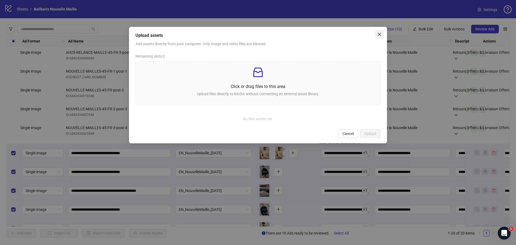
click at [378, 32] on button "Close" at bounding box center [379, 34] width 9 height 9
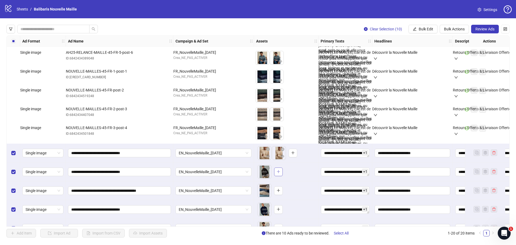
click at [280, 172] on button "button" at bounding box center [278, 171] width 9 height 9
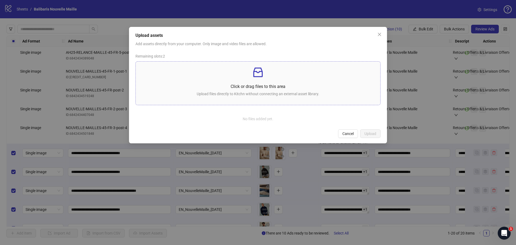
click at [276, 93] on p "Upload files directly to Kitchn without connecting an external asset library." at bounding box center [258, 94] width 236 height 6
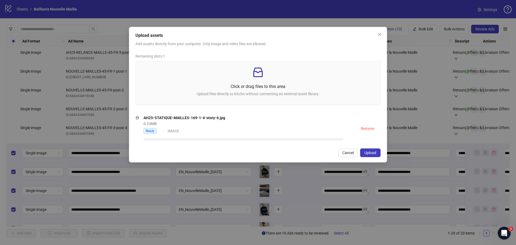
drag, startPoint x: 375, startPoint y: 153, endPoint x: 371, endPoint y: 151, distance: 4.9
click at [375, 153] on span "Upload" at bounding box center [370, 152] width 12 height 4
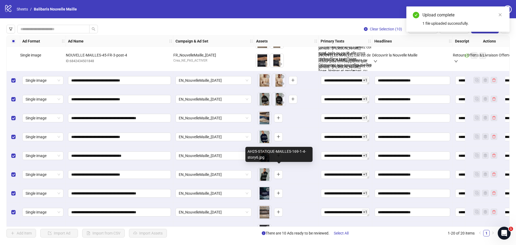
scroll to position [172, 0]
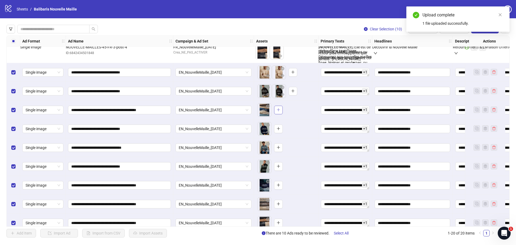
click at [279, 111] on icon "plus" at bounding box center [278, 110] width 4 height 4
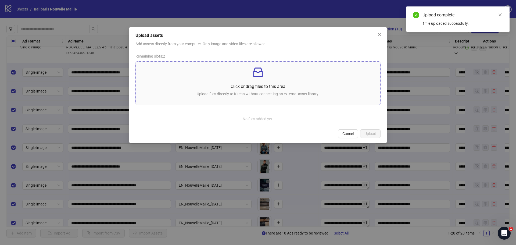
click at [247, 88] on p "Click or drag files to this area" at bounding box center [258, 86] width 236 height 7
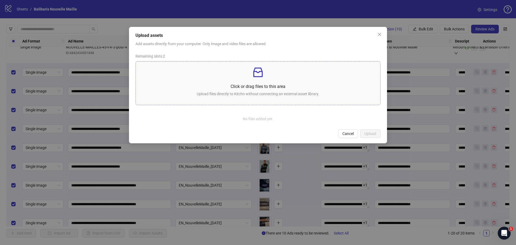
click at [248, 88] on p "Click or drag files to this area" at bounding box center [258, 86] width 236 height 7
click at [382, 35] on span "Close" at bounding box center [379, 34] width 9 height 4
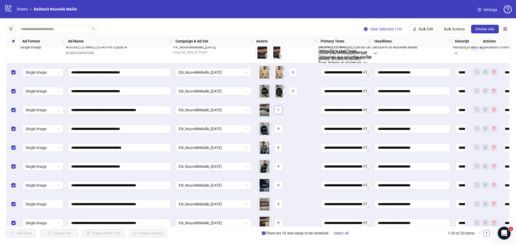
click at [279, 108] on icon "plus" at bounding box center [278, 110] width 4 height 4
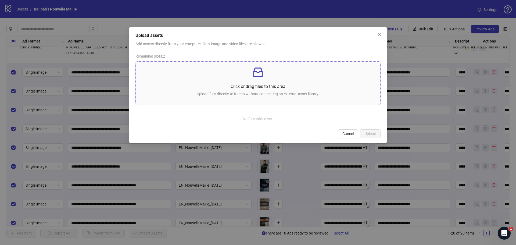
click at [266, 90] on div "Click or drag files to this area Upload files directly to Kitchn without connec…" at bounding box center [258, 83] width 236 height 35
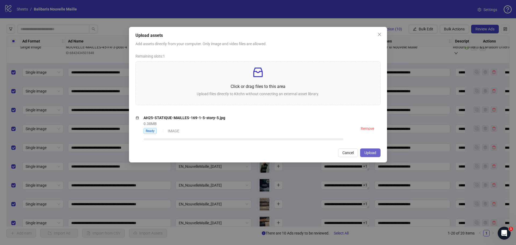
click at [369, 152] on span "Upload" at bounding box center [370, 152] width 12 height 4
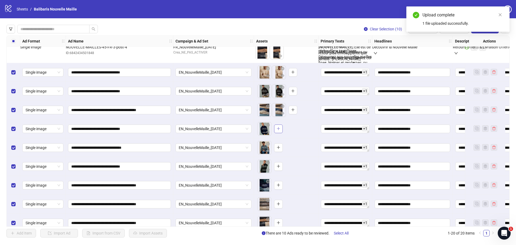
click at [281, 131] on button "button" at bounding box center [278, 128] width 9 height 9
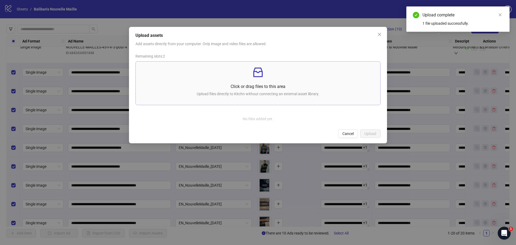
click at [258, 84] on p "Click or drag files to this area" at bounding box center [258, 86] width 236 height 7
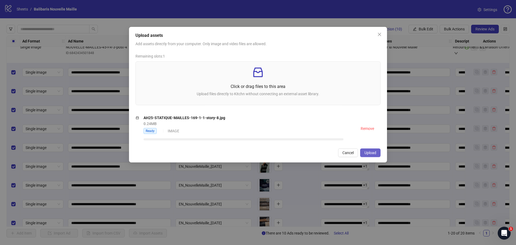
click at [369, 152] on span "Upload" at bounding box center [370, 152] width 12 height 4
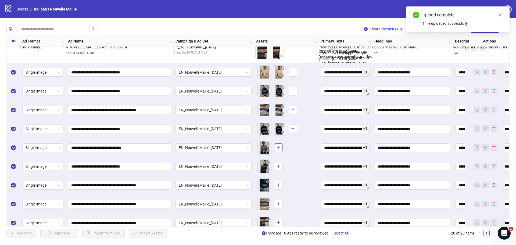
click at [279, 147] on icon "plus" at bounding box center [278, 147] width 3 height 0
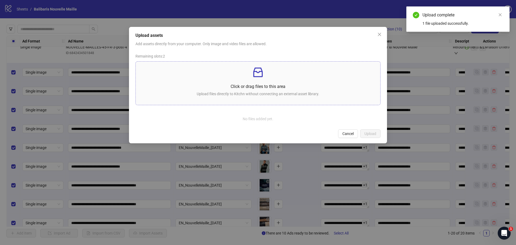
click at [261, 83] on div "Click or drag files to this area Upload files directly to Kitchn without connec…" at bounding box center [258, 83] width 236 height 35
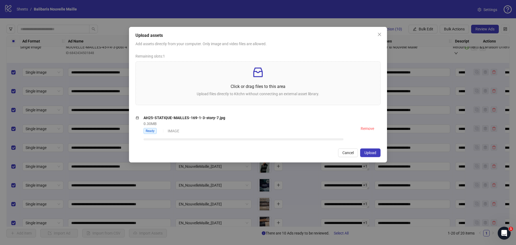
click at [368, 154] on span "Upload" at bounding box center [370, 152] width 12 height 4
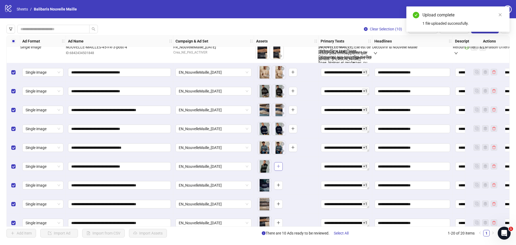
click at [279, 166] on icon "plus" at bounding box center [278, 166] width 4 height 4
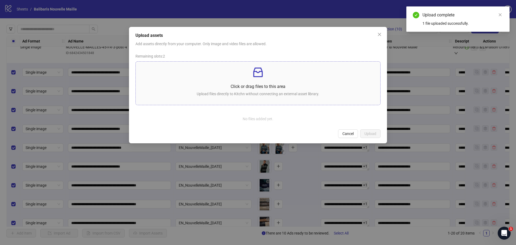
click at [215, 86] on p "Click or drag files to this area" at bounding box center [258, 86] width 236 height 7
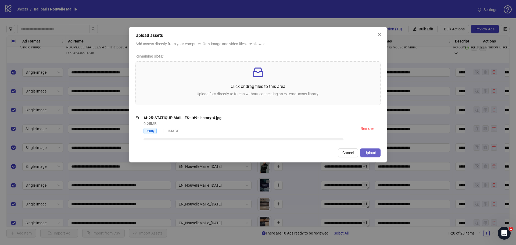
click at [379, 153] on button "Upload" at bounding box center [370, 152] width 20 height 9
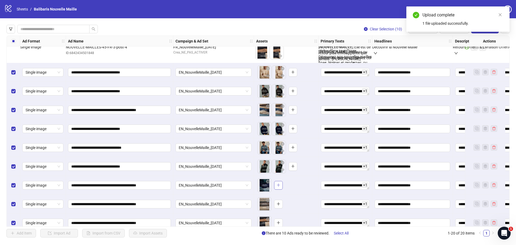
click at [276, 186] on button "button" at bounding box center [278, 185] width 9 height 9
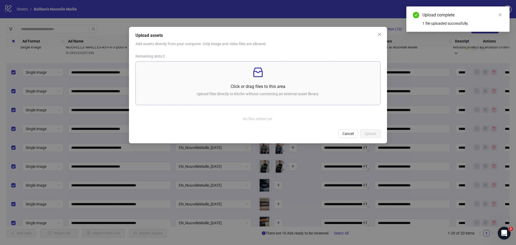
click at [247, 89] on p "Click or drag files to this area" at bounding box center [258, 86] width 236 height 7
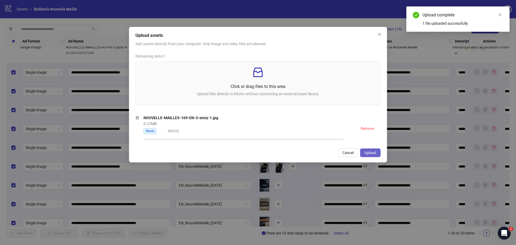
click at [370, 151] on button "Upload" at bounding box center [370, 152] width 20 height 9
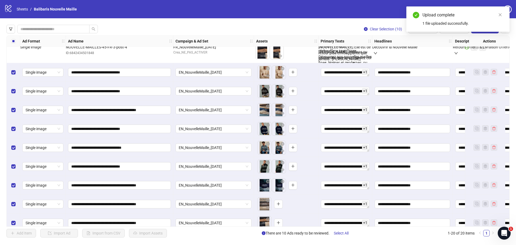
scroll to position [198, 0]
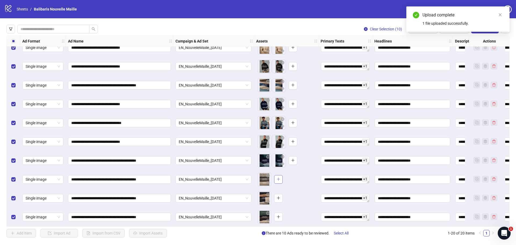
click at [280, 177] on button "button" at bounding box center [278, 179] width 9 height 9
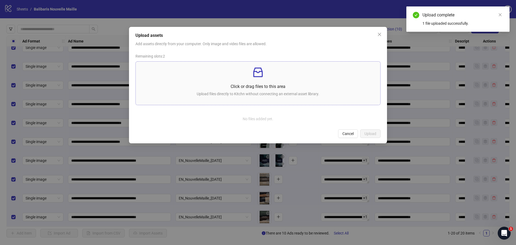
click at [253, 97] on p "Upload files directly to Kitchn without connecting an external asset library." at bounding box center [258, 94] width 236 height 6
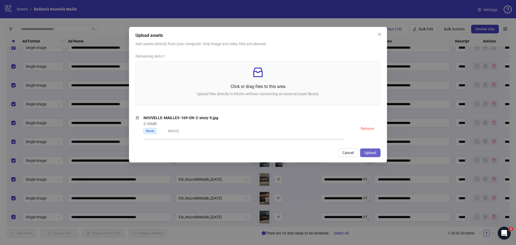
click at [371, 151] on span "Upload" at bounding box center [370, 152] width 12 height 4
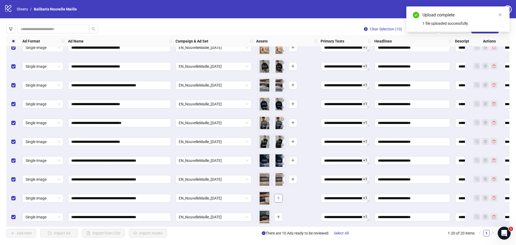
click at [277, 197] on icon "plus" at bounding box center [278, 198] width 4 height 4
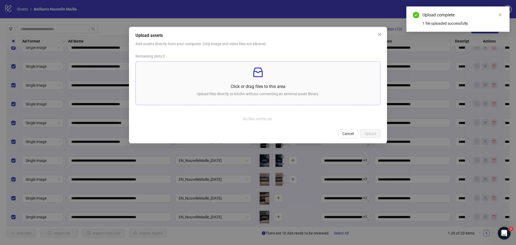
click at [263, 96] on p "Upload files directly to Kitchn without connecting an external asset library." at bounding box center [258, 94] width 236 height 6
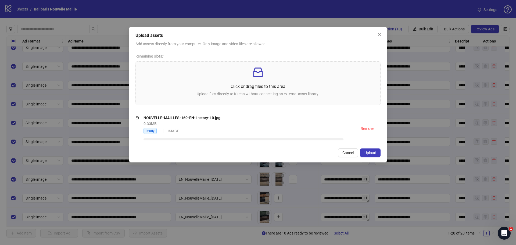
click at [369, 153] on span "Upload" at bounding box center [370, 152] width 12 height 4
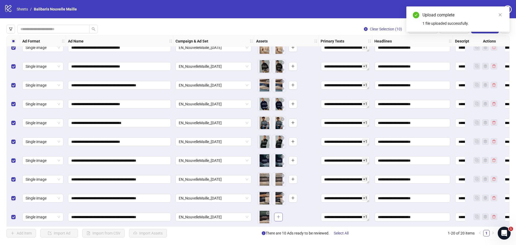
click at [278, 215] on icon "plus" at bounding box center [278, 217] width 4 height 4
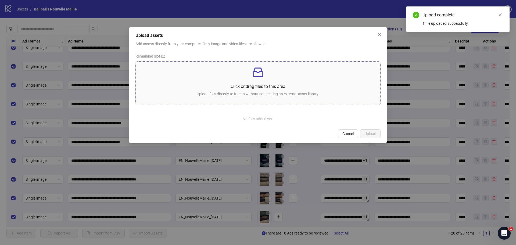
click at [234, 87] on p "Click or drag files to this area" at bounding box center [258, 86] width 236 height 7
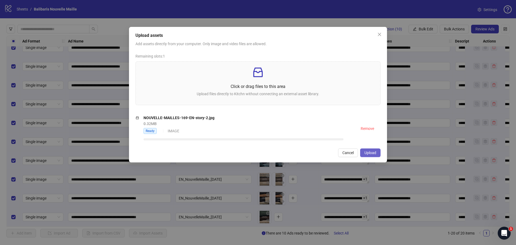
click at [371, 151] on span "Upload" at bounding box center [370, 152] width 12 height 4
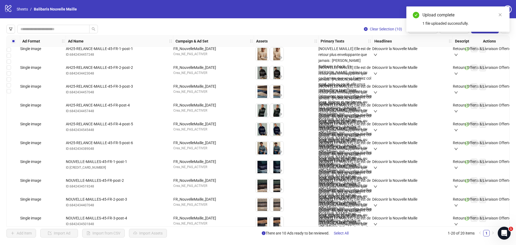
scroll to position [0, 0]
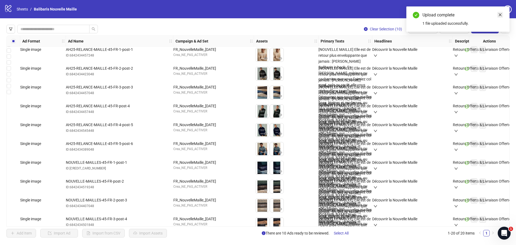
click at [499, 15] on icon "close" at bounding box center [500, 15] width 4 height 4
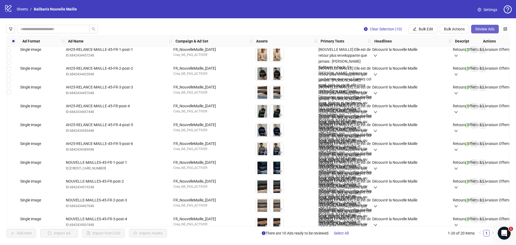
click at [488, 27] on span "Review Ads" at bounding box center [484, 29] width 19 height 4
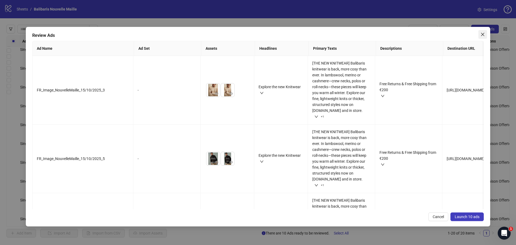
click at [481, 35] on icon "close" at bounding box center [482, 34] width 3 height 3
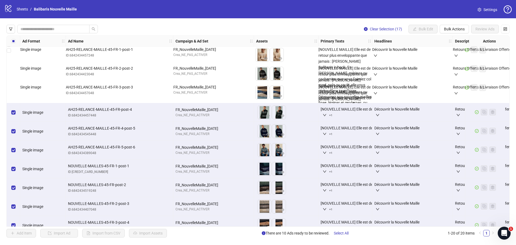
click at [11, 113] on div "Select row 4" at bounding box center [13, 112] width 13 height 19
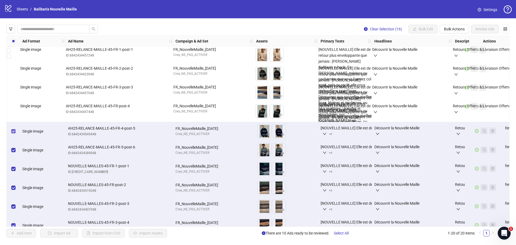
click at [13, 133] on label "Select row 5" at bounding box center [13, 131] width 4 height 6
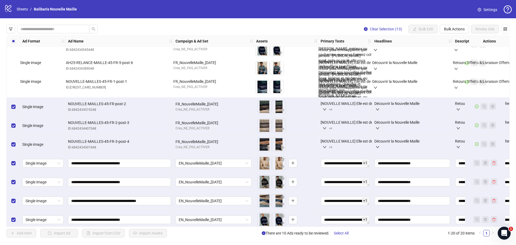
scroll to position [107, 0]
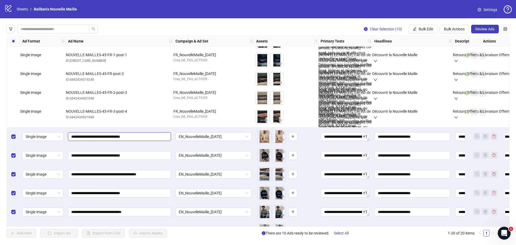
drag, startPoint x: 75, startPoint y: 136, endPoint x: 68, endPoint y: 136, distance: 7.3
click at [68, 136] on span "**********" at bounding box center [119, 136] width 103 height 9
type input "**********"
drag, startPoint x: 75, startPoint y: 156, endPoint x: 67, endPoint y: 156, distance: 7.5
click at [70, 157] on span "**********" at bounding box center [119, 155] width 103 height 9
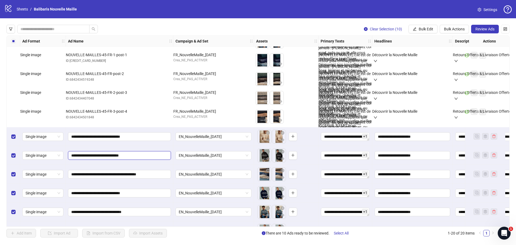
type input "**********"
click at [71, 175] on input "**********" at bounding box center [118, 174] width 95 height 6
drag, startPoint x: 75, startPoint y: 174, endPoint x: 70, endPoint y: 175, distance: 5.2
click at [70, 175] on span "**********" at bounding box center [119, 174] width 103 height 9
type input "**********"
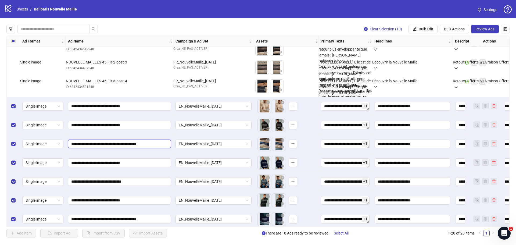
scroll to position [188, 0]
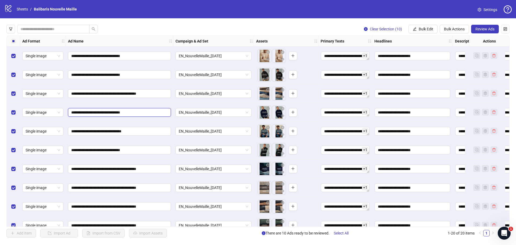
drag, startPoint x: 74, startPoint y: 111, endPoint x: 69, endPoint y: 113, distance: 5.2
click at [69, 113] on span "**********" at bounding box center [119, 112] width 103 height 9
type input "**********"
drag, startPoint x: 74, startPoint y: 130, endPoint x: 69, endPoint y: 131, distance: 5.2
click at [69, 131] on span "**********" at bounding box center [119, 131] width 103 height 9
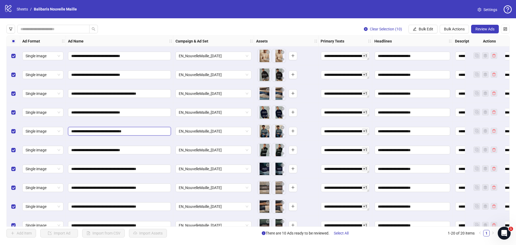
drag, startPoint x: 75, startPoint y: 131, endPoint x: 68, endPoint y: 131, distance: 6.7
click at [70, 131] on span "**********" at bounding box center [119, 131] width 103 height 9
type input "**********"
drag, startPoint x: 75, startPoint y: 149, endPoint x: 64, endPoint y: 150, distance: 10.8
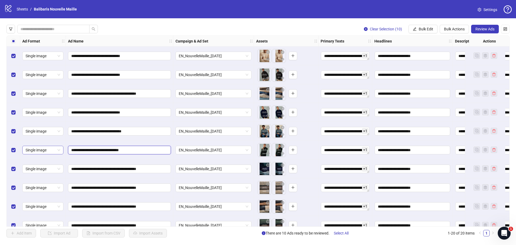
type input "**********"
drag, startPoint x: 75, startPoint y: 168, endPoint x: 66, endPoint y: 169, distance: 9.7
click at [68, 168] on span "**********" at bounding box center [119, 168] width 103 height 9
type input "**********"
drag, startPoint x: 75, startPoint y: 187, endPoint x: 69, endPoint y: 189, distance: 5.9
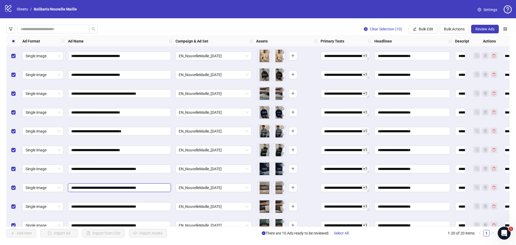
click at [69, 189] on span "**********" at bounding box center [119, 187] width 103 height 9
type input "**********"
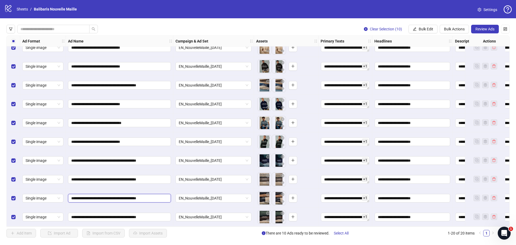
click at [75, 197] on input "**********" at bounding box center [118, 198] width 95 height 6
type input "**********"
click at [74, 214] on input "**********" at bounding box center [118, 217] width 95 height 6
type input "**********"
click at [484, 28] on span "Review Ads" at bounding box center [484, 29] width 19 height 4
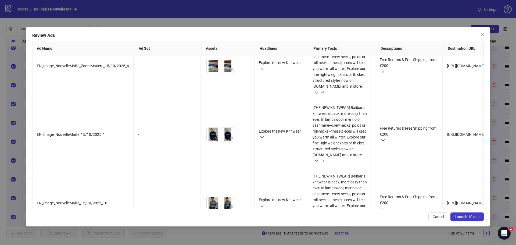
scroll to position [194, 0]
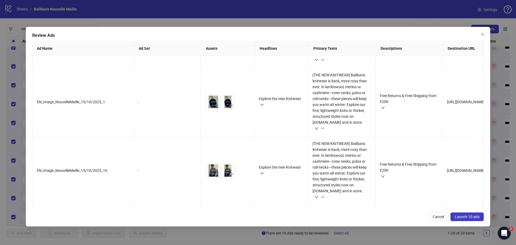
click at [466, 217] on span "Launch 10 ads" at bounding box center [466, 216] width 25 height 4
